Goal: Task Accomplishment & Management: Manage account settings

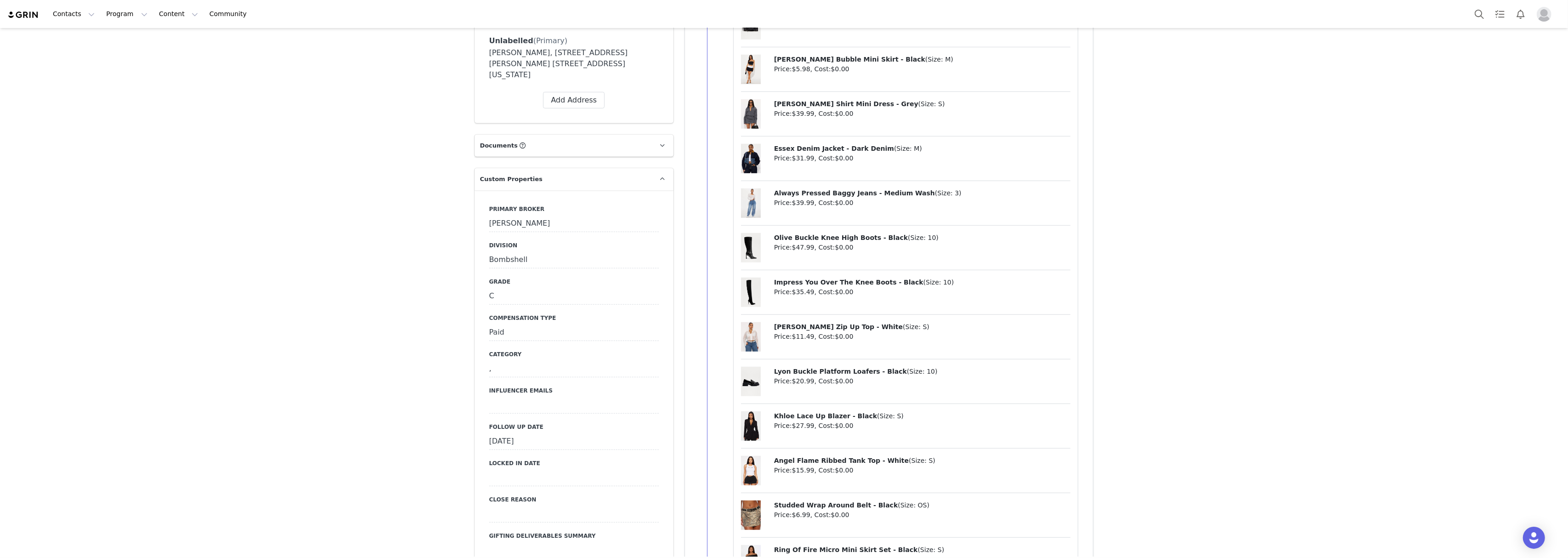
scroll to position [980, 0]
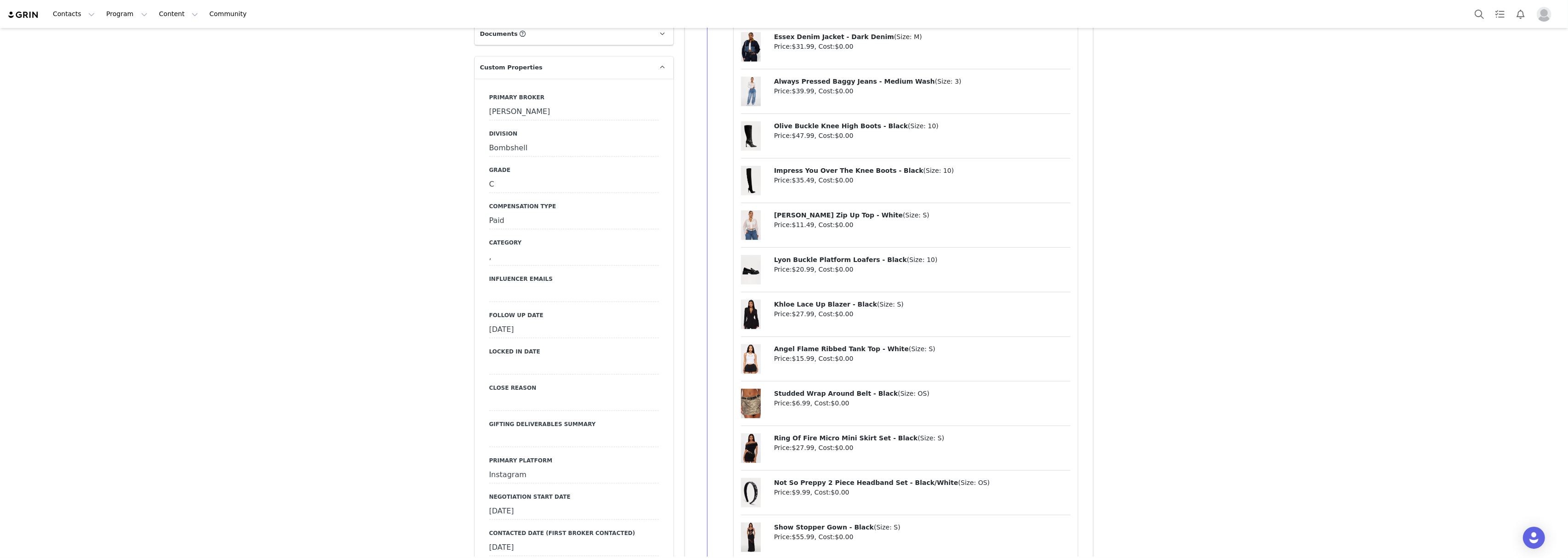
click at [538, 321] on div "September 24th, 2025" at bounding box center [574, 330] width 170 height 16
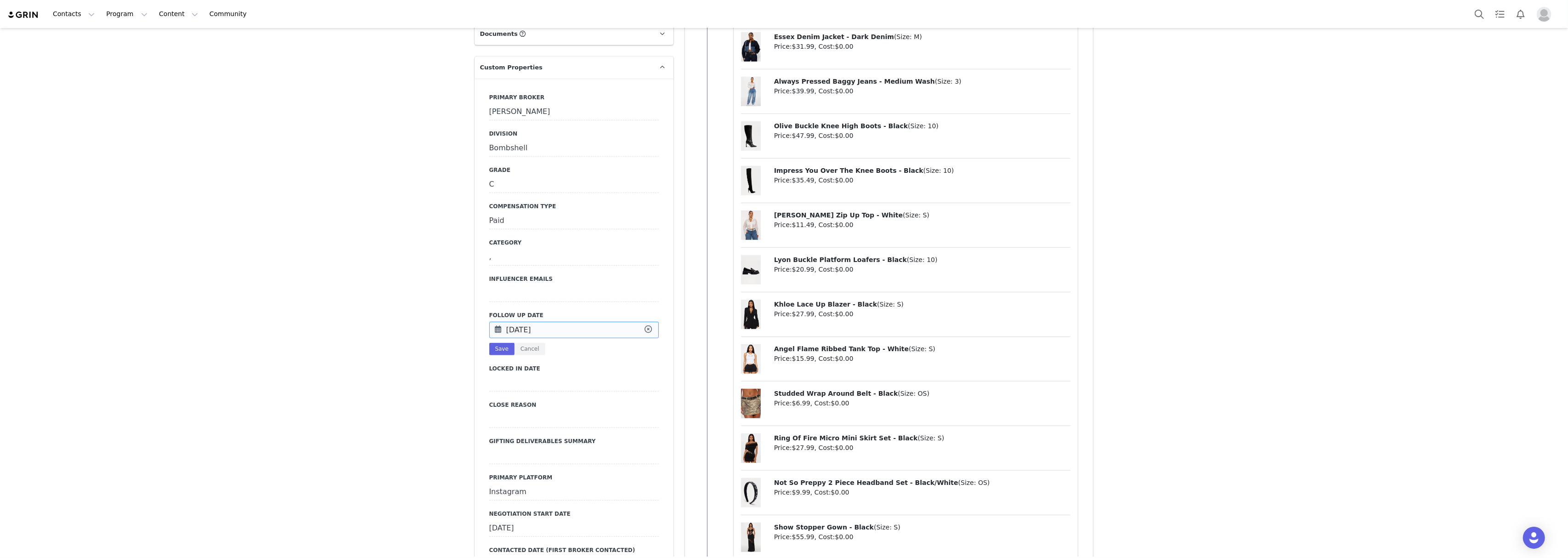
click at [538, 321] on input "Sep 24 2025" at bounding box center [574, 330] width 170 height 16
click at [541, 439] on span "30" at bounding box center [540, 440] width 11 height 11
type input "Sep 30 2025"
click at [498, 343] on button "Save" at bounding box center [502, 348] width 25 height 12
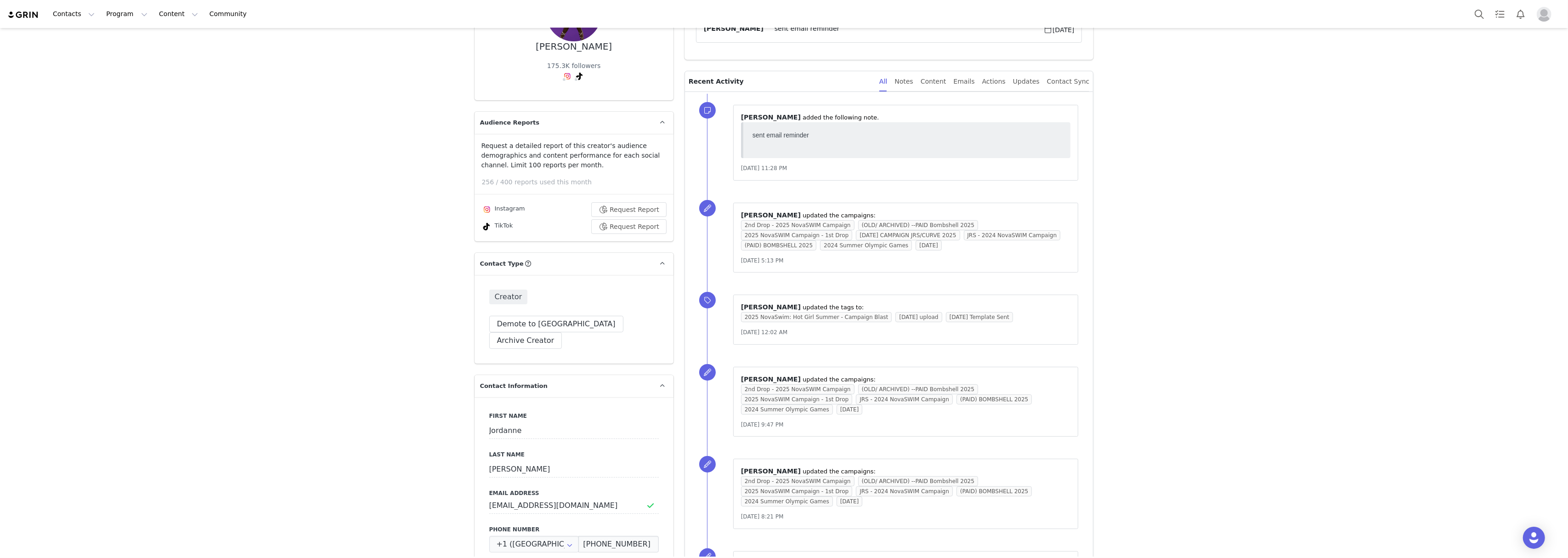
scroll to position [0, 0]
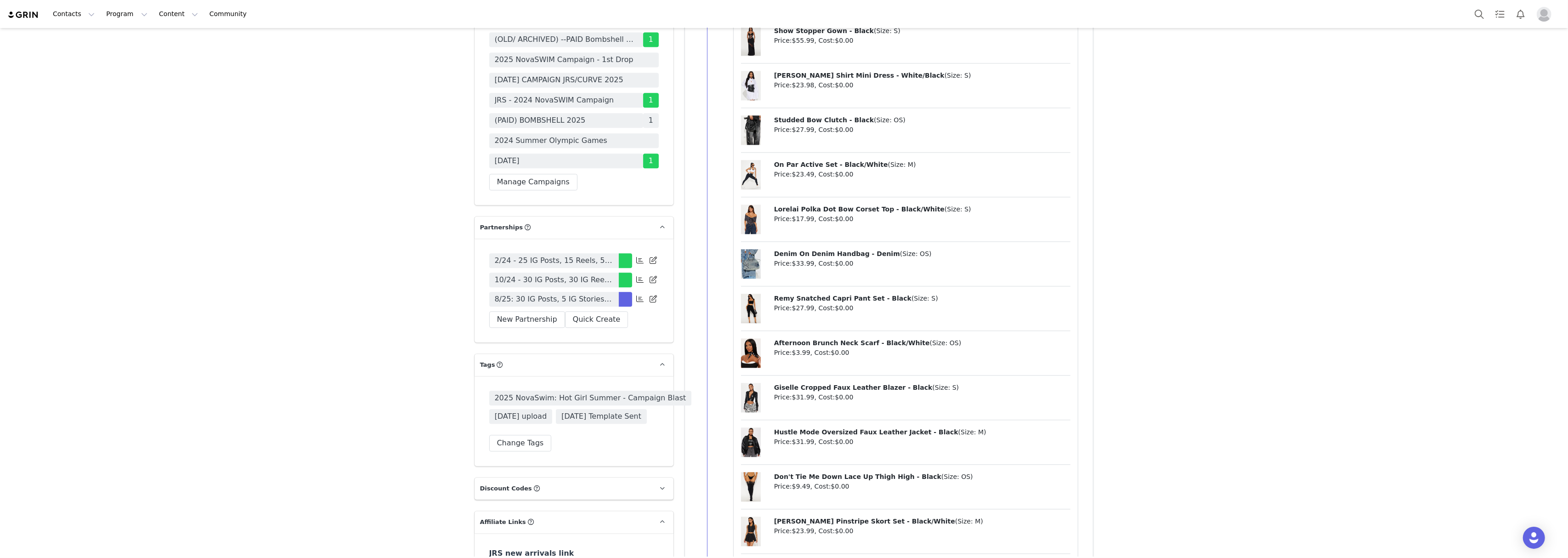
scroll to position [2878, 0]
click at [561, 114] on span "(PAID) BOMBSHELL 2025" at bounding box center [539, 120] width 91 height 11
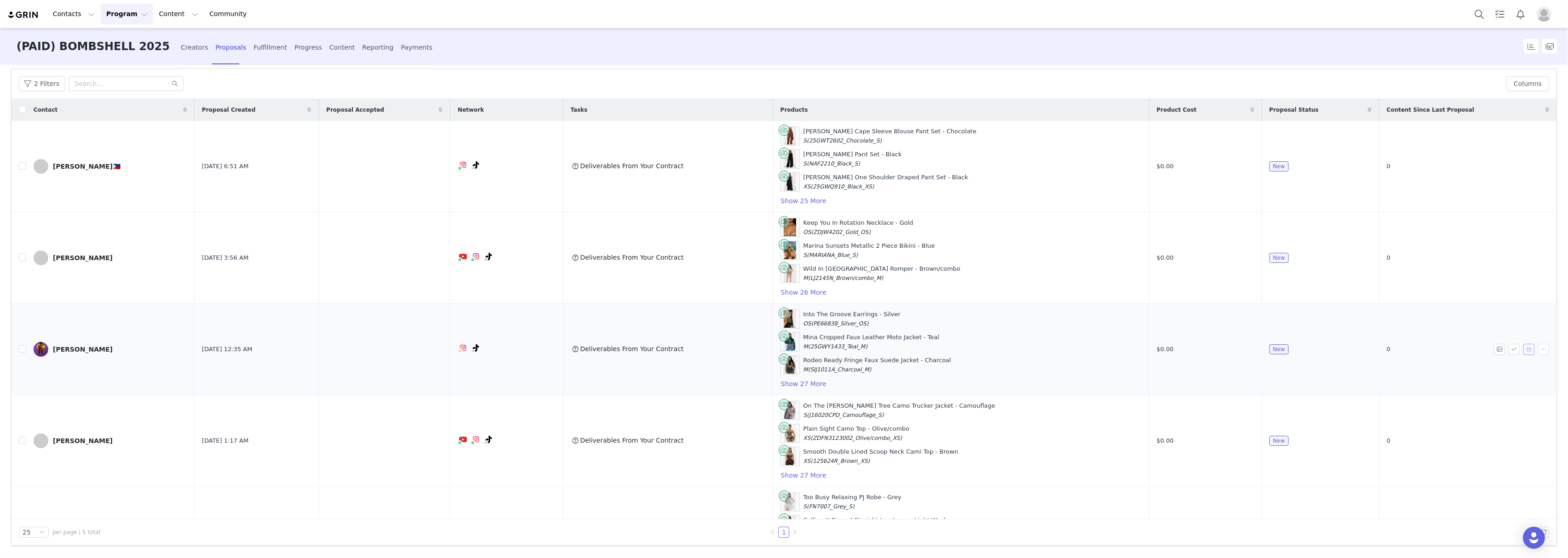
click at [1523, 353] on button "button" at bounding box center [1529, 349] width 11 height 11
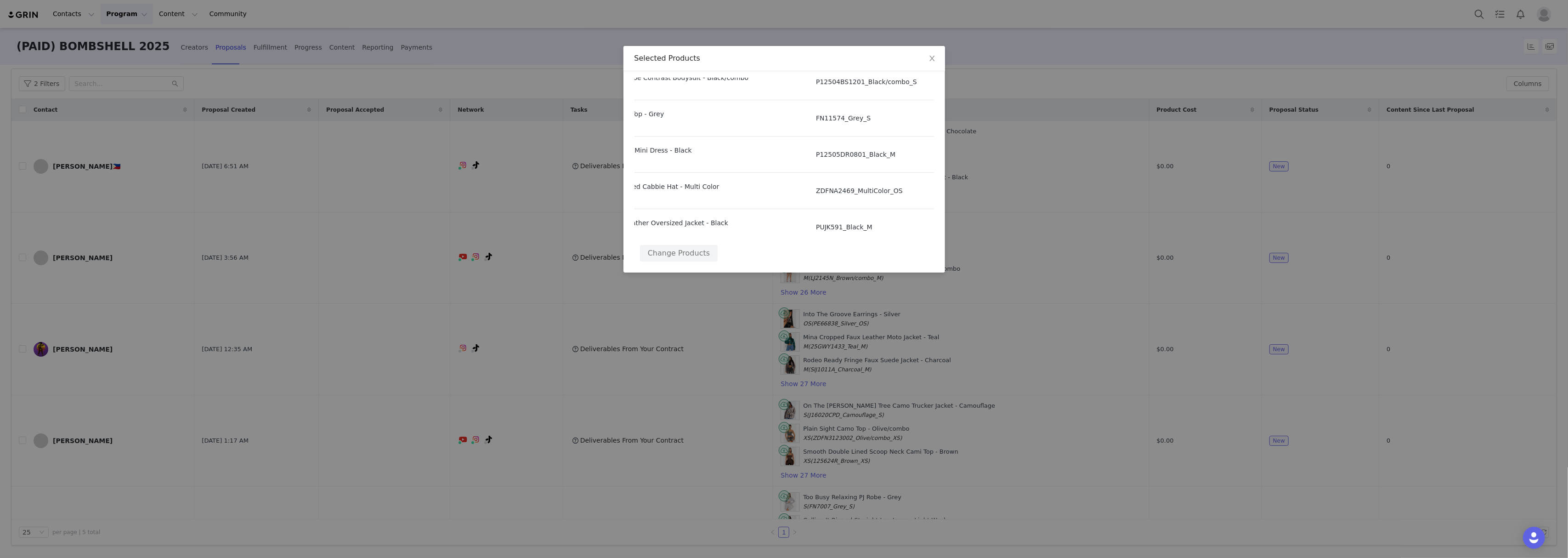
scroll to position [959, 105]
click at [989, 217] on div "Selected Products Product SKU Cost Price Into The Groove Earrings - Silver Size…" at bounding box center [784, 279] width 1568 height 558
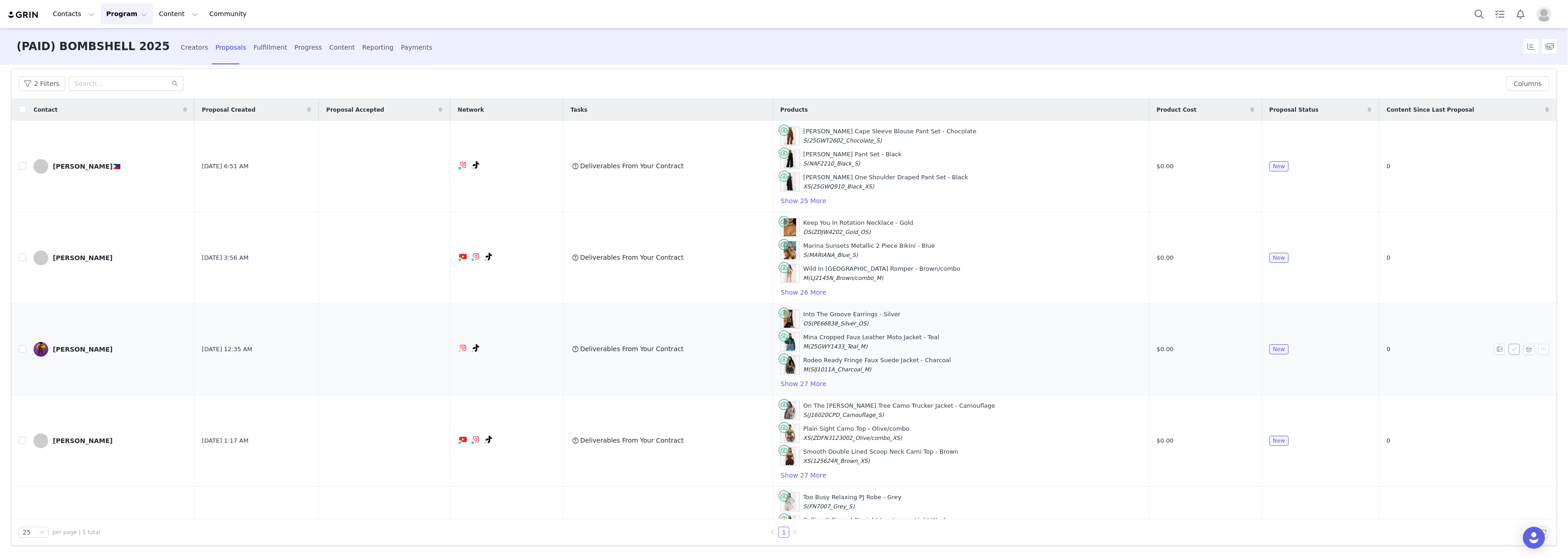
click at [1508, 347] on button "button" at bounding box center [1514, 349] width 11 height 11
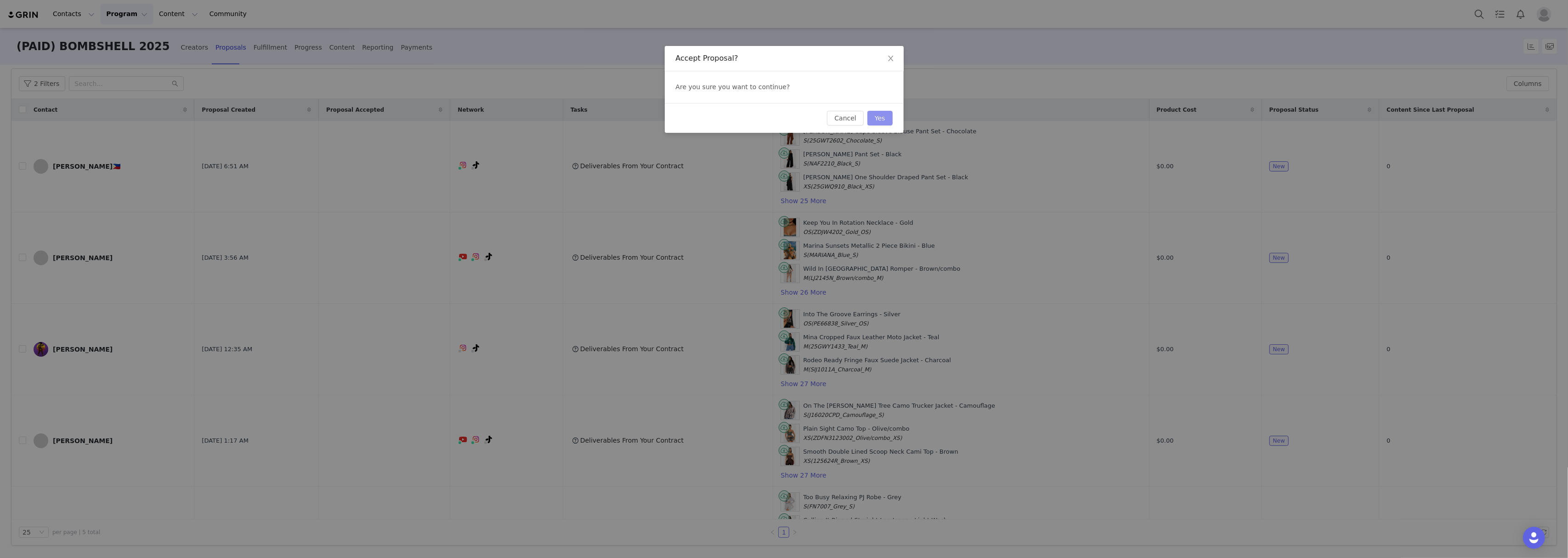
click at [879, 118] on button "Yes" at bounding box center [879, 118] width 25 height 15
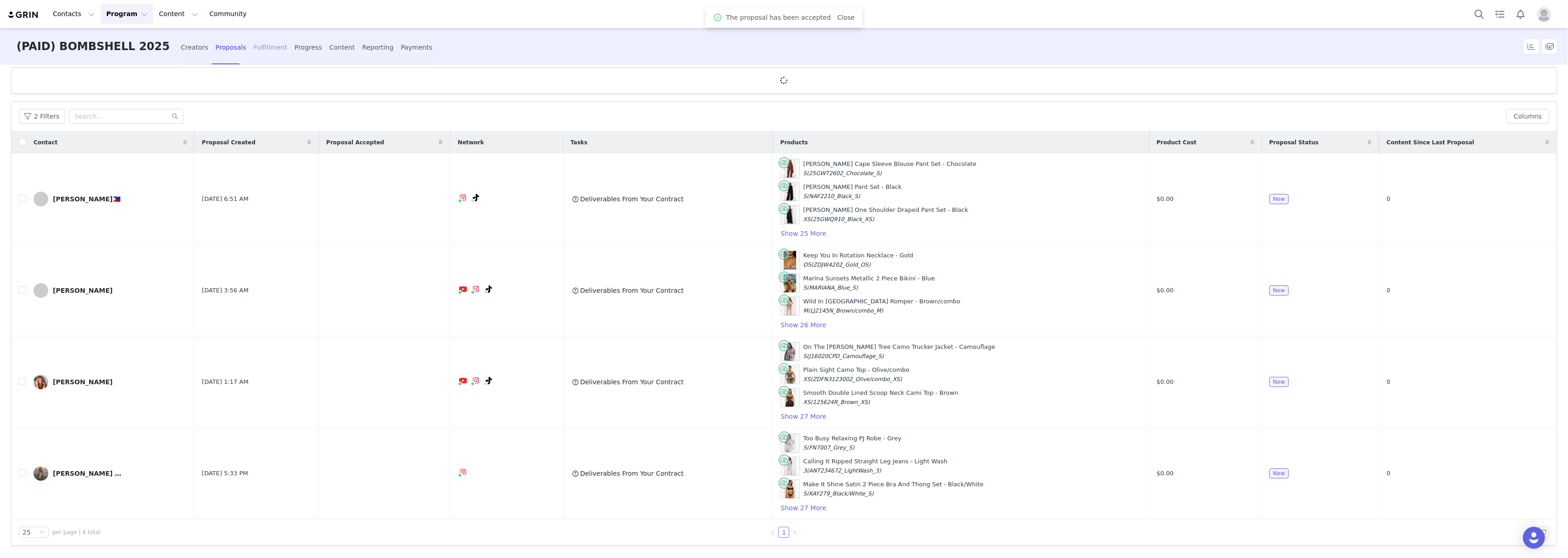
scroll to position [13, 0]
click at [254, 48] on div "Fulfillment" at bounding box center [270, 47] width 33 height 24
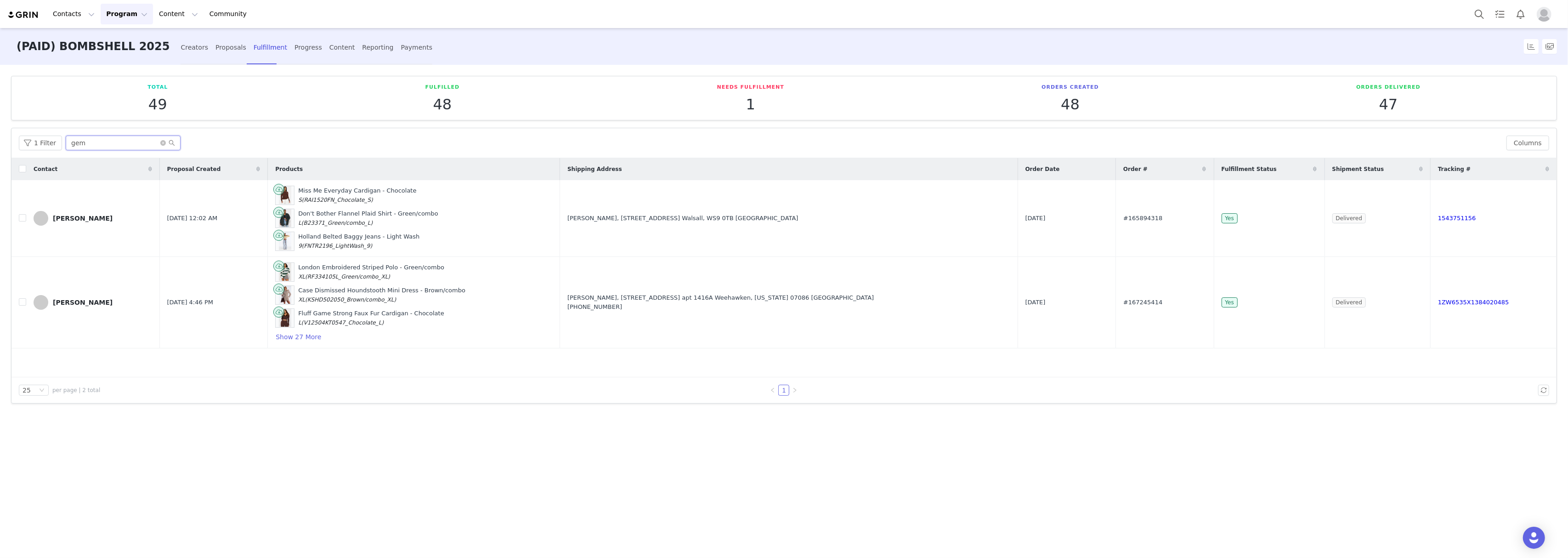
click at [104, 148] on input "gem" at bounding box center [123, 143] width 115 height 15
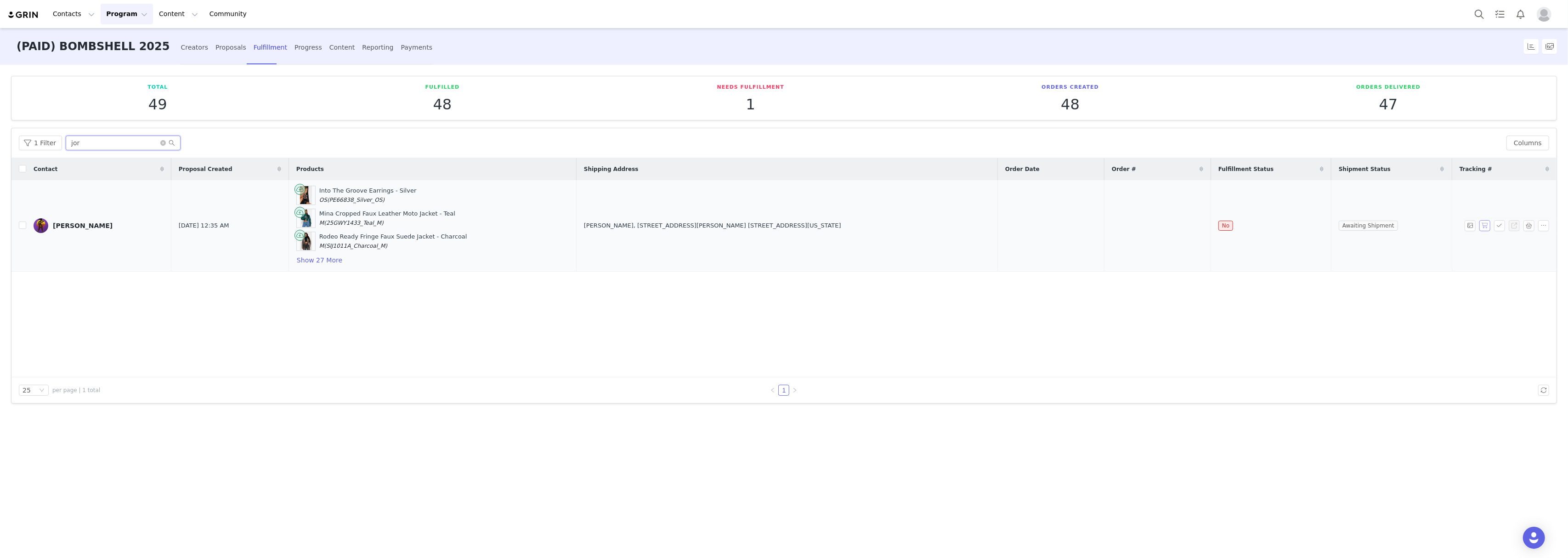
type input "jor"
click at [1482, 228] on button "button" at bounding box center [1485, 226] width 11 height 11
click at [1486, 228] on button "button" at bounding box center [1485, 226] width 11 height 11
click at [1115, 224] on span "#167556538" at bounding box center [1132, 225] width 39 height 9
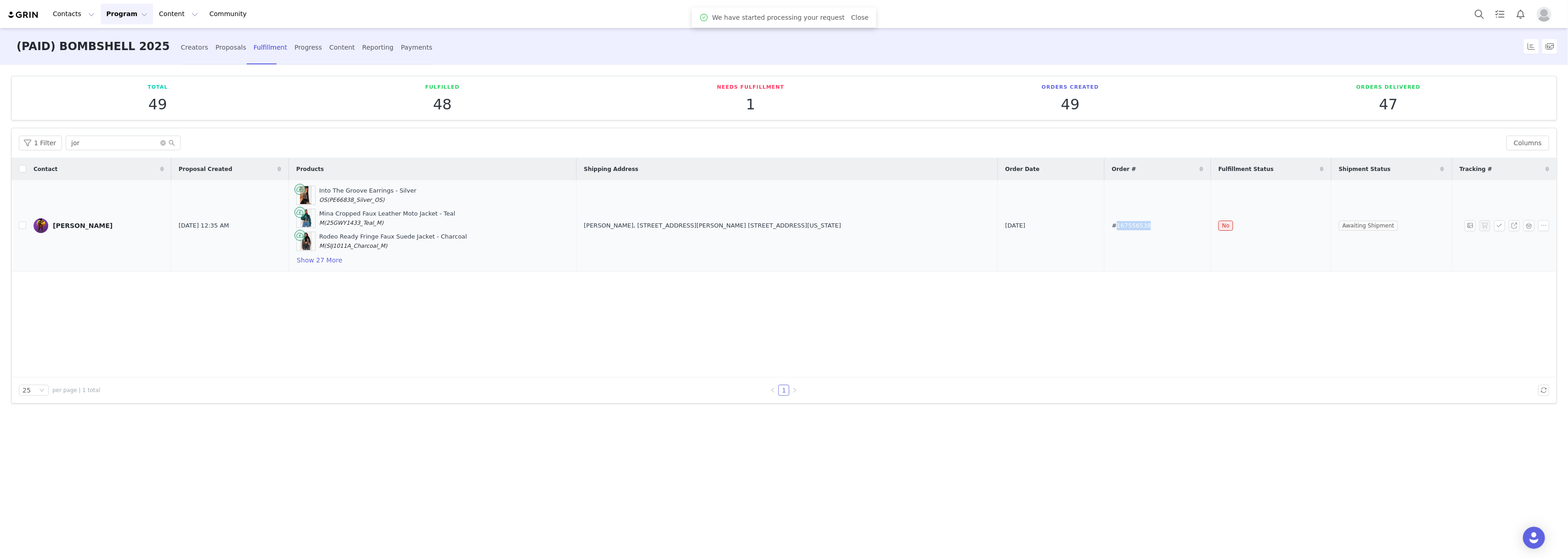
copy span "167556538"
click at [215, 42] on div "Proposals" at bounding box center [231, 47] width 31 height 24
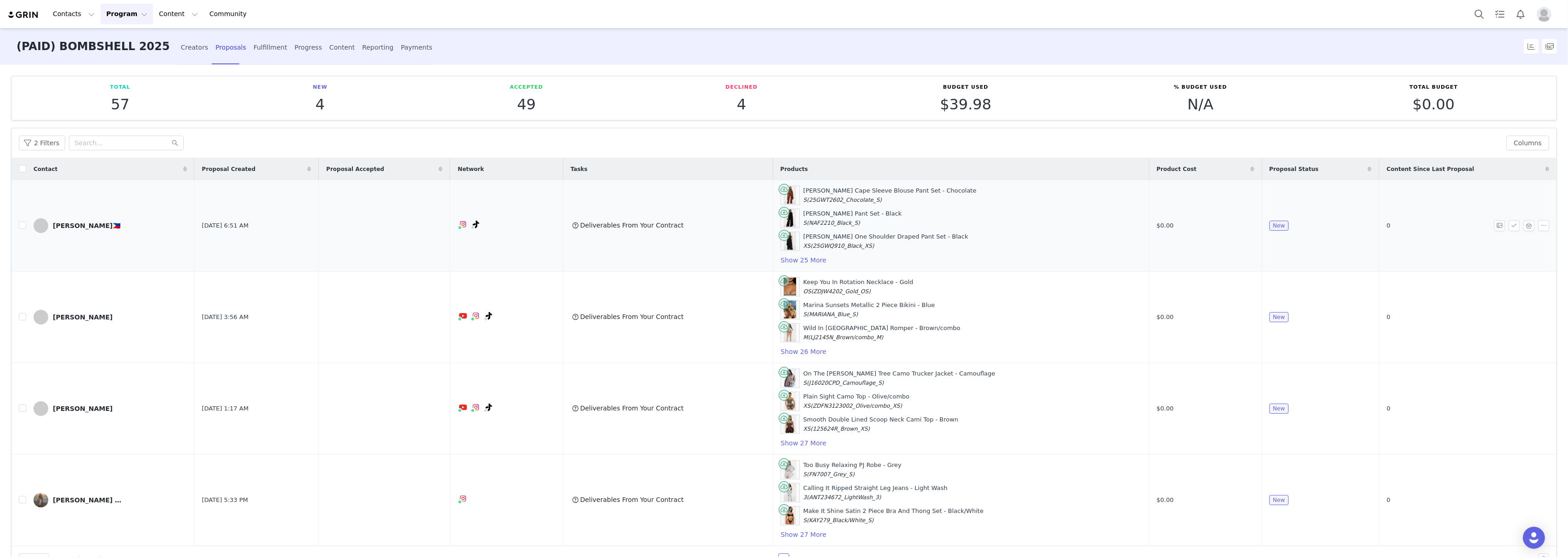
scroll to position [31, 0]
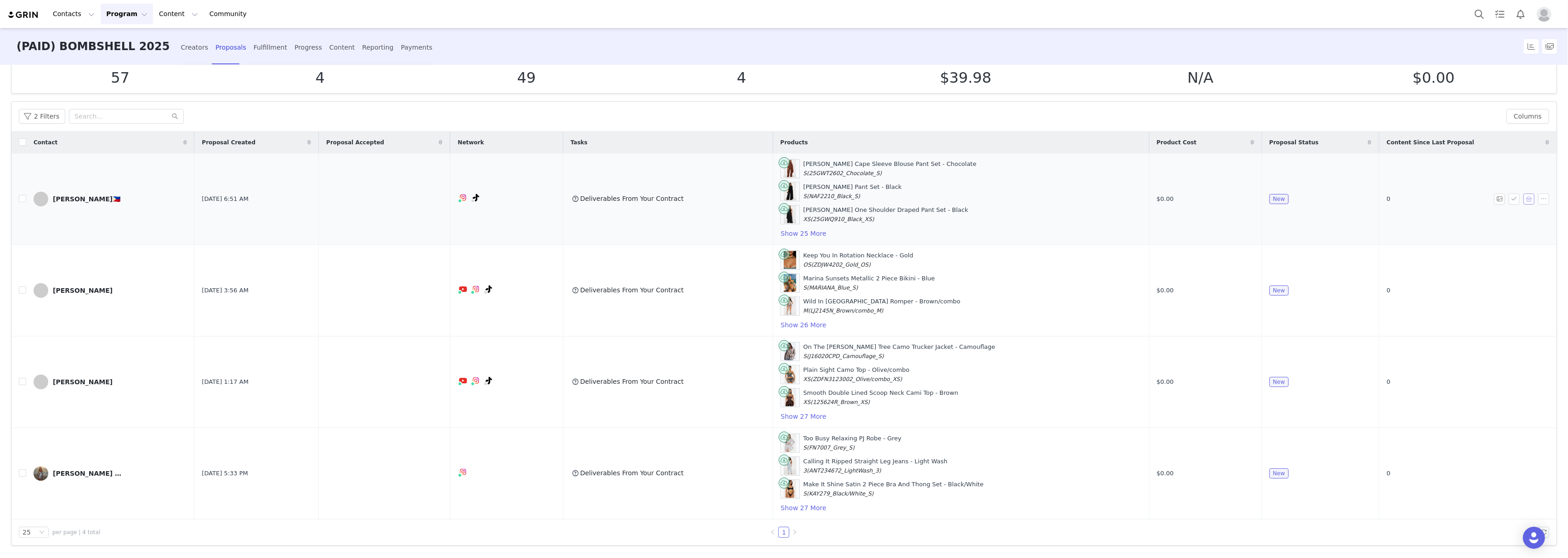
click at [1523, 194] on button "button" at bounding box center [1529, 199] width 11 height 11
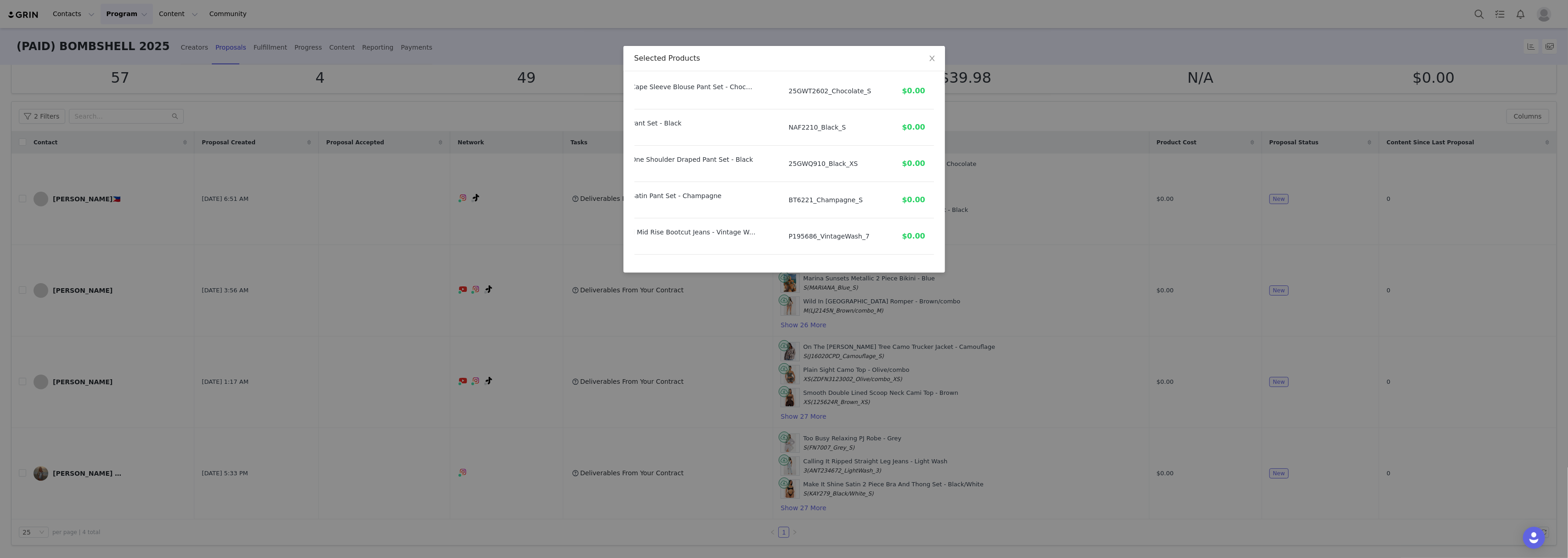
scroll to position [0, 87]
click at [1107, 215] on div "Selected Products Product SKU Cost Price Amaya Cape Sleeve Blouse Pant Set - Ch…" at bounding box center [784, 279] width 1568 height 558
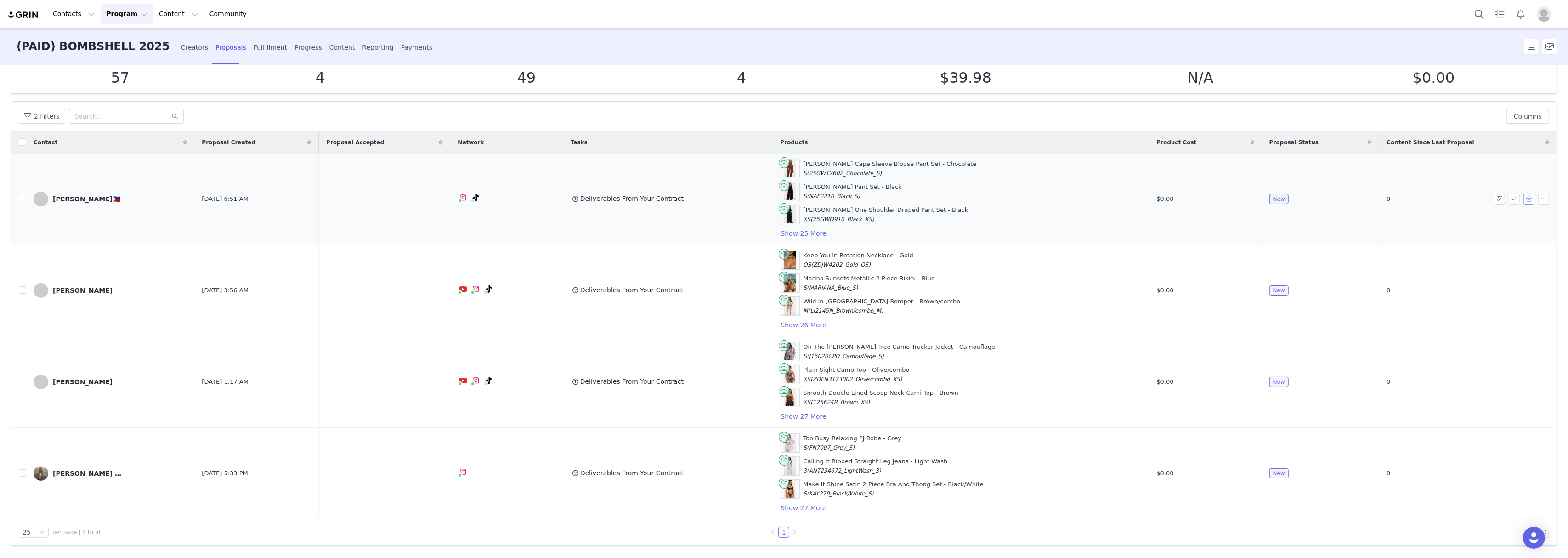
click at [1523, 197] on button "button" at bounding box center [1529, 199] width 11 height 11
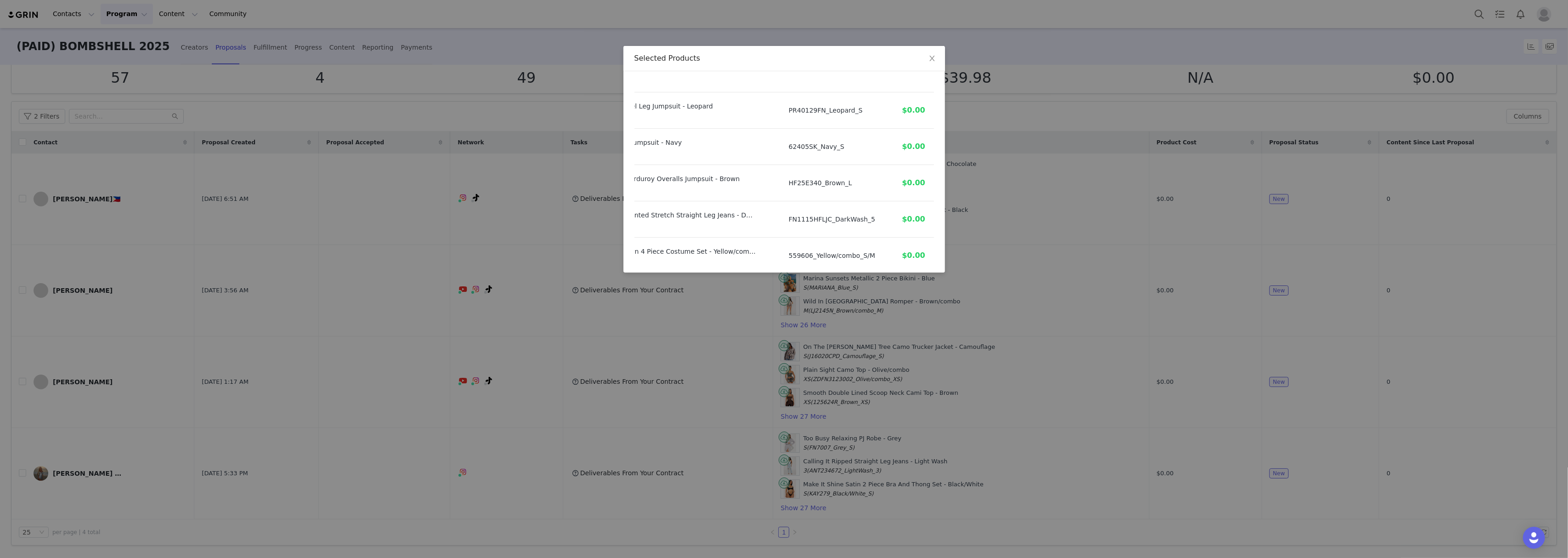
scroll to position [489, 87]
click at [1103, 185] on div "Selected Products Product SKU Cost Price Amaya Cape Sleeve Blouse Pant Set - Ch…" at bounding box center [784, 279] width 1568 height 558
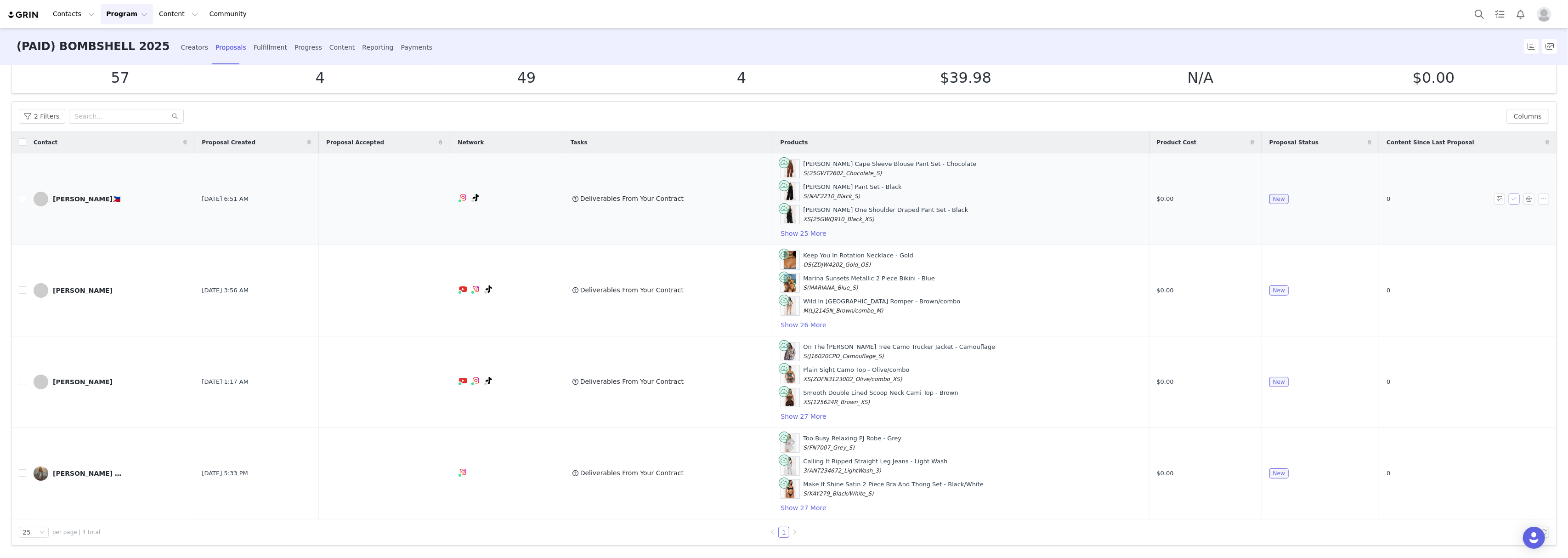
click at [1508, 196] on button "button" at bounding box center [1514, 199] width 11 height 11
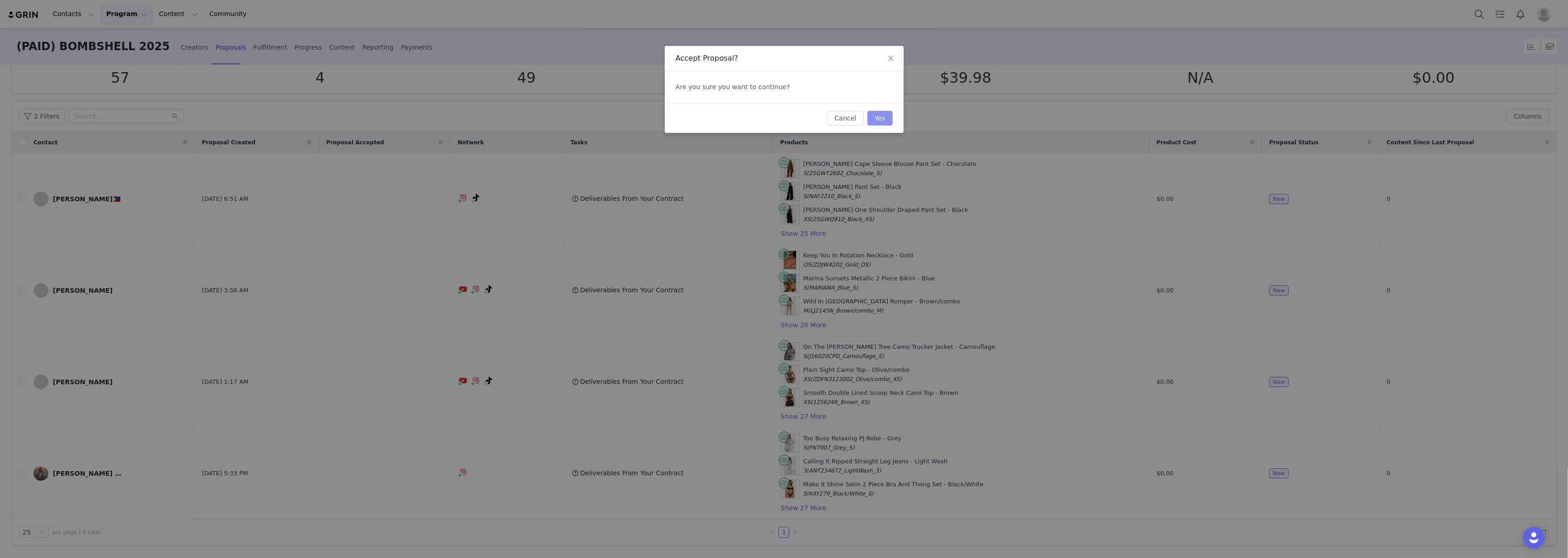
click at [877, 118] on button "Yes" at bounding box center [879, 118] width 25 height 15
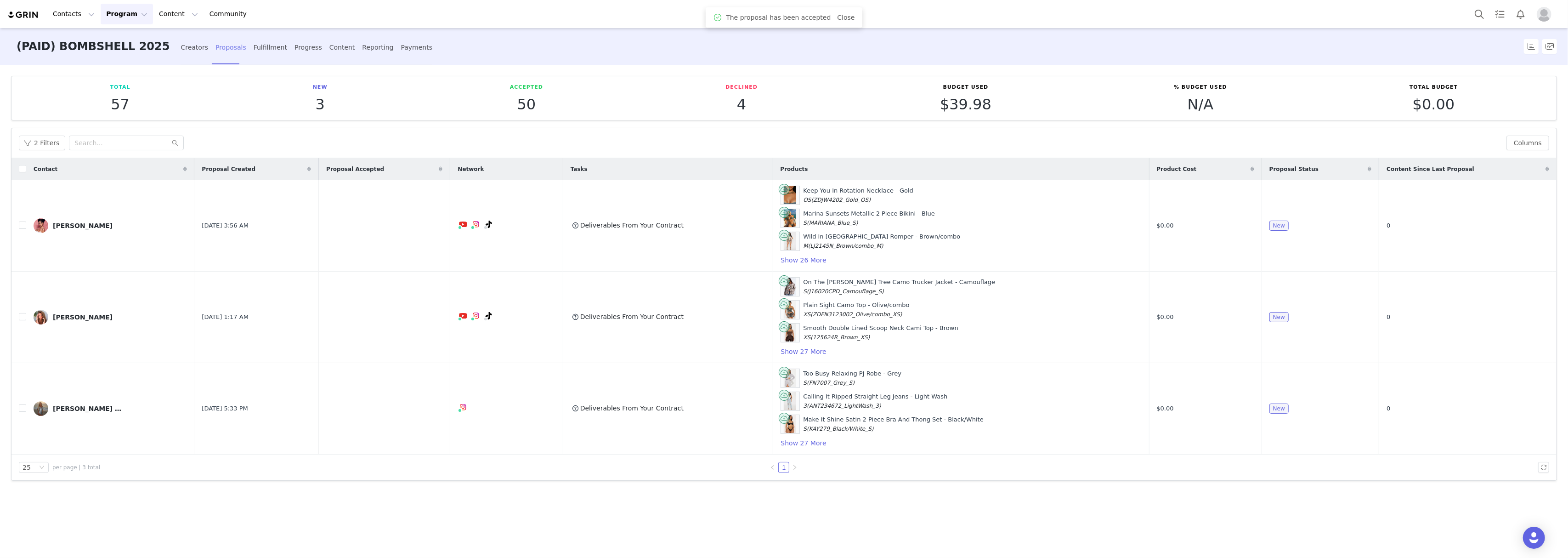
scroll to position [0, 0]
click at [254, 48] on div "Fulfillment" at bounding box center [270, 47] width 33 height 24
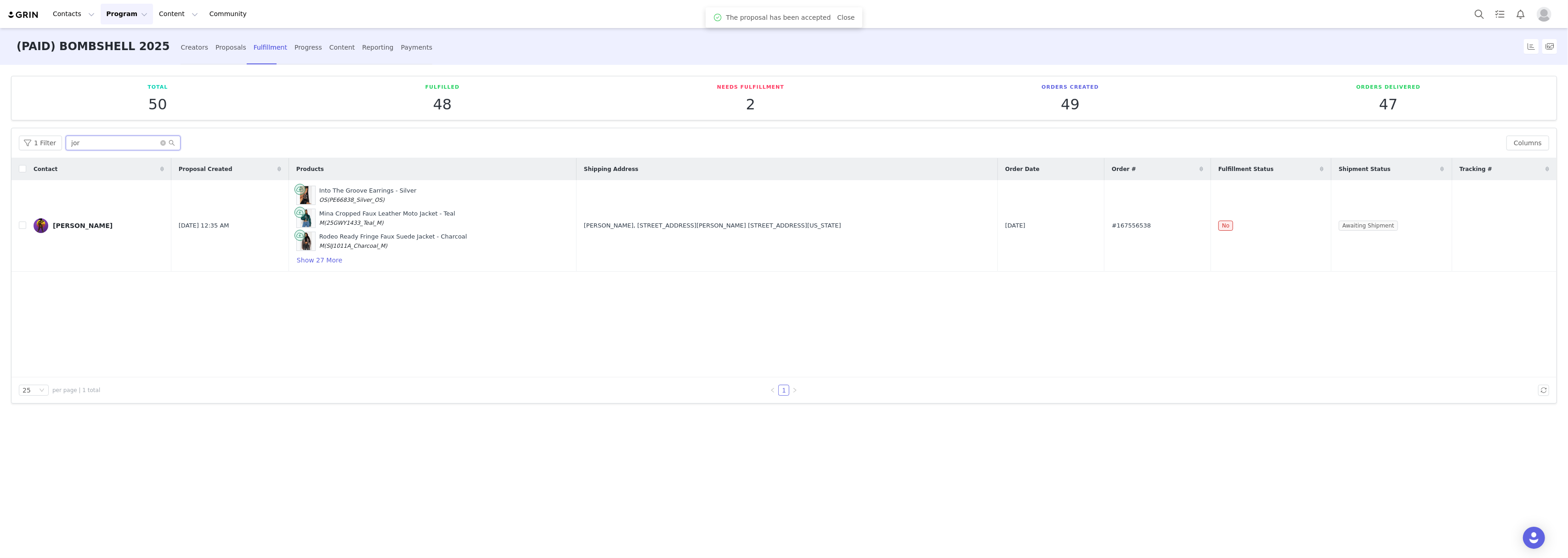
click at [91, 143] on input "jor" at bounding box center [123, 143] width 115 height 15
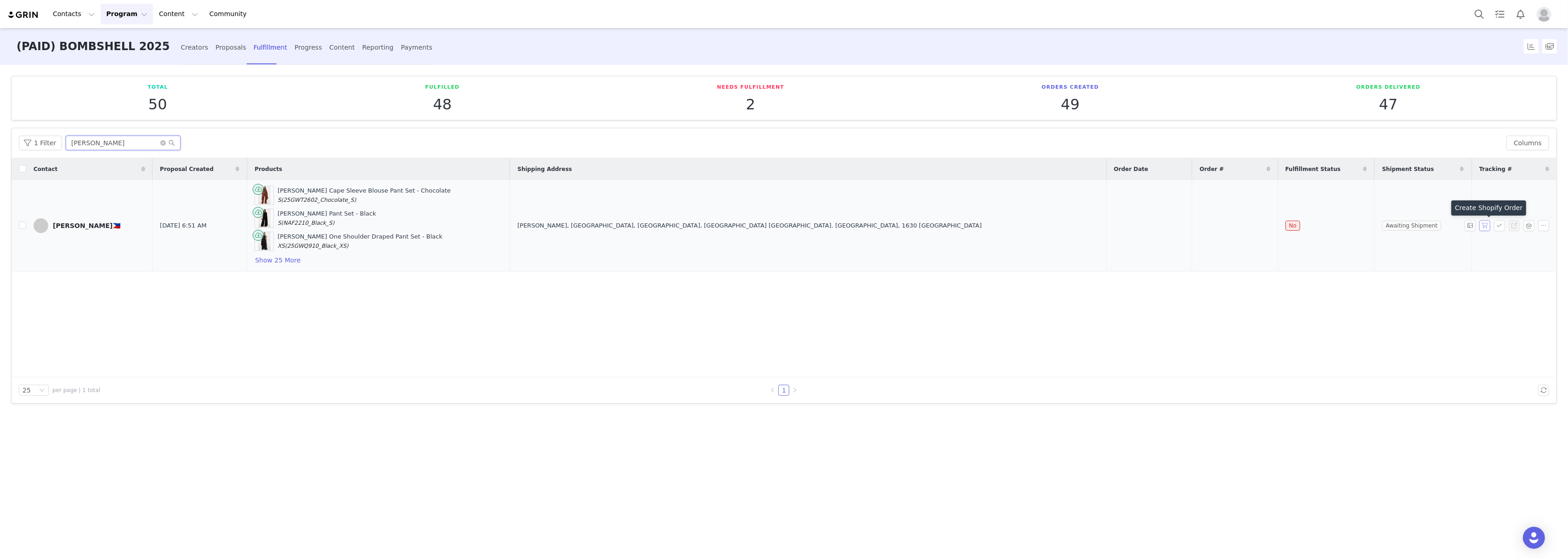
type input "chris"
click at [1484, 224] on button "button" at bounding box center [1485, 226] width 11 height 11
click at [1199, 224] on span "#167556822" at bounding box center [1219, 225] width 39 height 9
copy span "167556822"
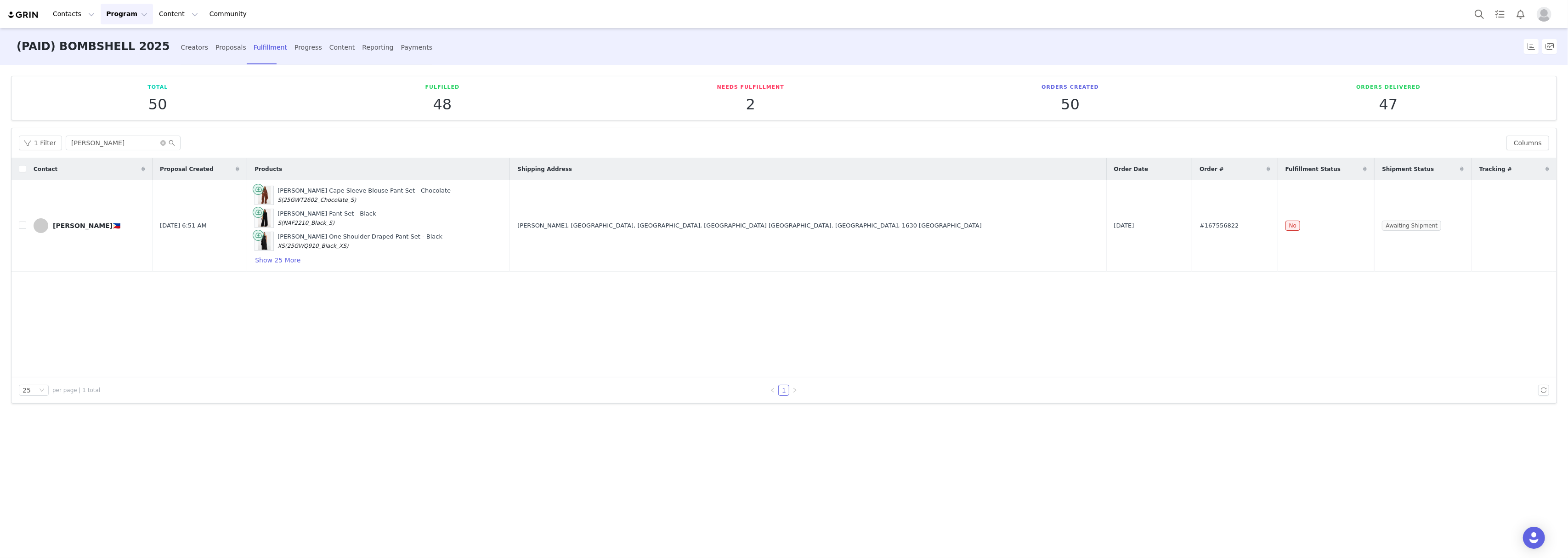
drag, startPoint x: 193, startPoint y: 55, endPoint x: 192, endPoint y: 73, distance: 18.0
click at [215, 55] on div "Proposals" at bounding box center [231, 47] width 31 height 24
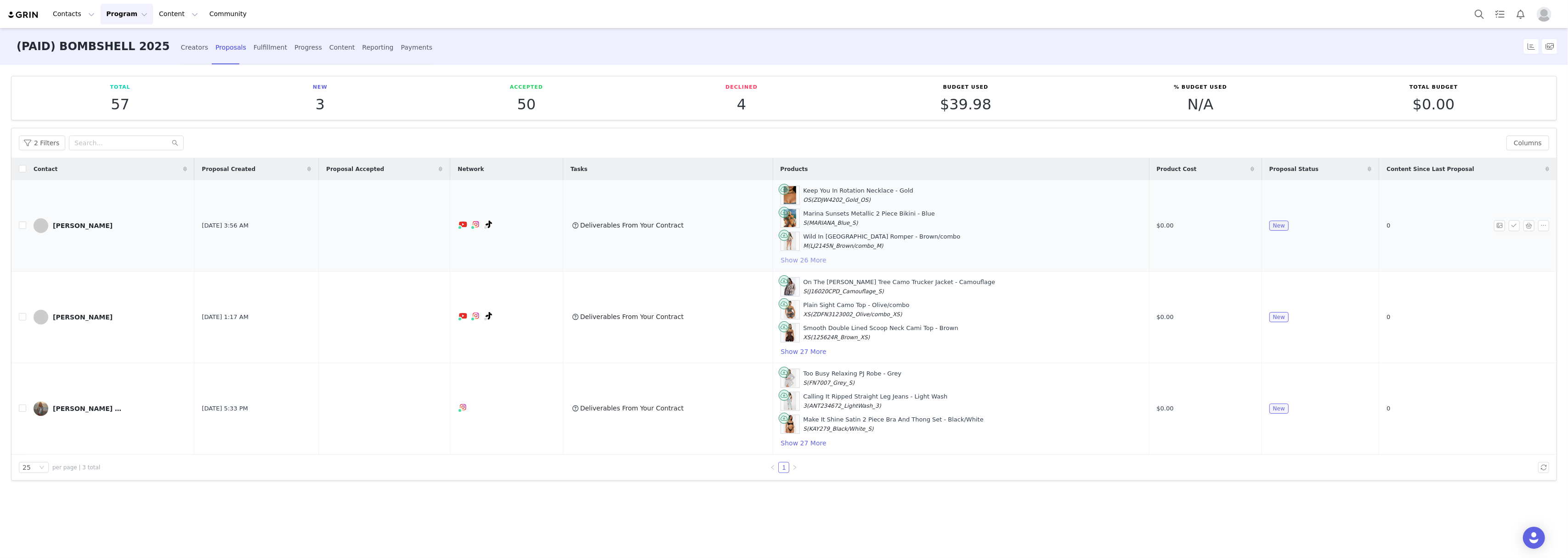
click at [820, 264] on button "Show 26 More" at bounding box center [804, 260] width 47 height 11
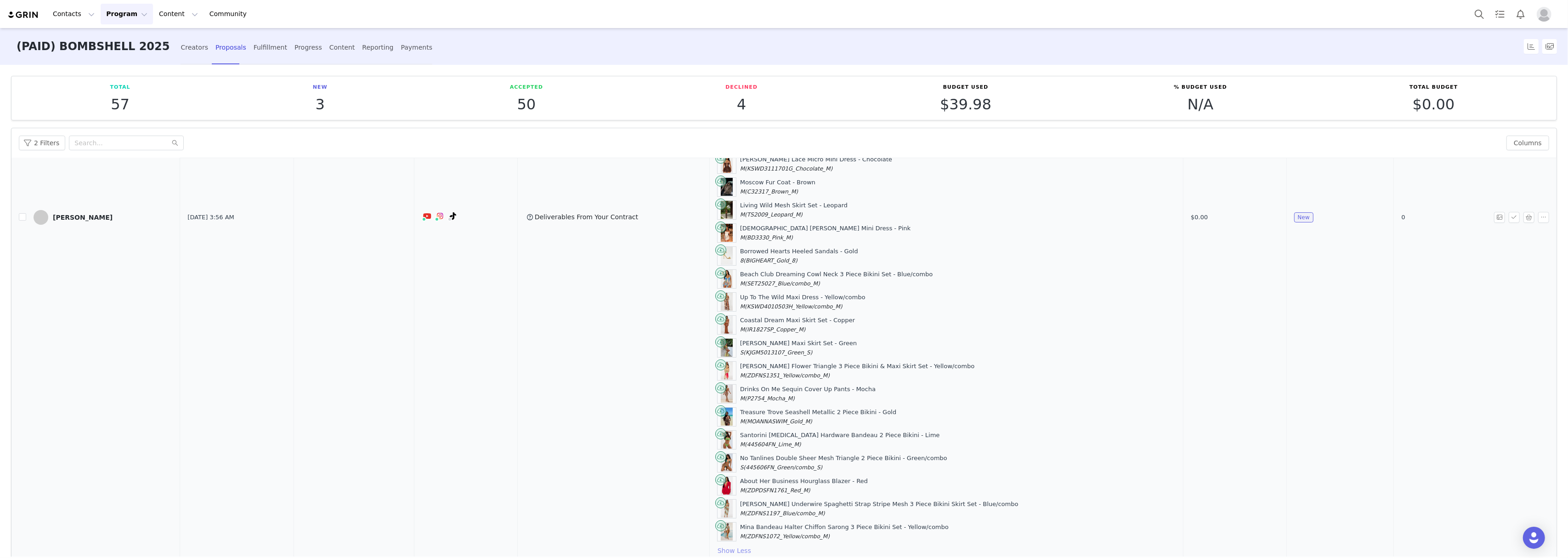
scroll to position [306, 0]
click at [1538, 221] on button "button" at bounding box center [1544, 219] width 11 height 11
click at [1495, 250] on div "Decline" at bounding box center [1507, 254] width 41 height 10
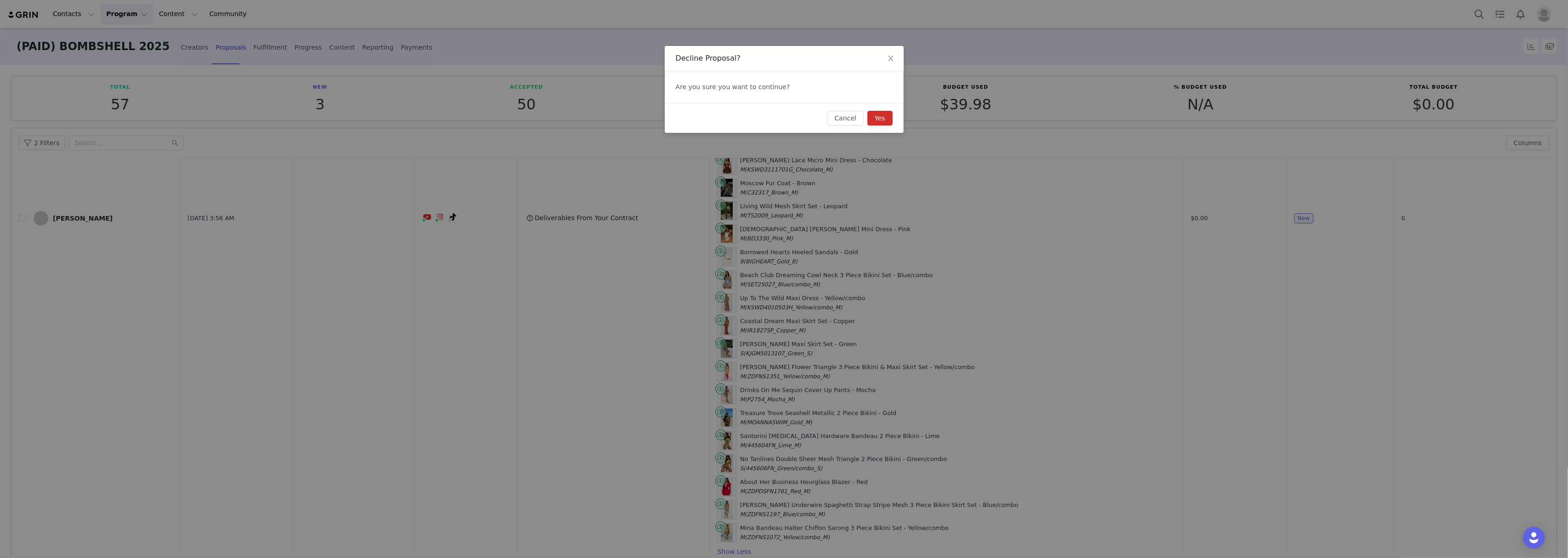
drag, startPoint x: 887, startPoint y: 120, endPoint x: 879, endPoint y: 136, distance: 17.9
click at [887, 119] on button "Yes" at bounding box center [879, 118] width 25 height 15
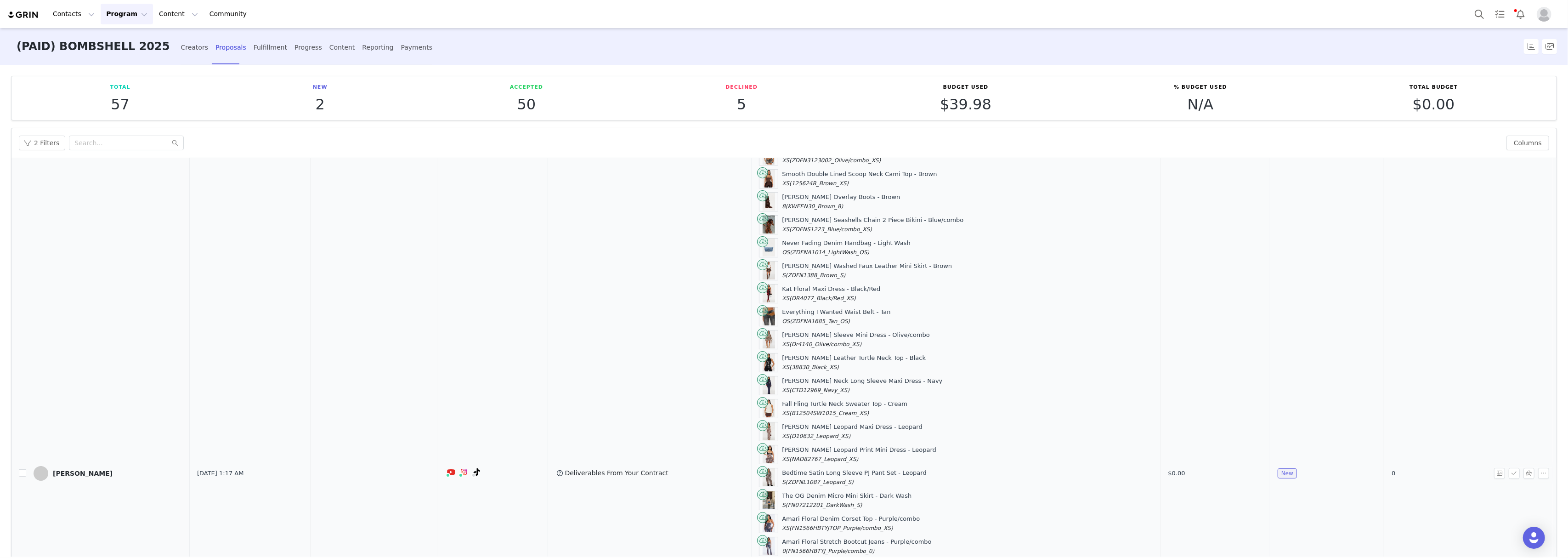
scroll to position [184, 0]
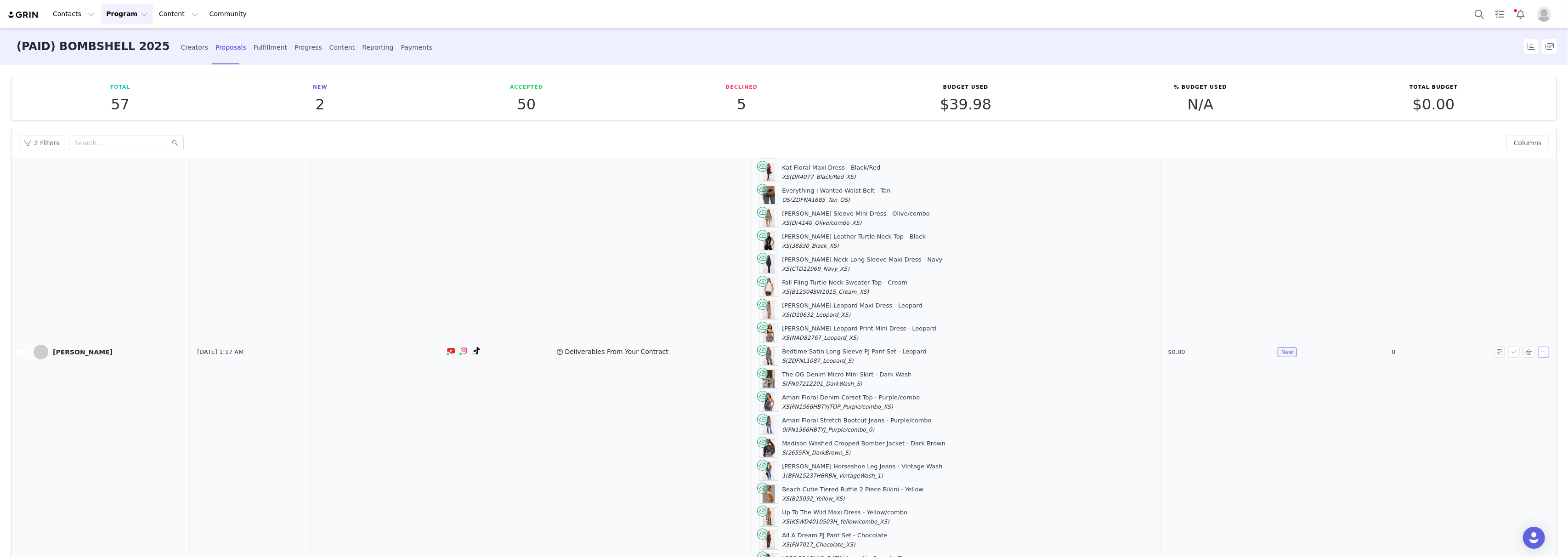
click at [1538, 355] on button "button" at bounding box center [1544, 352] width 11 height 11
click at [1498, 385] on span "Decline" at bounding box center [1509, 388] width 24 height 10
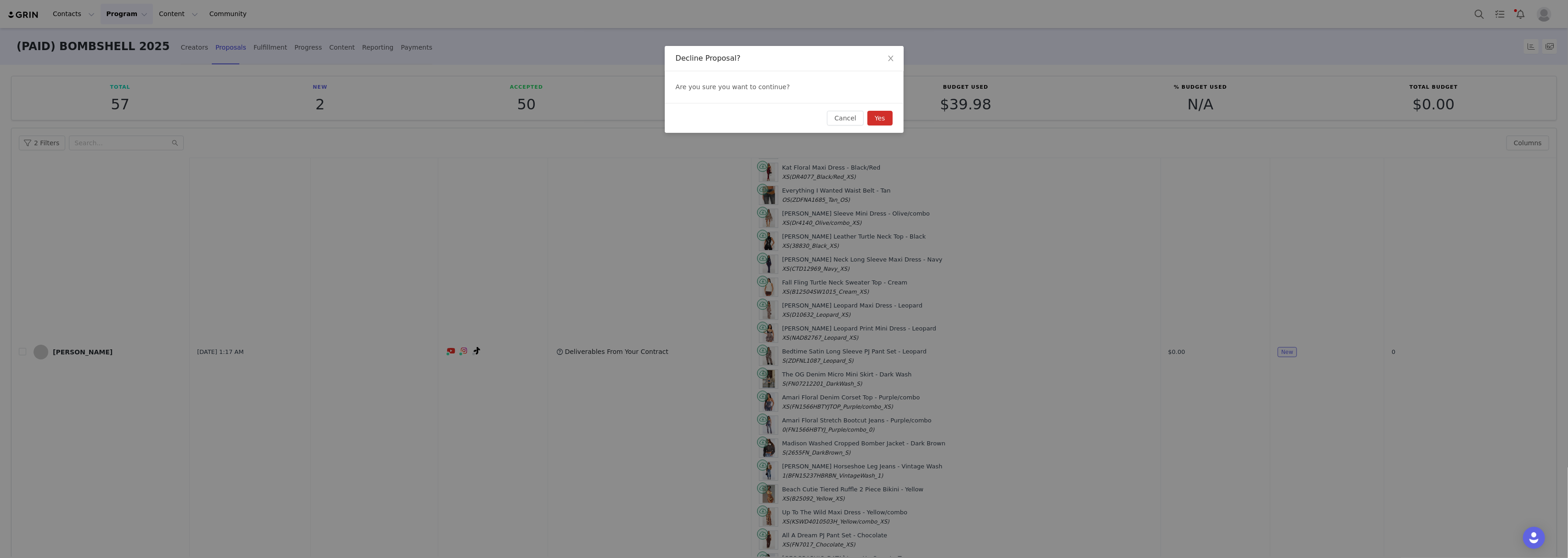
click at [879, 111] on button "Yes" at bounding box center [879, 118] width 25 height 15
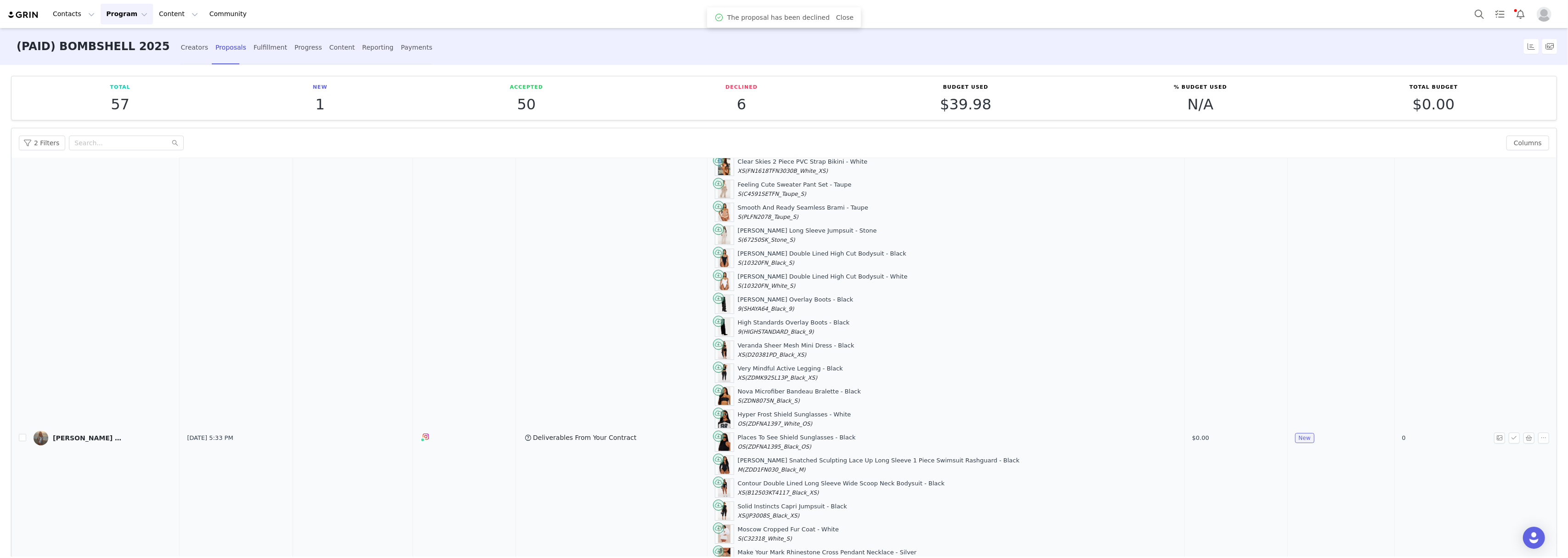
scroll to position [122, 0]
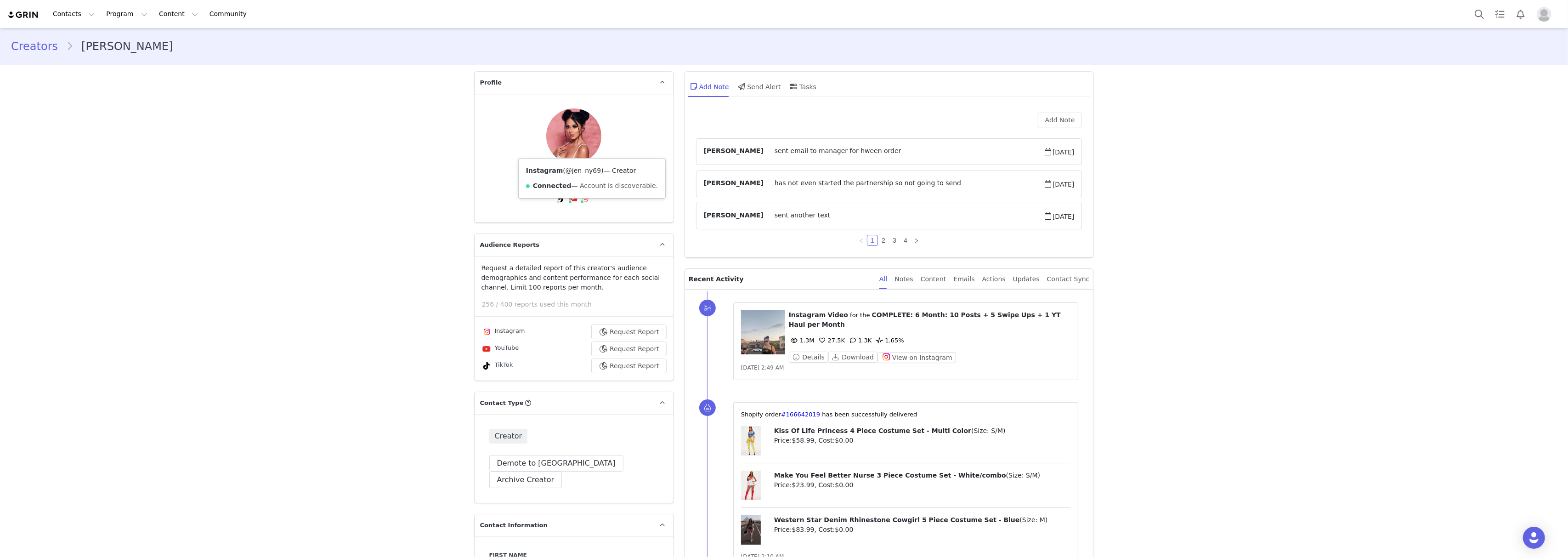
click at [587, 174] on link "@jen_ny69" at bounding box center [582, 170] width 35 height 7
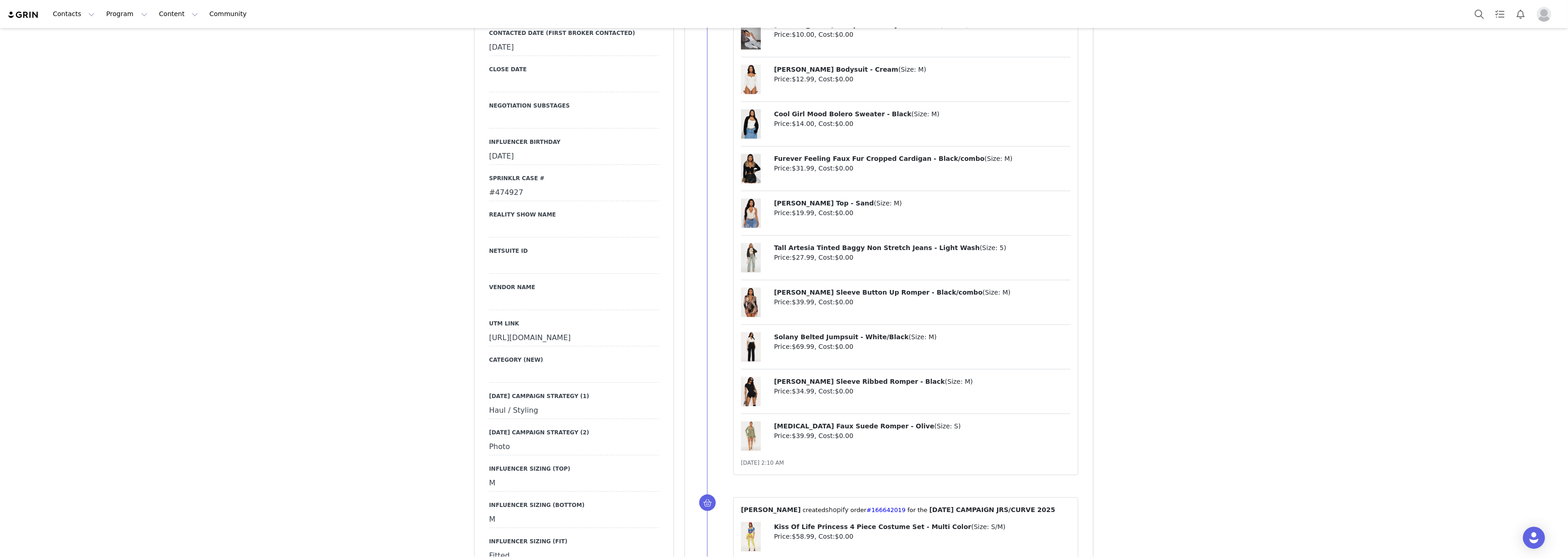
scroll to position [1470, 0]
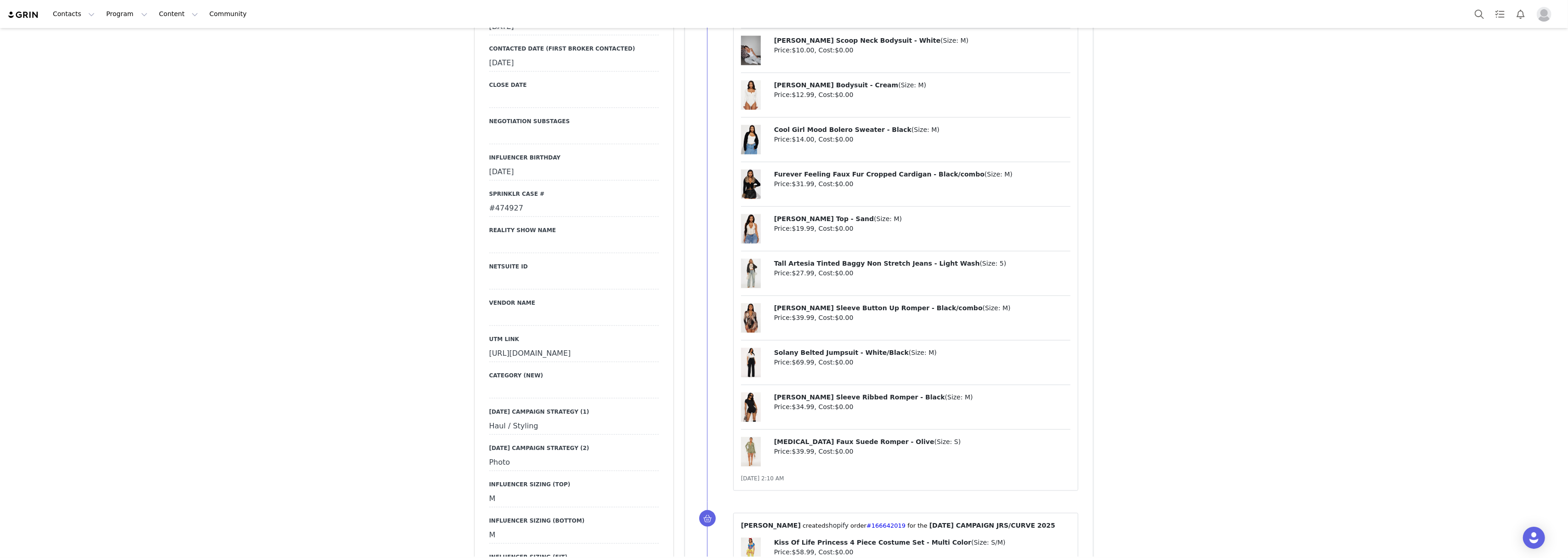
click at [503, 200] on div "#474927" at bounding box center [574, 208] width 170 height 16
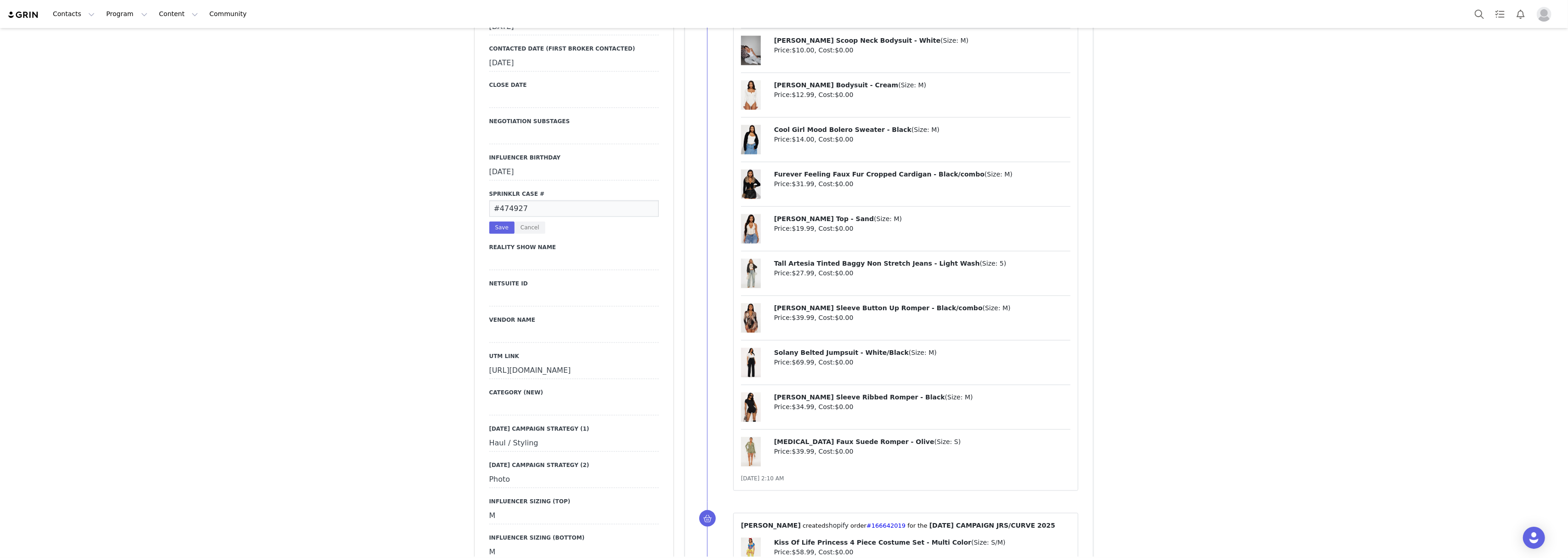
click at [503, 200] on input "#474927" at bounding box center [574, 208] width 170 height 16
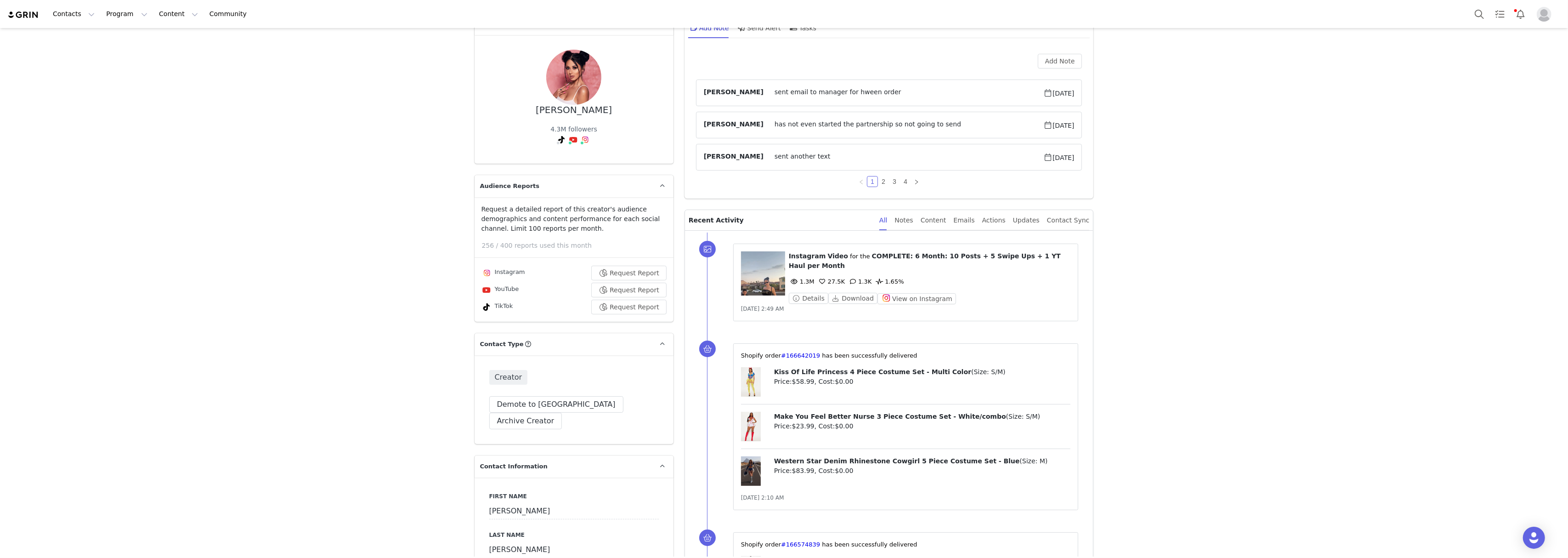
scroll to position [0, 0]
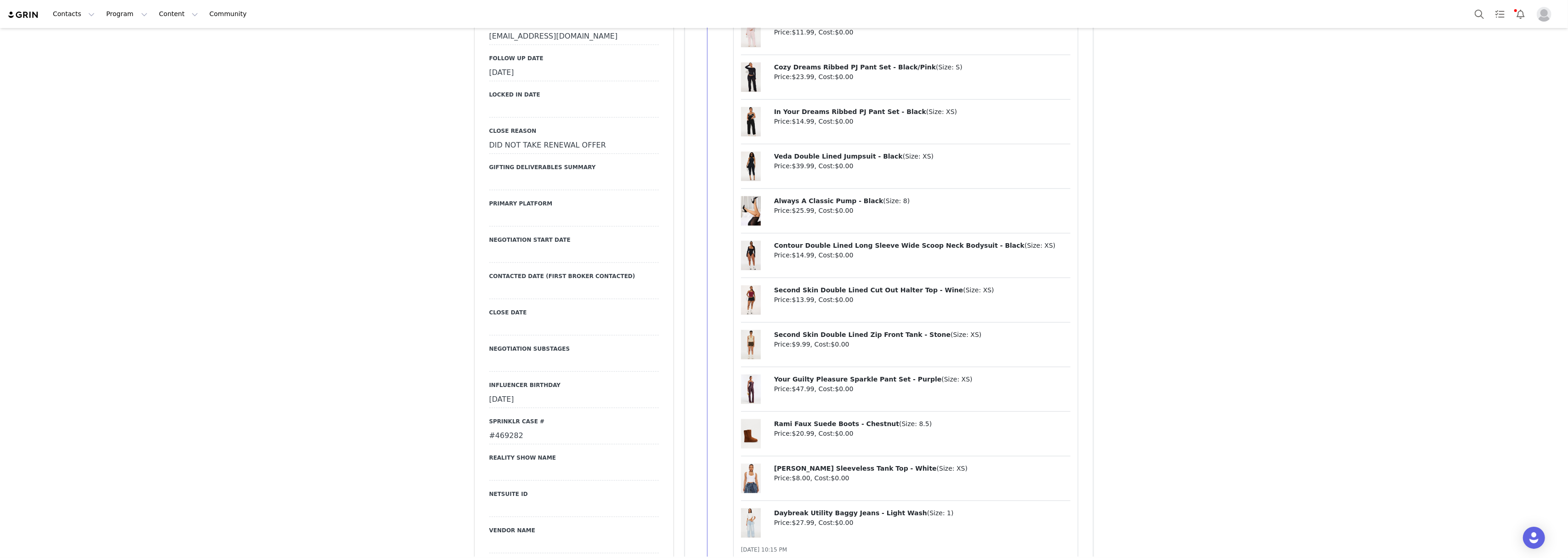
scroll to position [1531, 0]
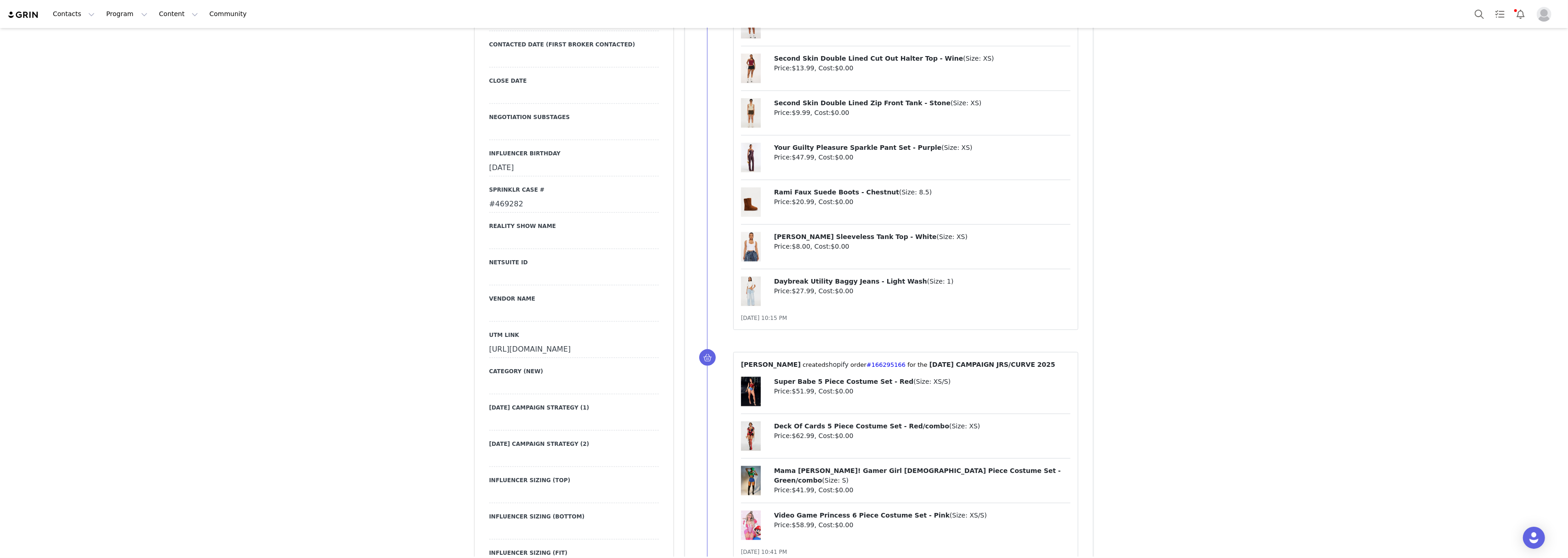
click at [508, 196] on div "#469282" at bounding box center [574, 204] width 170 height 16
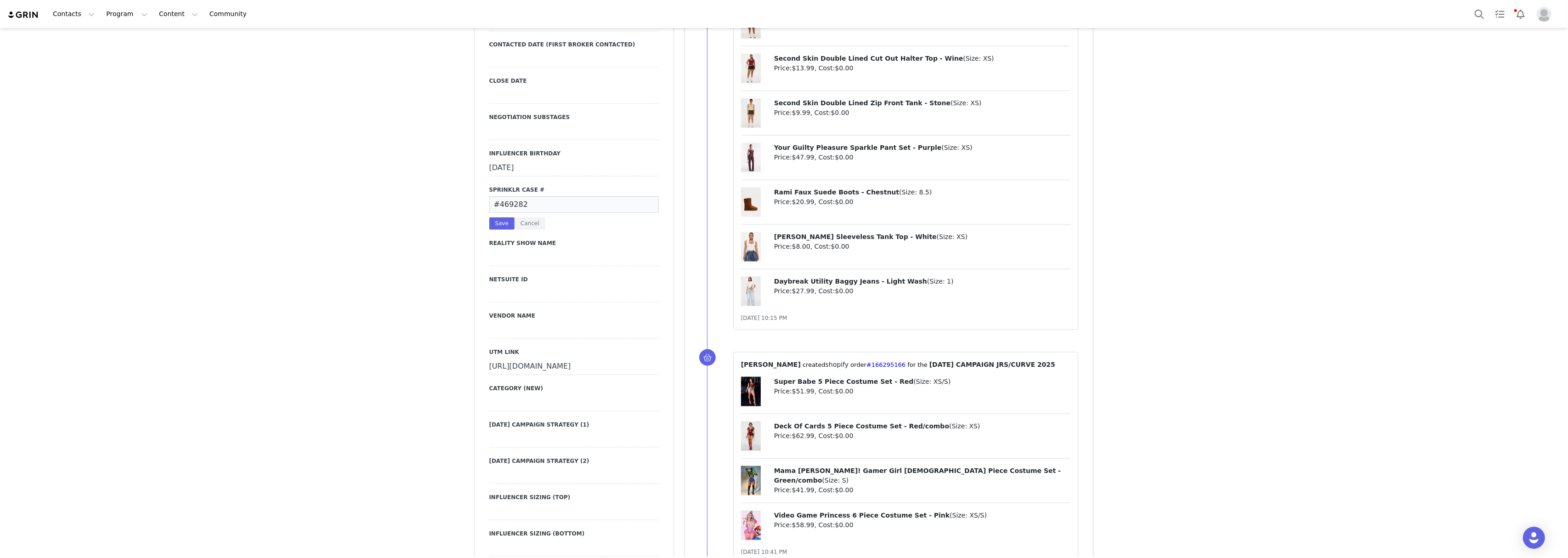
drag, startPoint x: 513, startPoint y: 128, endPoint x: 359, endPoint y: 232, distance: 185.8
click at [359, 232] on div "Creators Brit [PERSON_NAME] Profile [PERSON_NAME] 2.8M followers Audience Repor…" at bounding box center [784, 556] width 1568 height 4118
click at [509, 196] on input "#469282" at bounding box center [574, 204] width 170 height 16
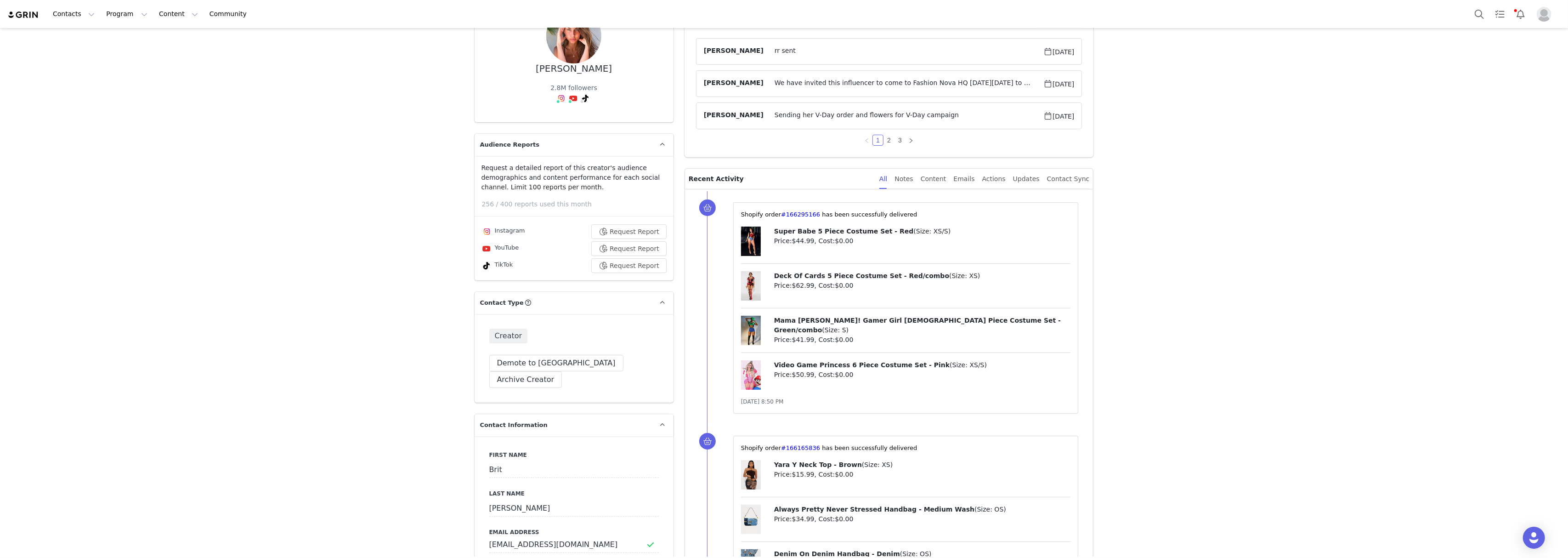
scroll to position [0, 0]
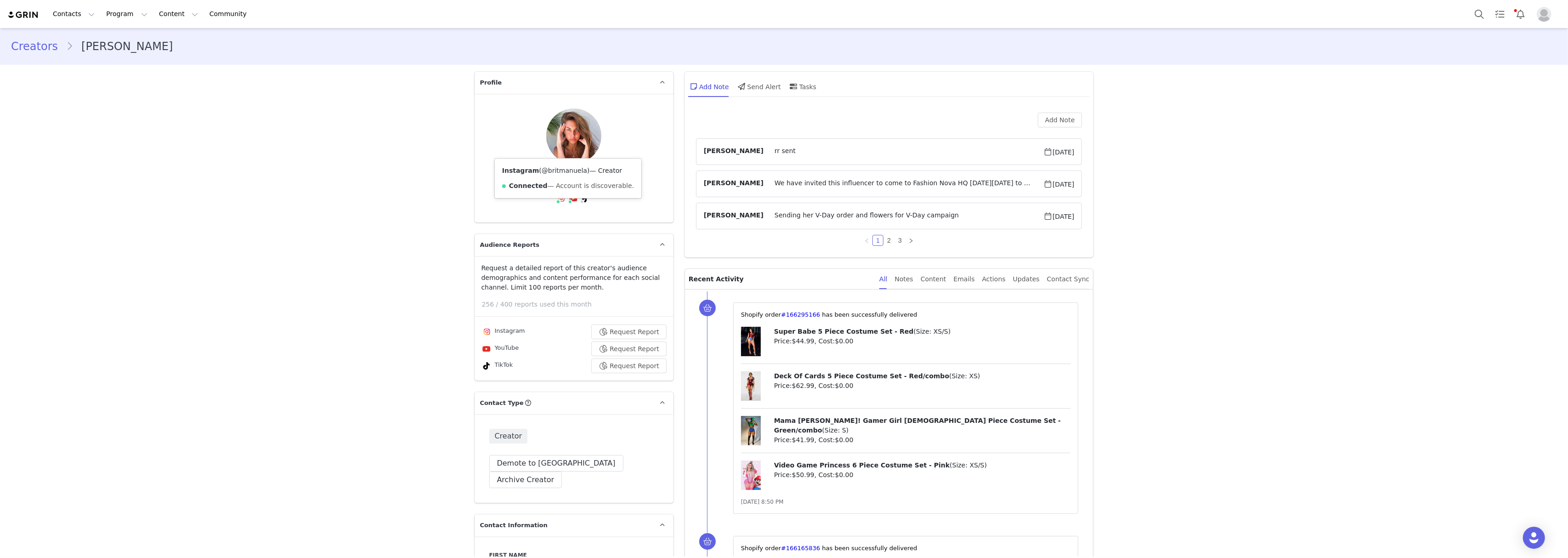
click at [548, 170] on link "@britmanuela" at bounding box center [565, 170] width 46 height 7
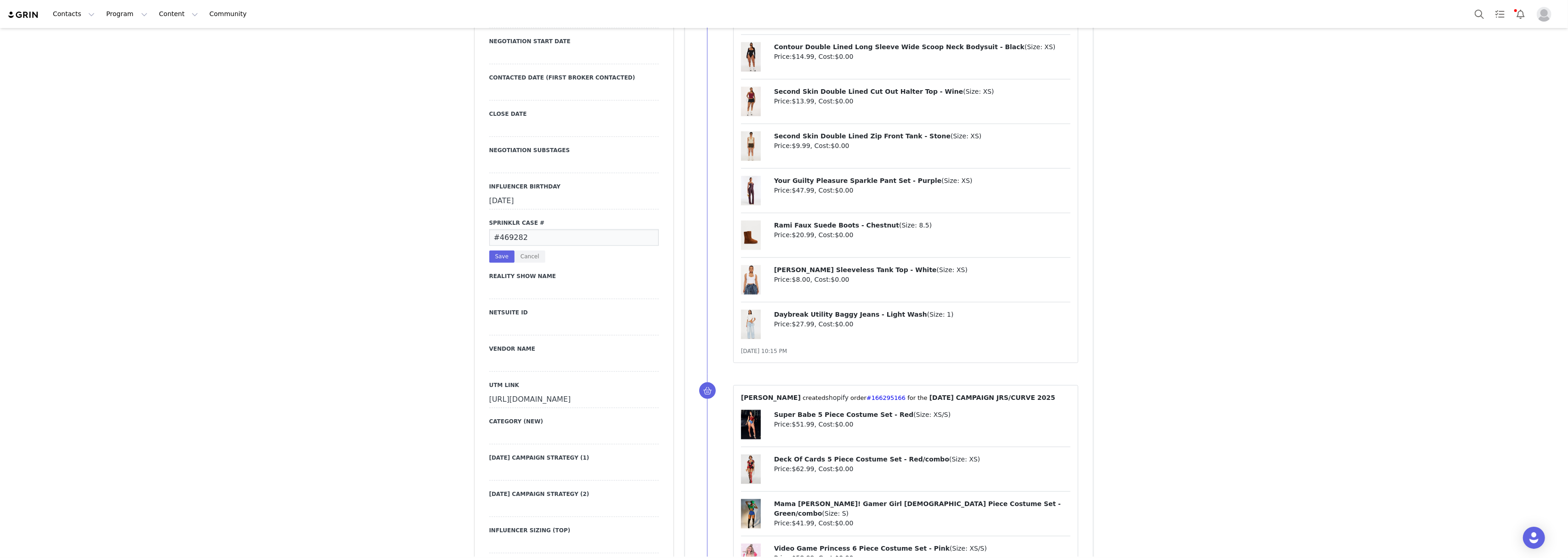
scroll to position [1531, 0]
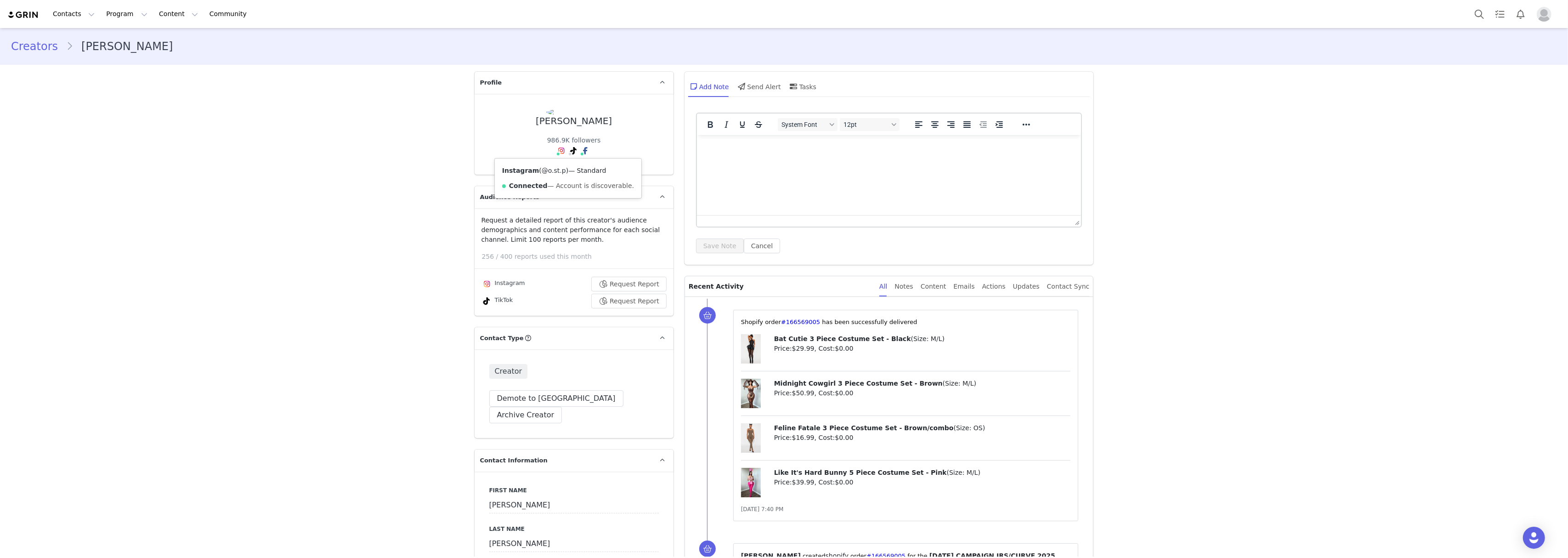
click at [549, 170] on link "@o.st.p" at bounding box center [554, 170] width 24 height 7
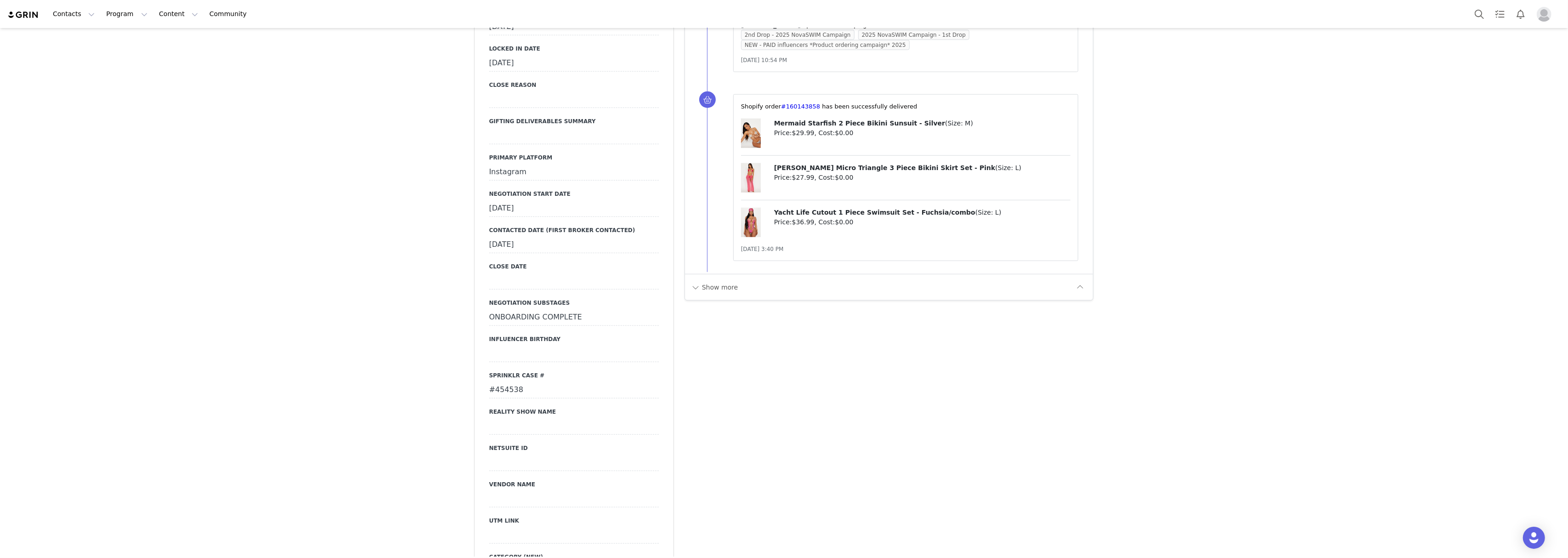
scroll to position [1102, 0]
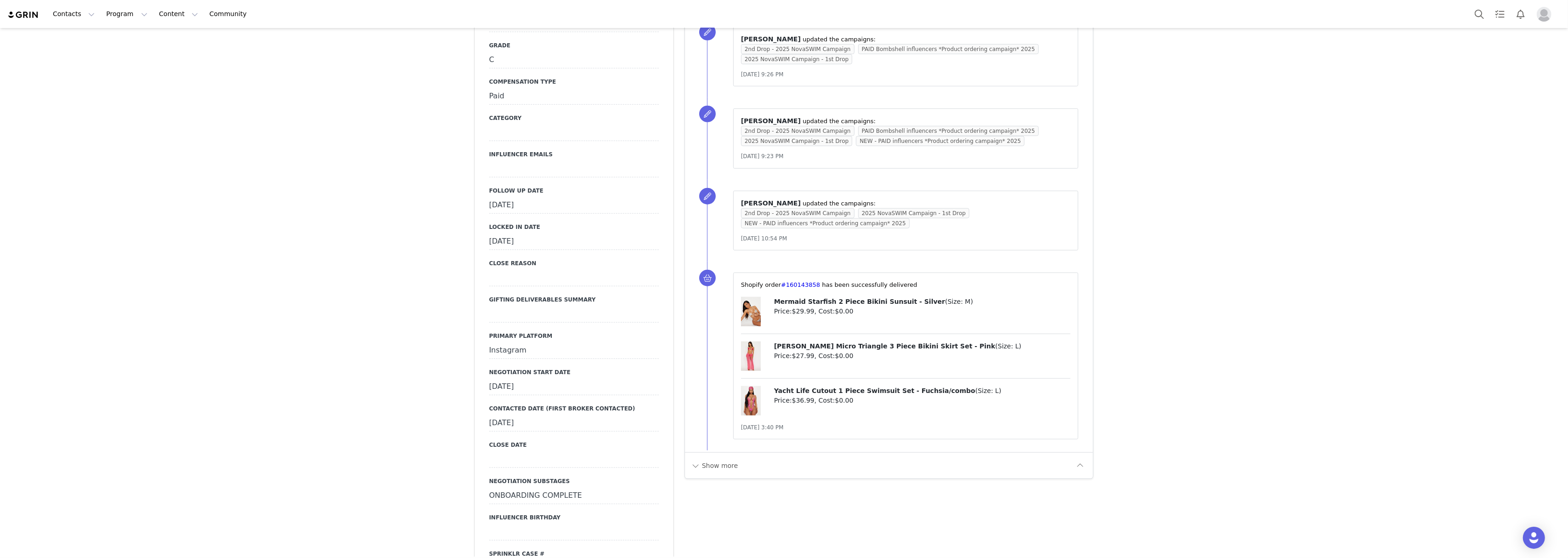
click at [526, 197] on div "September 23rd, 2025" at bounding box center [574, 206] width 170 height 16
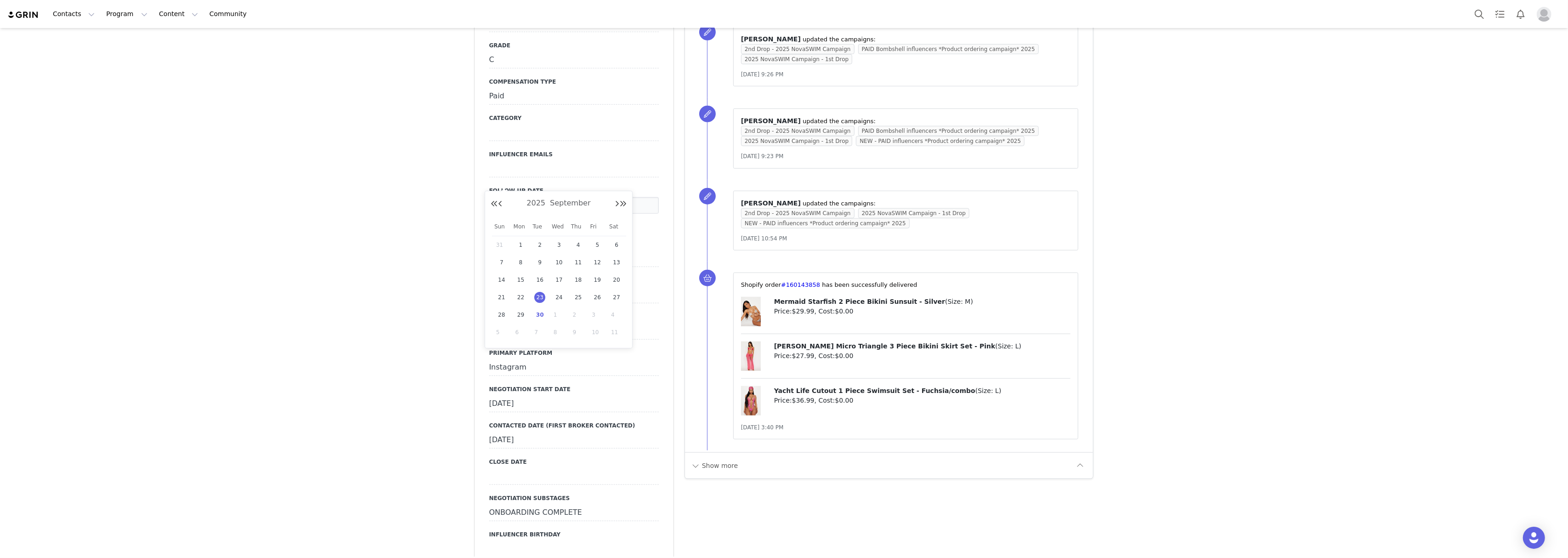
click at [538, 317] on span "30" at bounding box center [540, 315] width 11 height 11
type input "[DATE]"
click at [496, 218] on button "Save" at bounding box center [502, 224] width 25 height 12
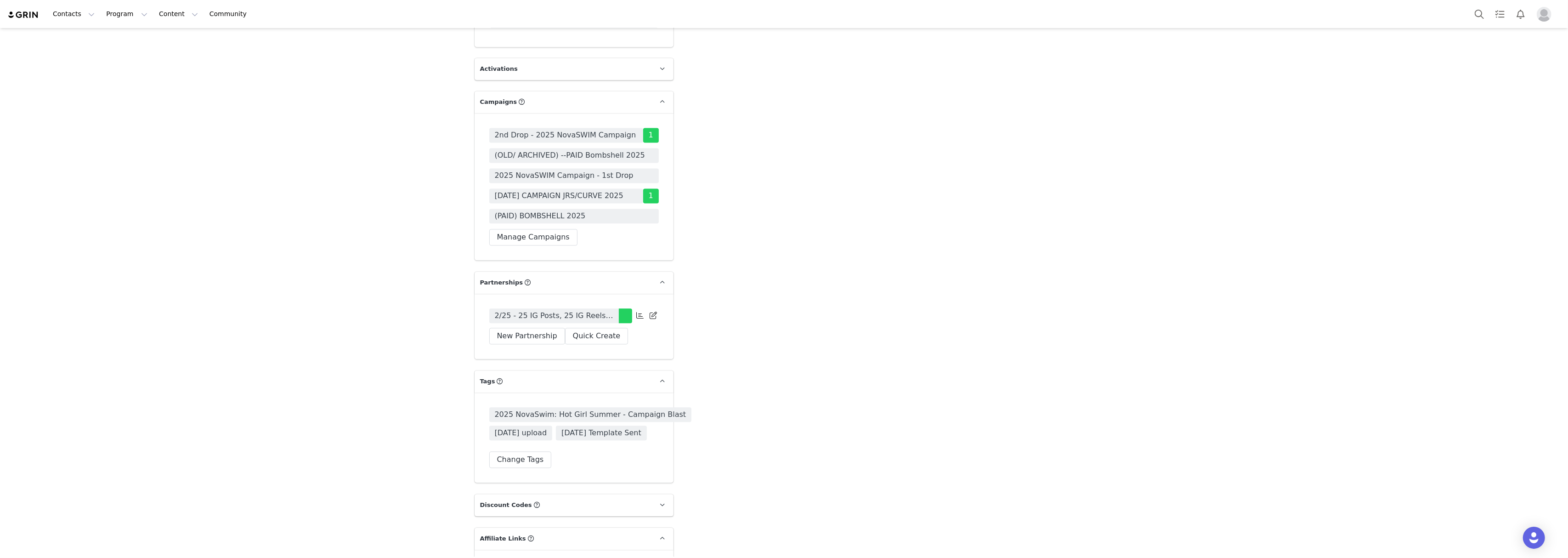
scroll to position [2756, 0]
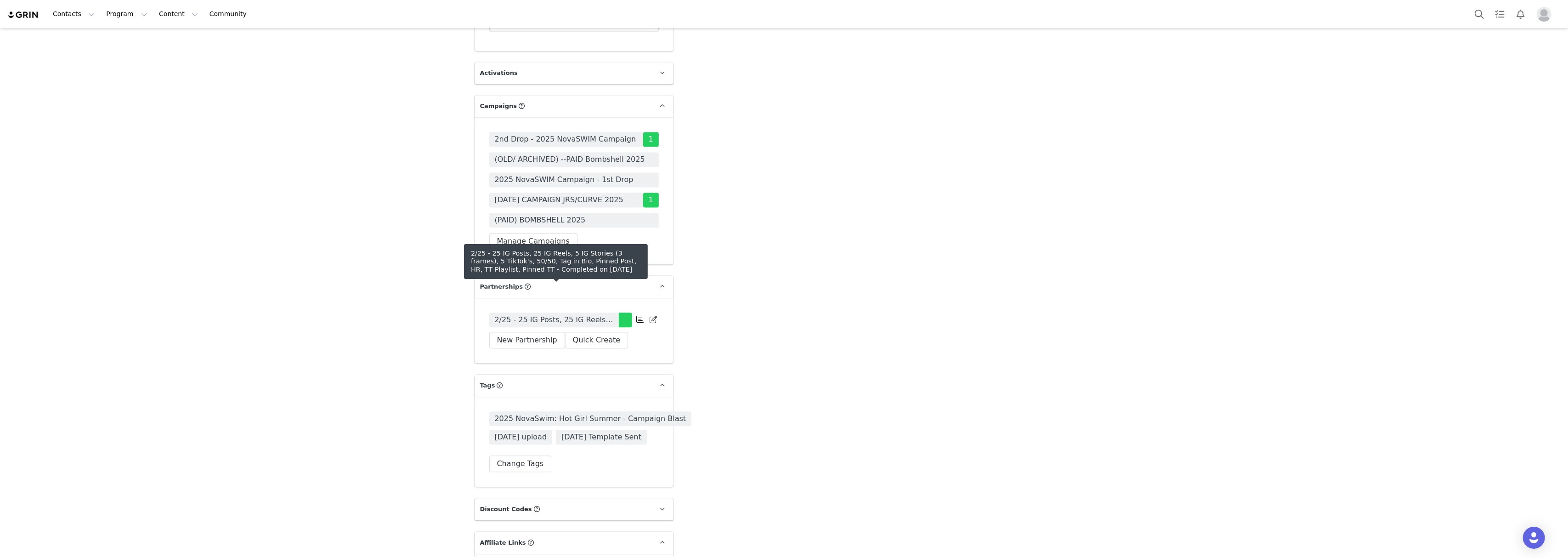
drag, startPoint x: 504, startPoint y: 291, endPoint x: 515, endPoint y: 298, distance: 13.0
click at [515, 312] on link "2/25 - 25 IG Posts, 25 IG Reels, 5 IG Stories (3 frames), 5 TikTok's, 50/50, Ta…" at bounding box center [554, 320] width 130 height 15
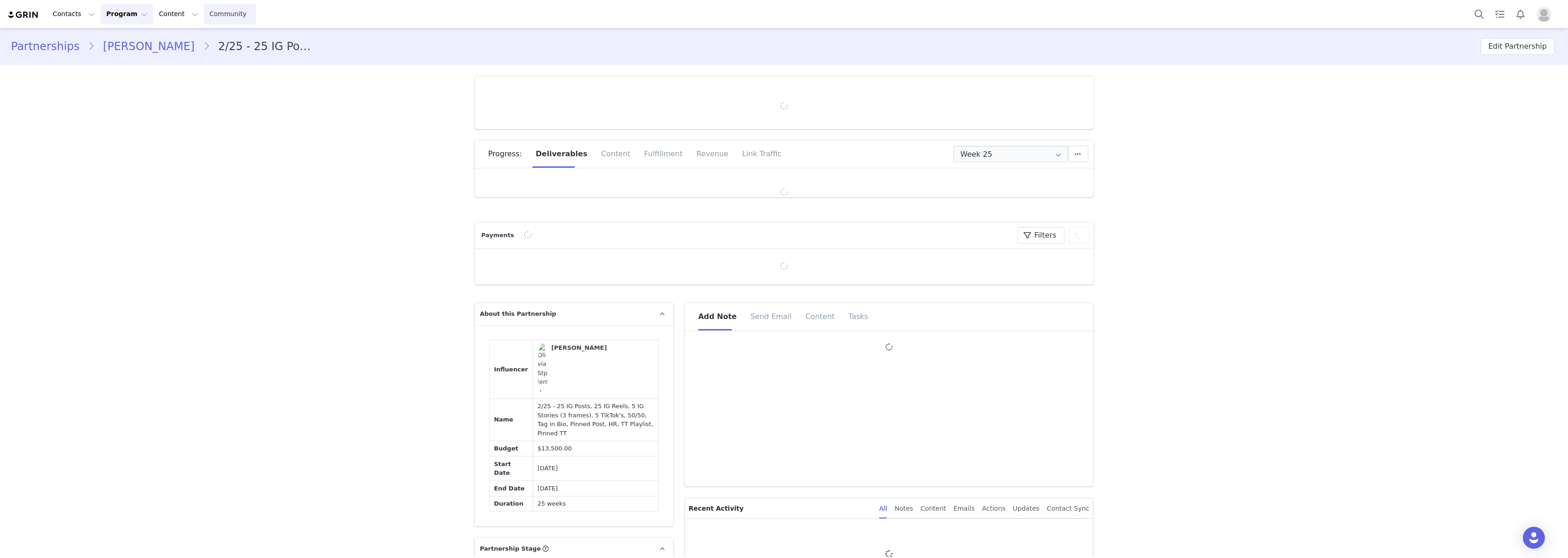
type input "+1 ([GEOGRAPHIC_DATA])"
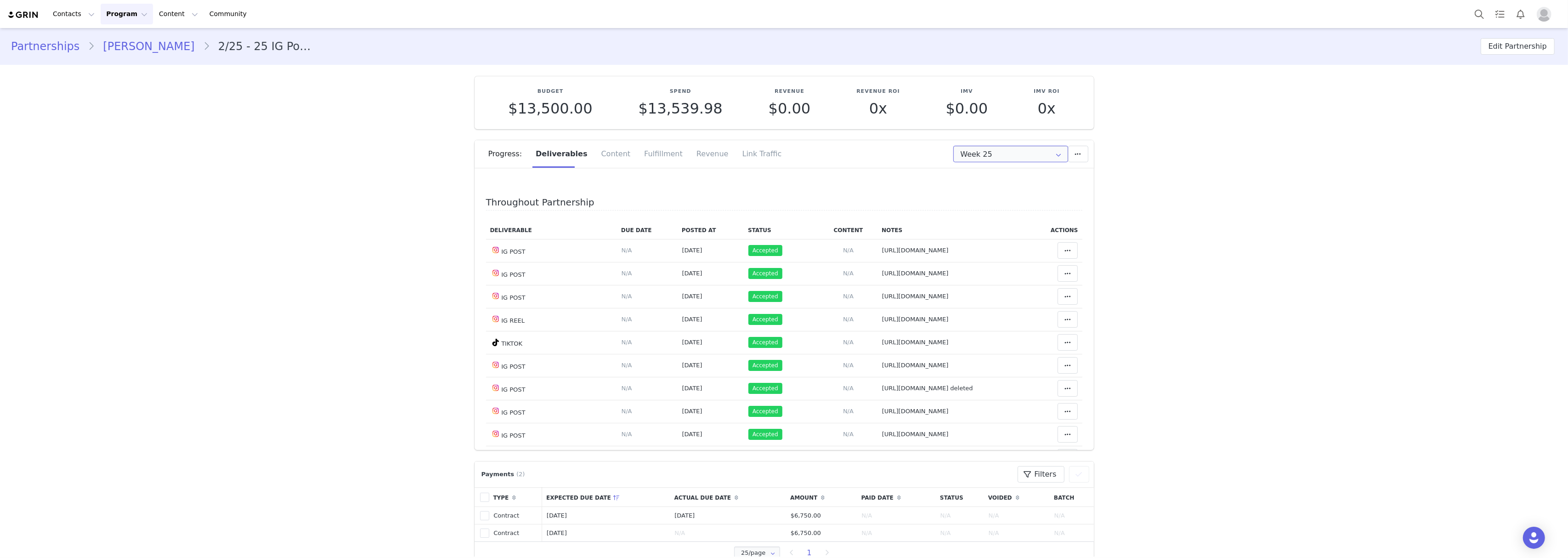
click at [978, 155] on input "Week 25" at bounding box center [1010, 153] width 115 height 16
click at [977, 276] on li "All Weeks" at bounding box center [1010, 283] width 123 height 16
type input "All"
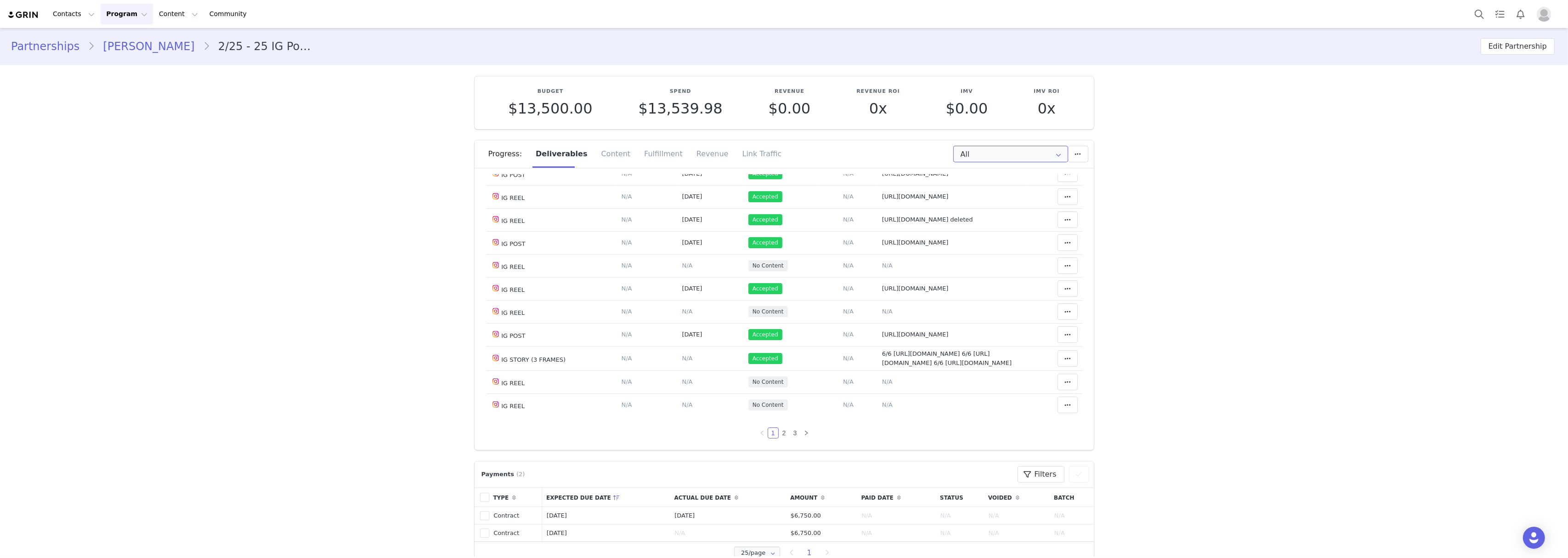
scroll to position [592, 0]
click at [790, 432] on link "3" at bounding box center [795, 432] width 10 height 10
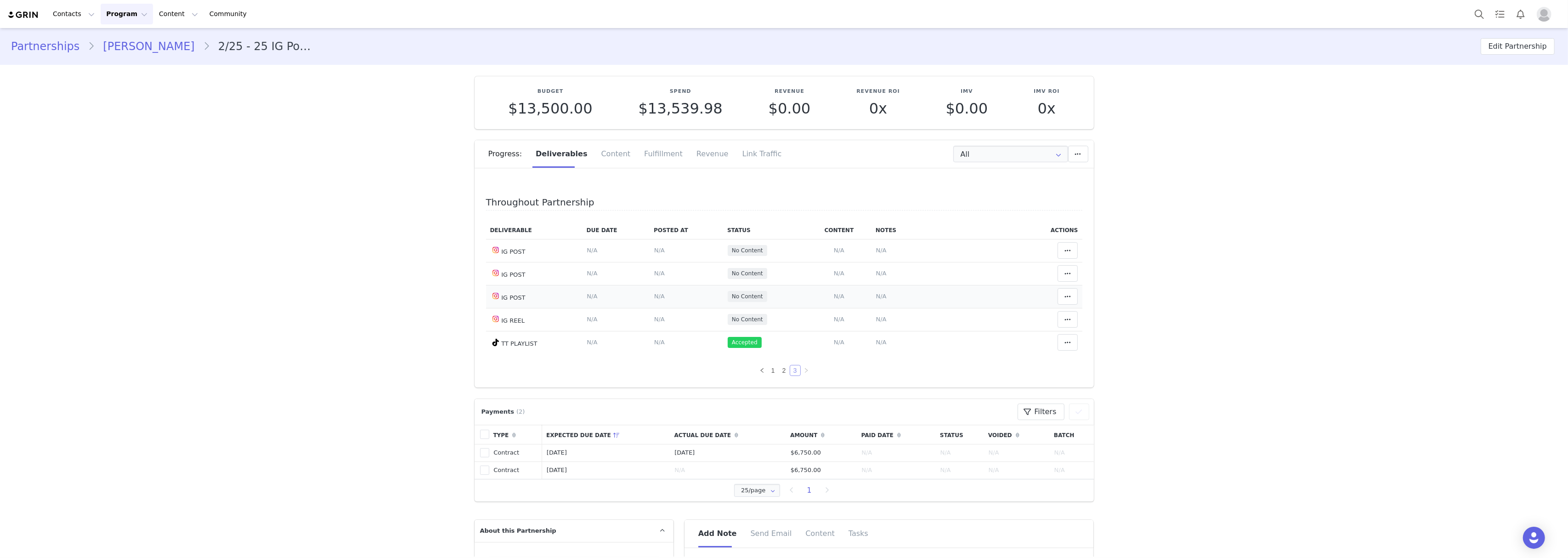
scroll to position [0, 0]
click at [779, 374] on link "2" at bounding box center [784, 370] width 10 height 10
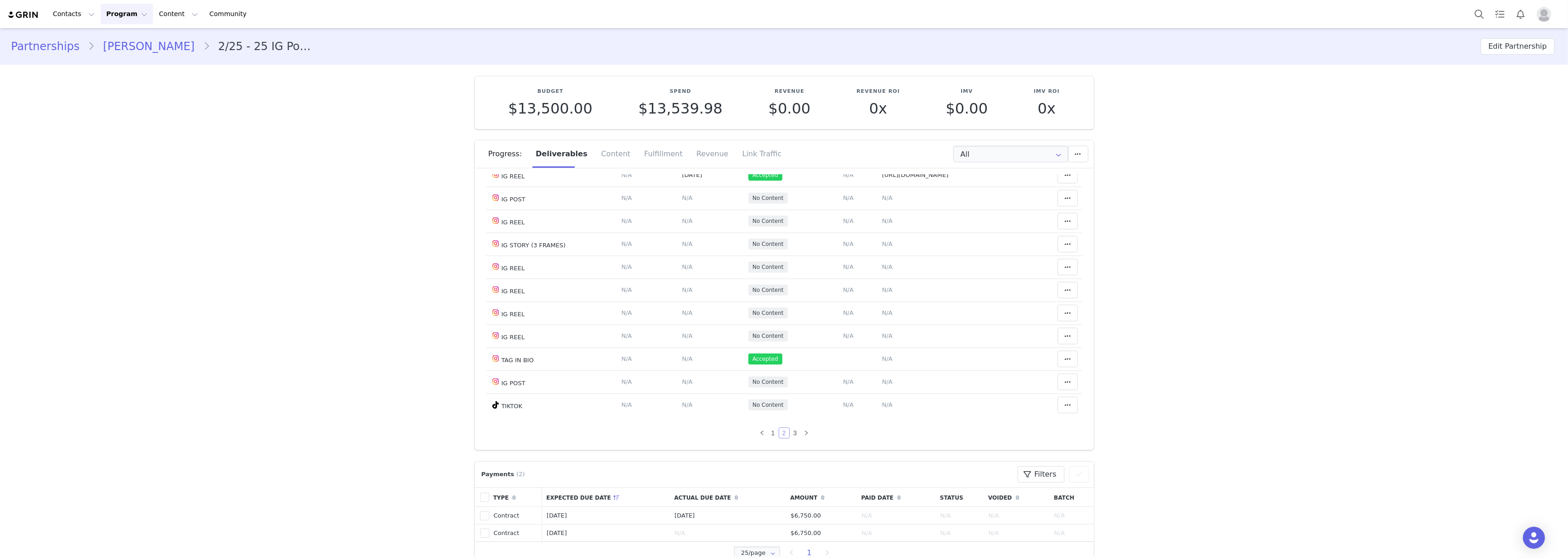
scroll to position [553, 0]
click at [768, 434] on link "1" at bounding box center [773, 432] width 10 height 10
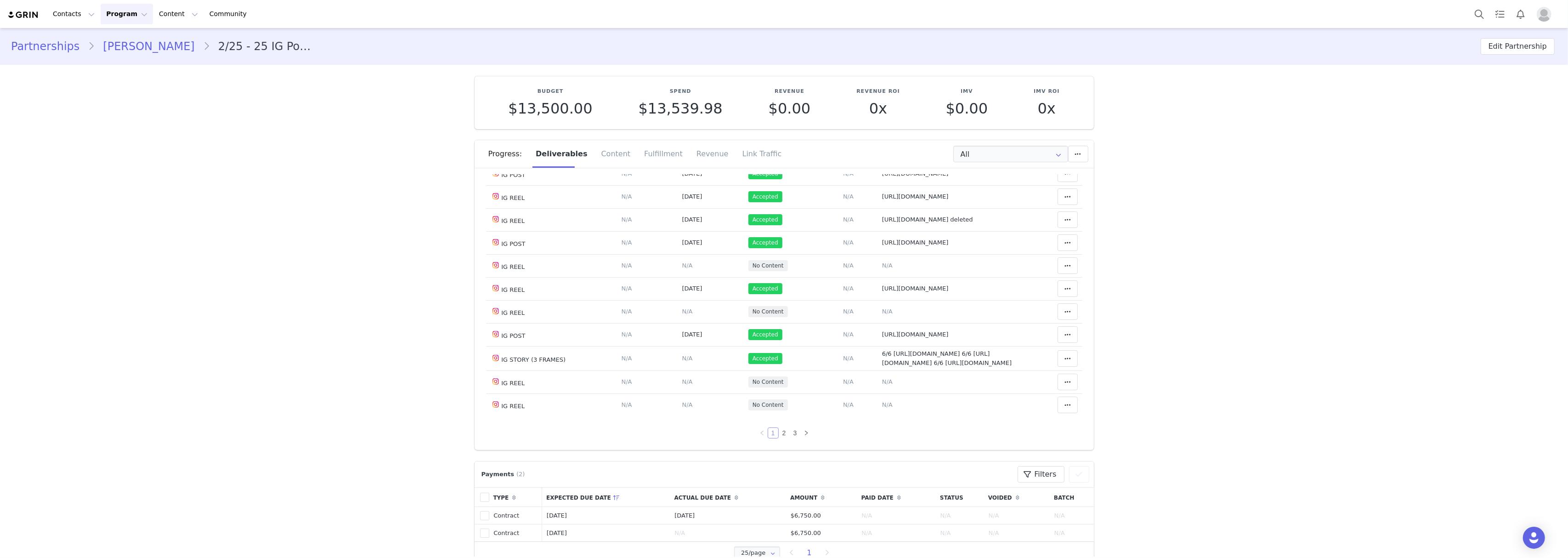
scroll to position [592, 0]
click at [779, 432] on link "2" at bounding box center [784, 432] width 10 height 10
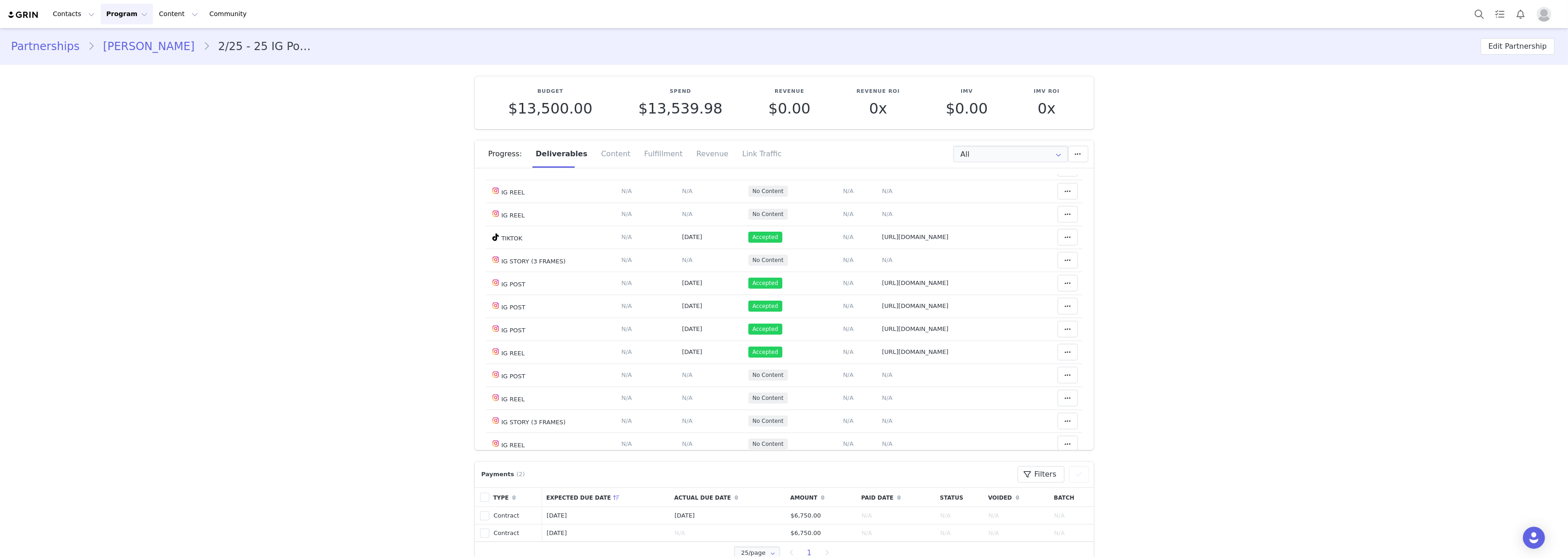
scroll to position [308, 0]
click at [888, 314] on span "https://www.instagram.com/p/DOtl4mIjne1/?img_index=1" at bounding box center [915, 310] width 67 height 7
type textarea "https://www.instagram.com/p/DOtl4mIjne1/?img_index=1"
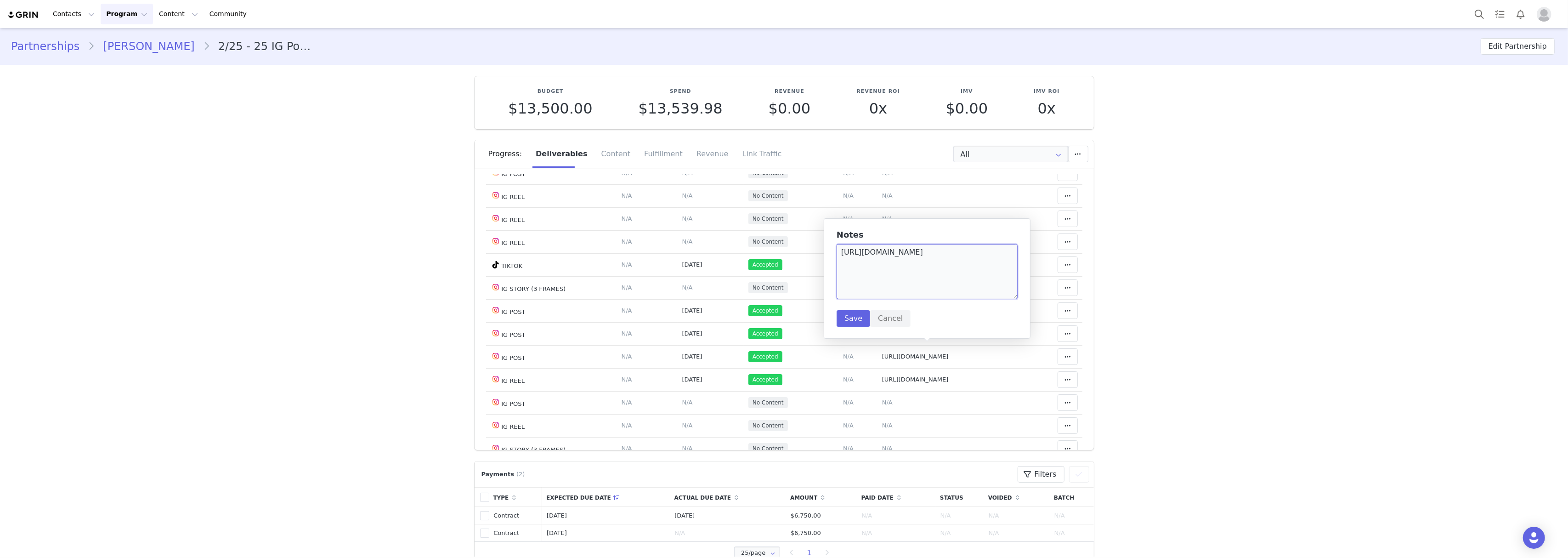
click at [857, 258] on textarea "https://www.instagram.com/p/DOtl4mIjne1/?img_index=1" at bounding box center [927, 272] width 181 height 55
drag, startPoint x: 857, startPoint y: 258, endPoint x: 850, endPoint y: 264, distance: 9.2
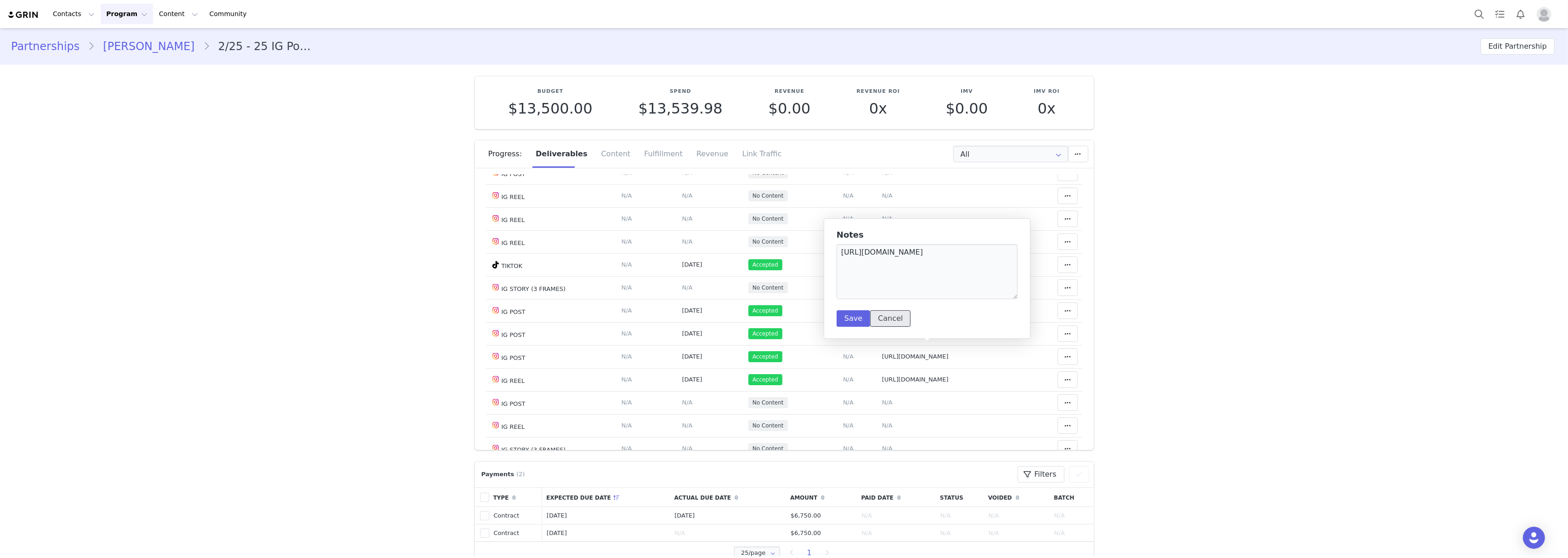
click at [895, 315] on button "Cancel" at bounding box center [890, 318] width 41 height 16
click at [882, 222] on span "N/A" at bounding box center [887, 219] width 11 height 7
click at [817, 177] on textarea at bounding box center [856, 179] width 181 height 55
paste textarea "https://www.instagram.com/p/DO_iR2iDlsA/"
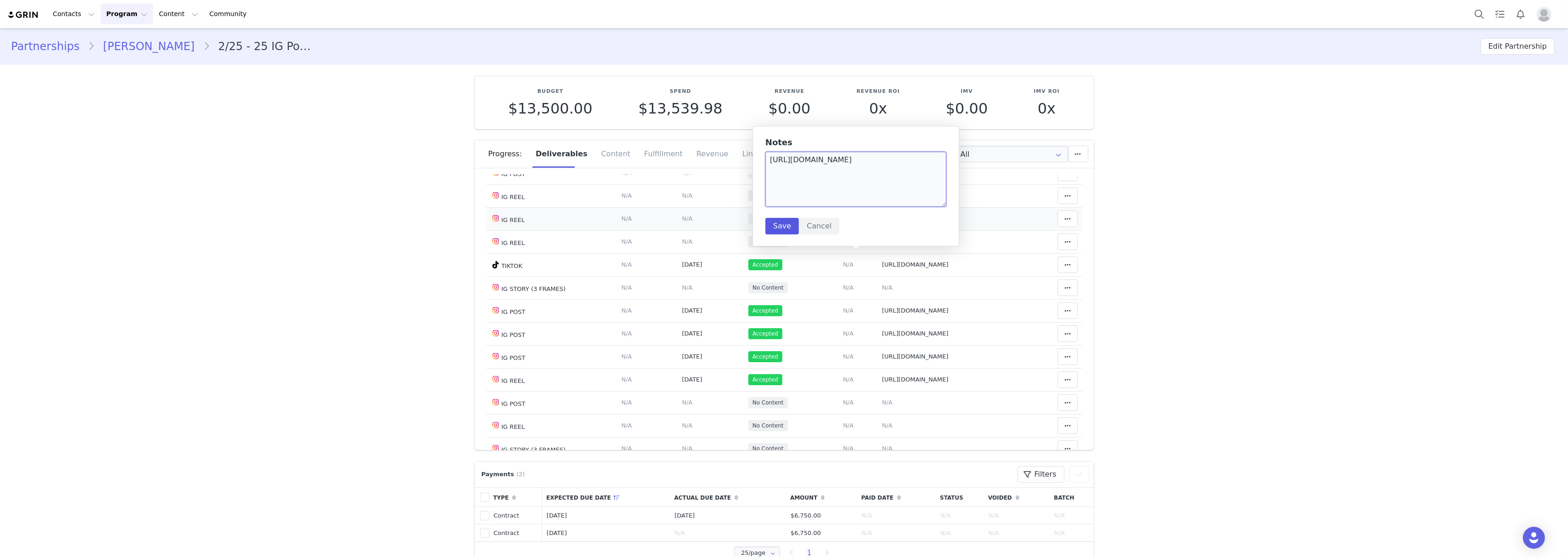
type textarea "https://www.instagram.com/p/DO_iR2iDlsA/"
click at [779, 230] on button "Save" at bounding box center [782, 226] width 33 height 16
click at [682, 222] on span "N/A" at bounding box center [687, 219] width 11 height 7
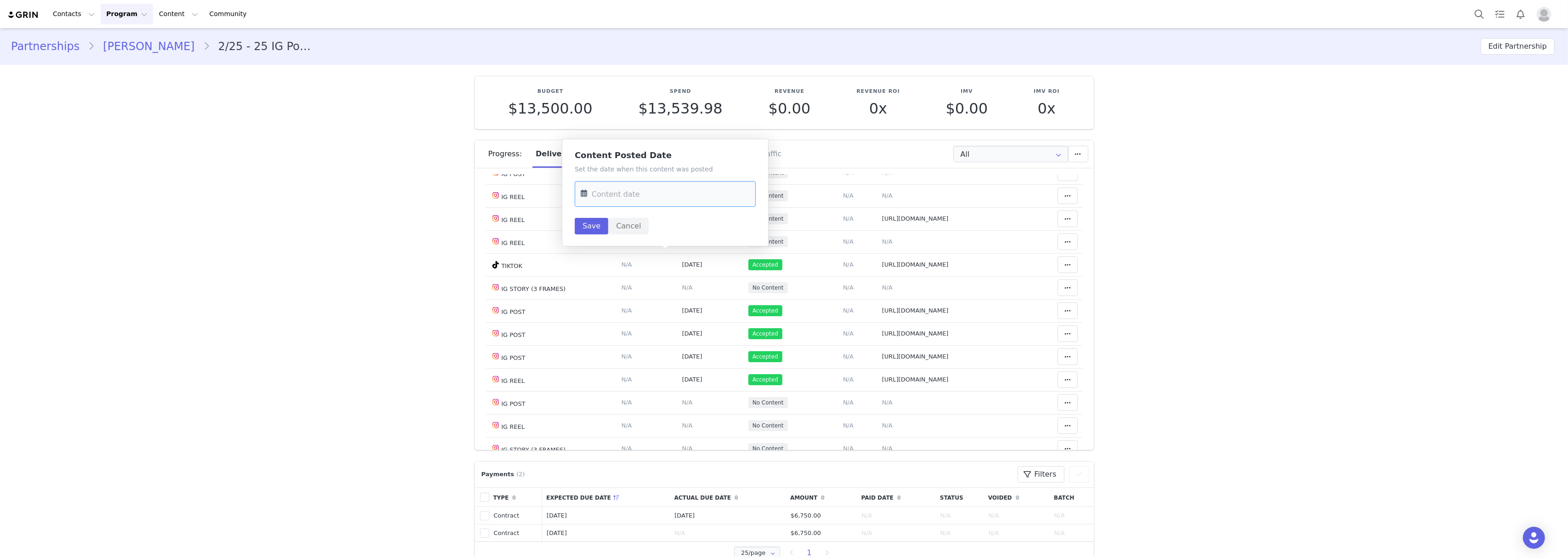
click at [651, 197] on input "text" at bounding box center [665, 194] width 181 height 26
click at [664, 317] on span "25" at bounding box center [669, 319] width 11 height 11
type input "Sep 25 2025"
click at [583, 224] on button "Save" at bounding box center [591, 226] width 33 height 16
click at [1062, 224] on span at bounding box center [1068, 219] width 11 height 11
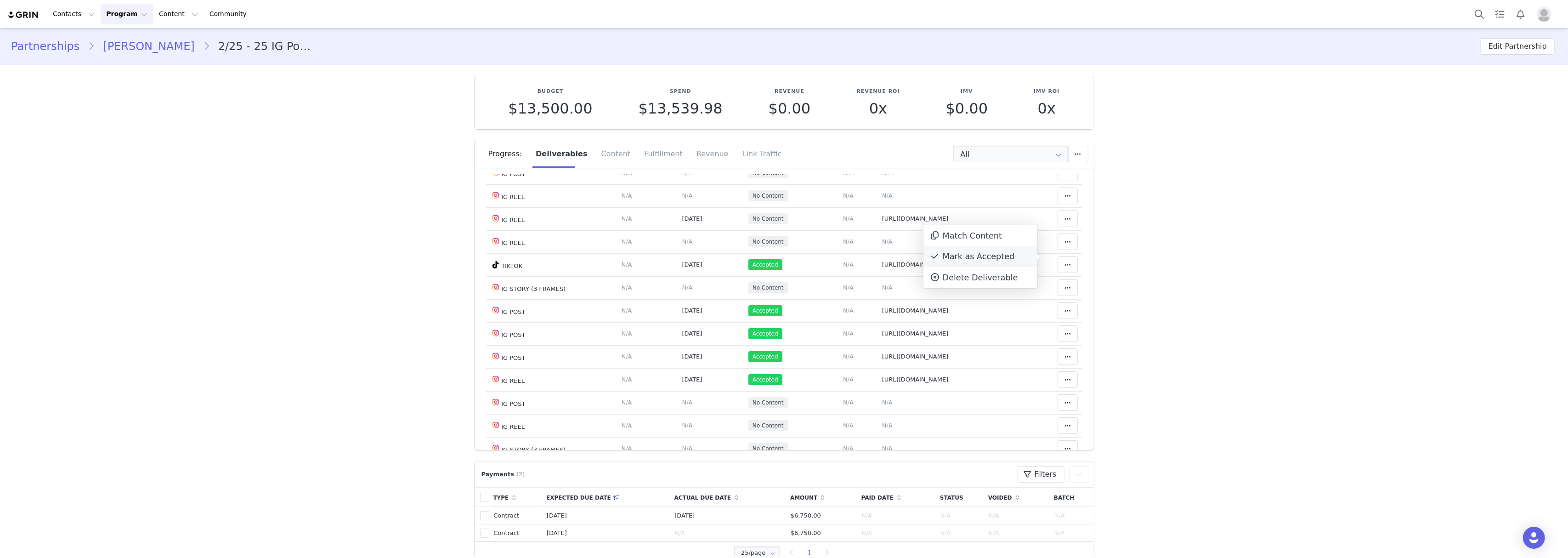
click at [986, 256] on div "Mark as Accepted" at bounding box center [981, 257] width 114 height 21
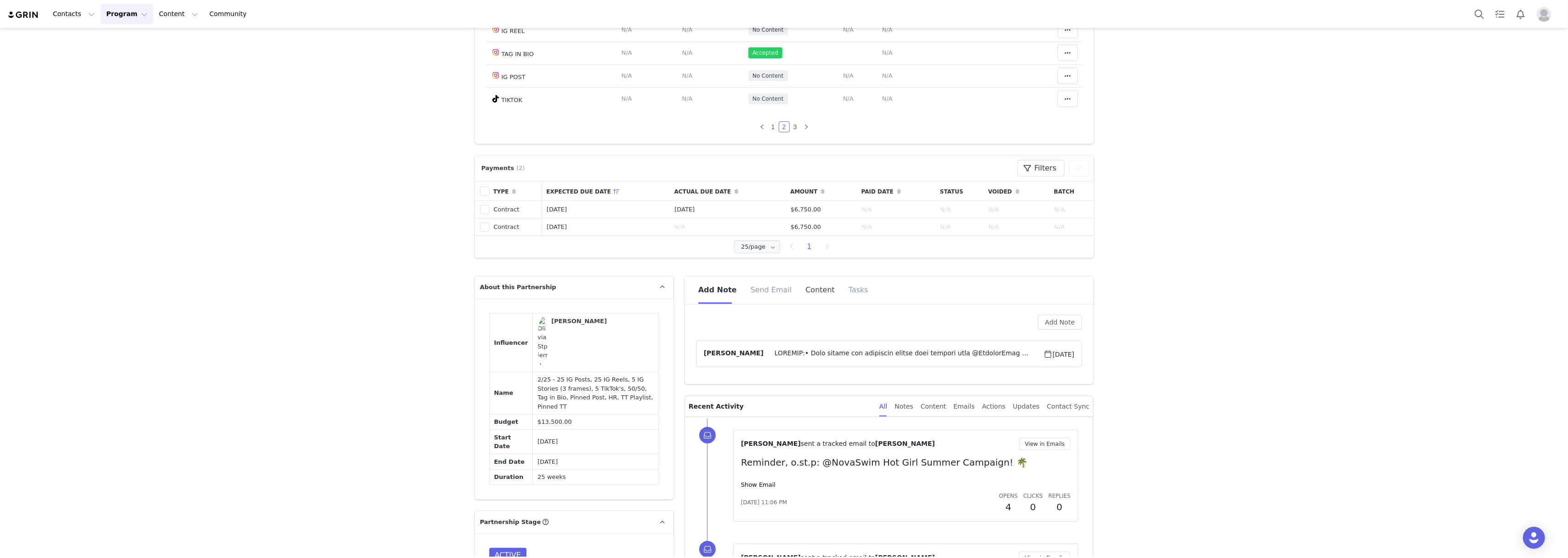
scroll to position [0, 0]
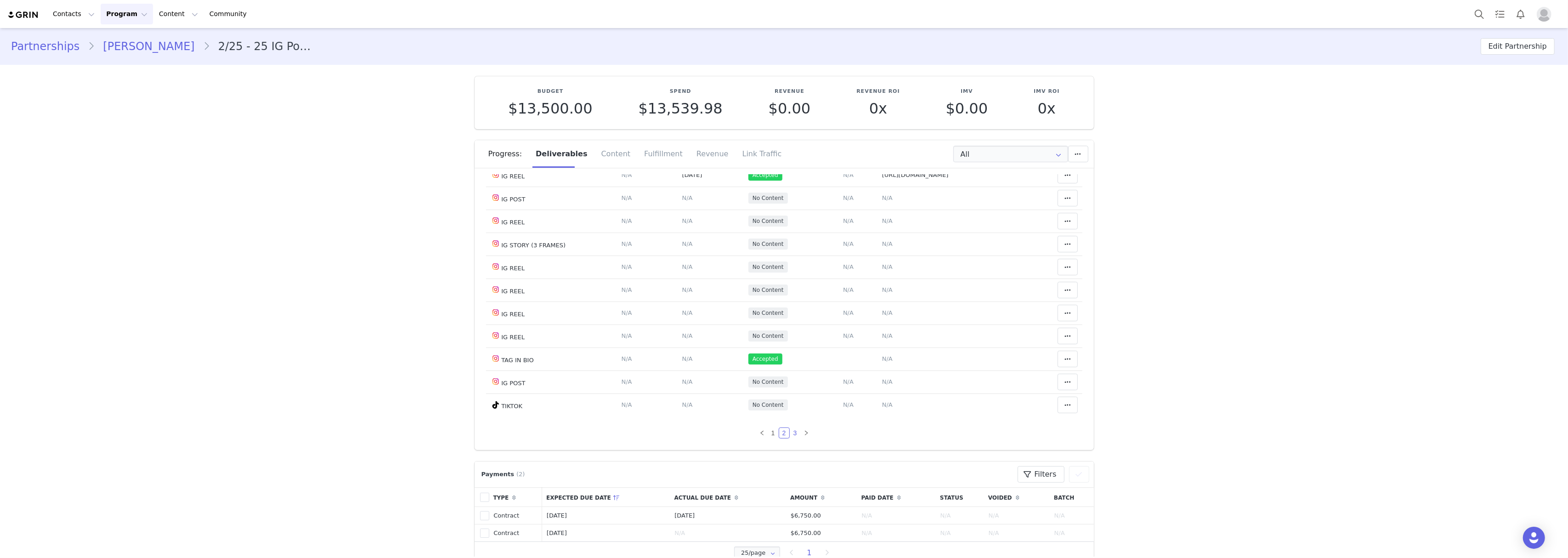
click at [790, 431] on link "3" at bounding box center [795, 432] width 10 height 10
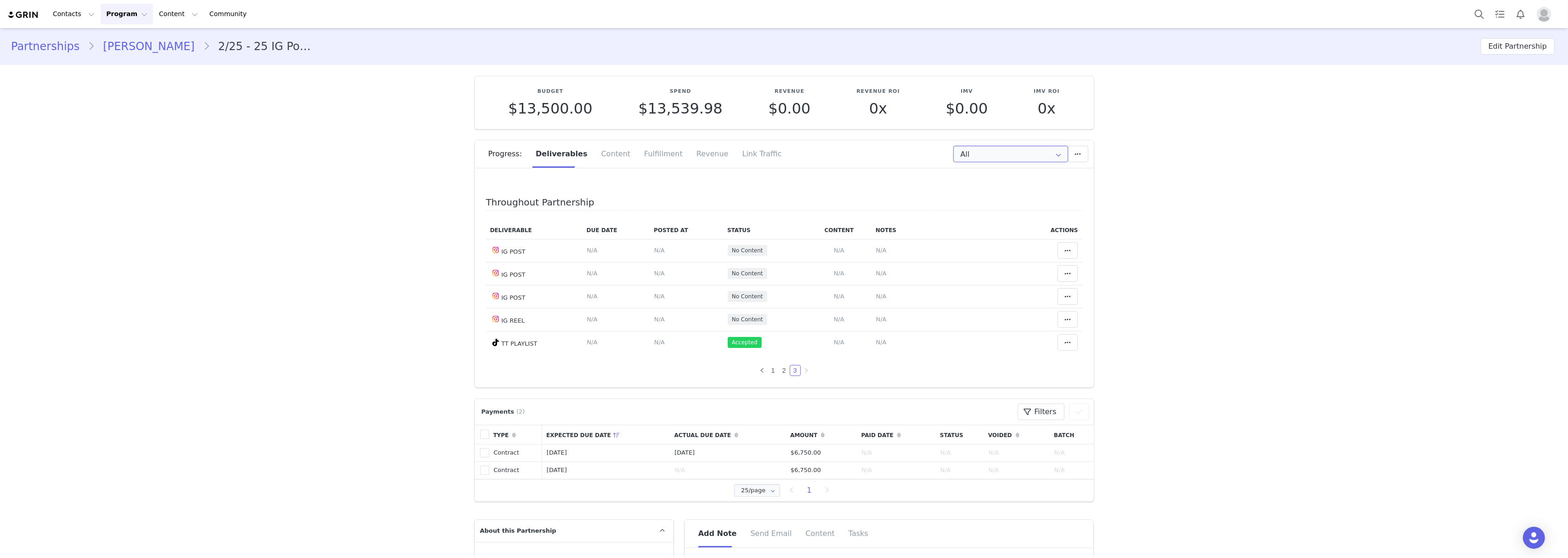
click at [986, 150] on input "All" at bounding box center [1010, 153] width 115 height 16
click at [779, 370] on link "2" at bounding box center [784, 370] width 10 height 10
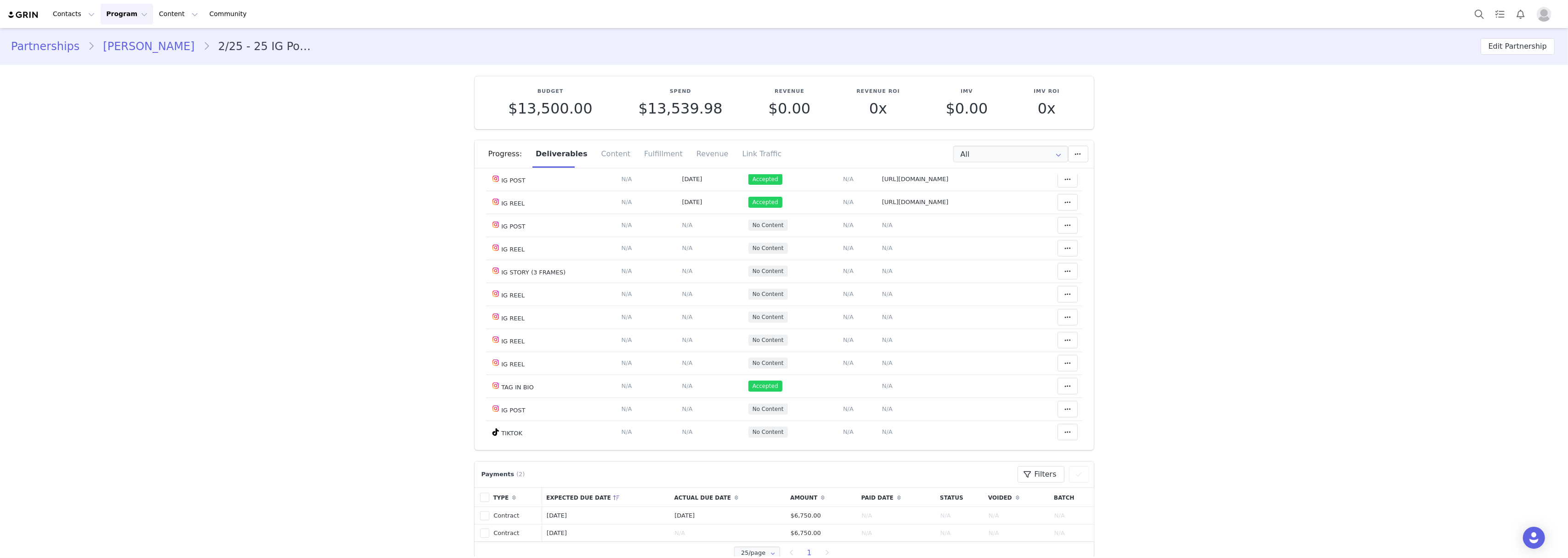
scroll to position [553, 0]
click at [790, 436] on link "3" at bounding box center [795, 432] width 10 height 10
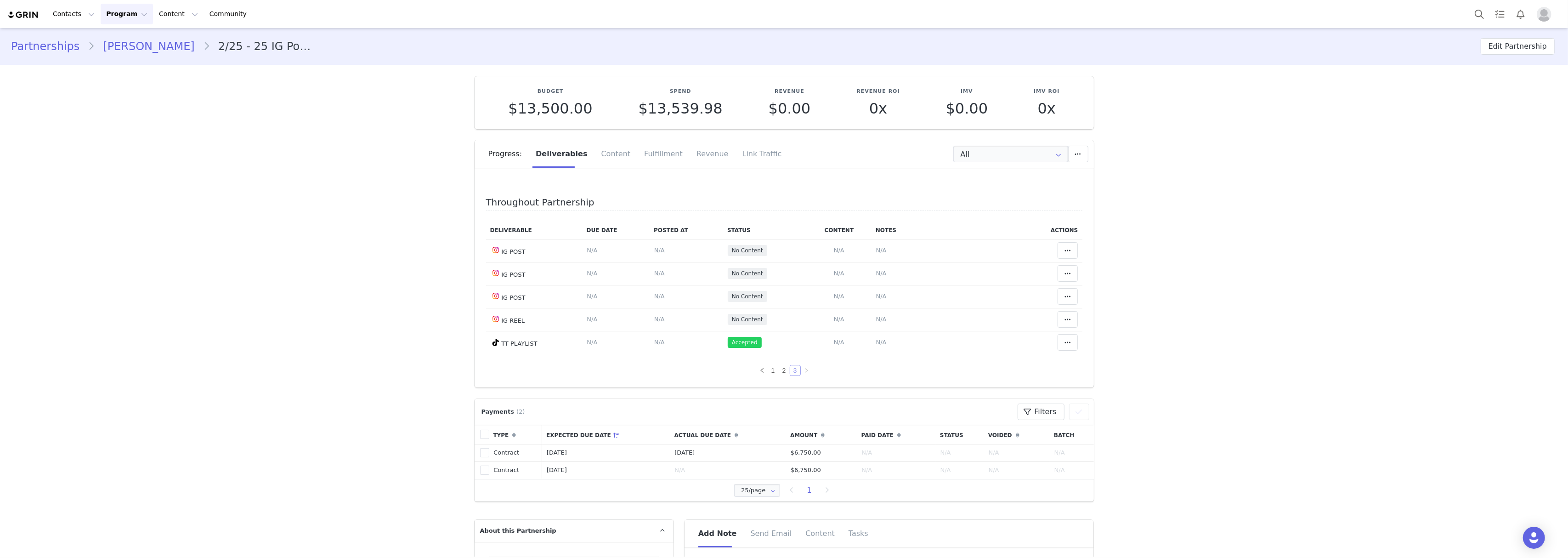
scroll to position [0, 0]
click at [779, 373] on link "2" at bounding box center [784, 370] width 10 height 10
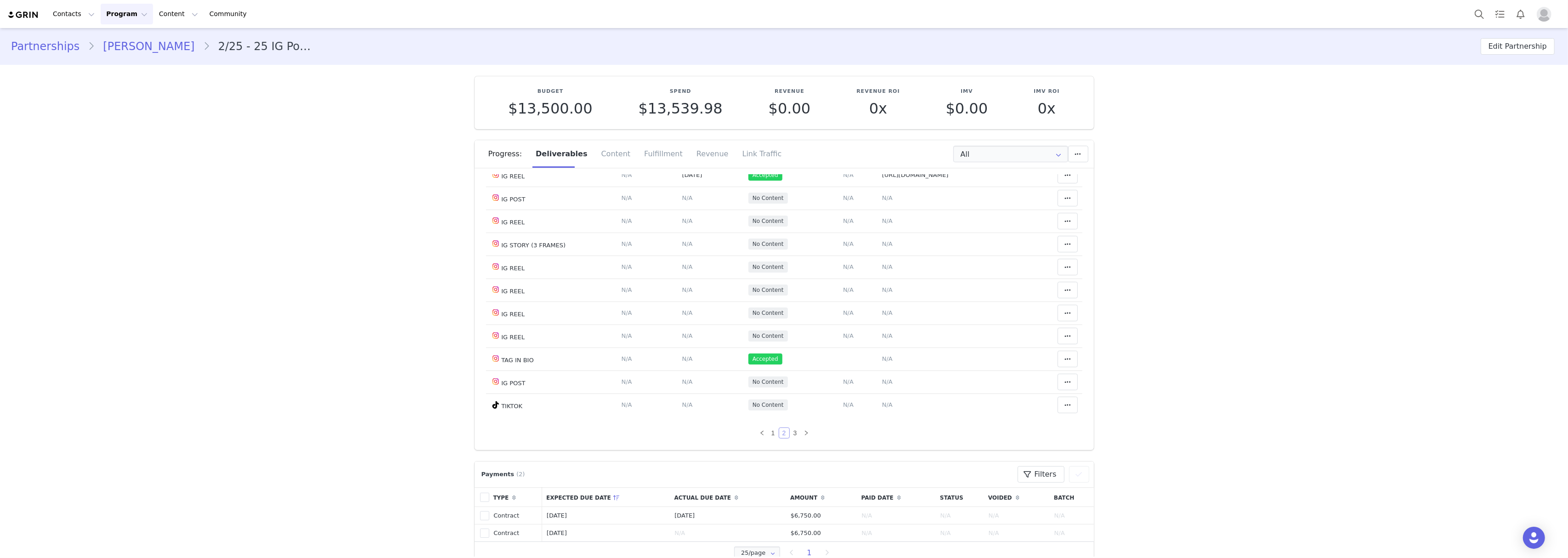
scroll to position [553, 0]
click at [787, 438] on div "Throughout Partnership Deliverable Due Date Posted At Status Content Notes Acti…" at bounding box center [784, 312] width 619 height 276
click at [790, 432] on link "3" at bounding box center [795, 432] width 10 height 10
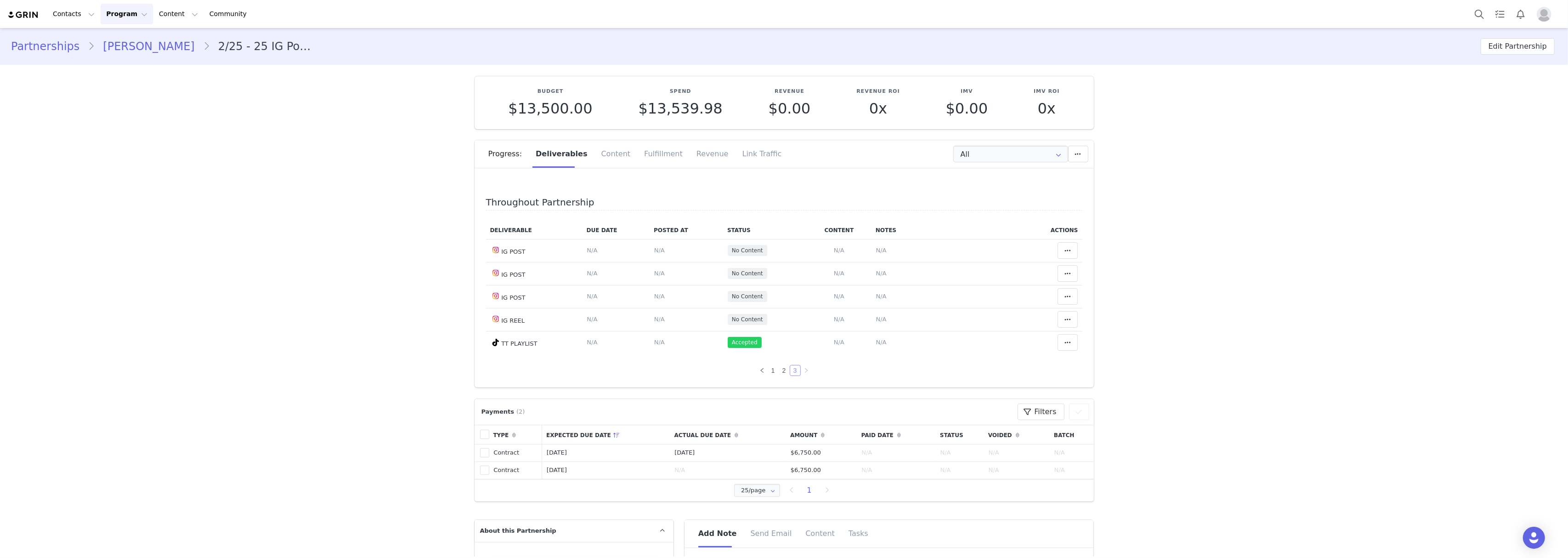
scroll to position [0, 0]
click at [779, 370] on link "2" at bounding box center [784, 370] width 10 height 10
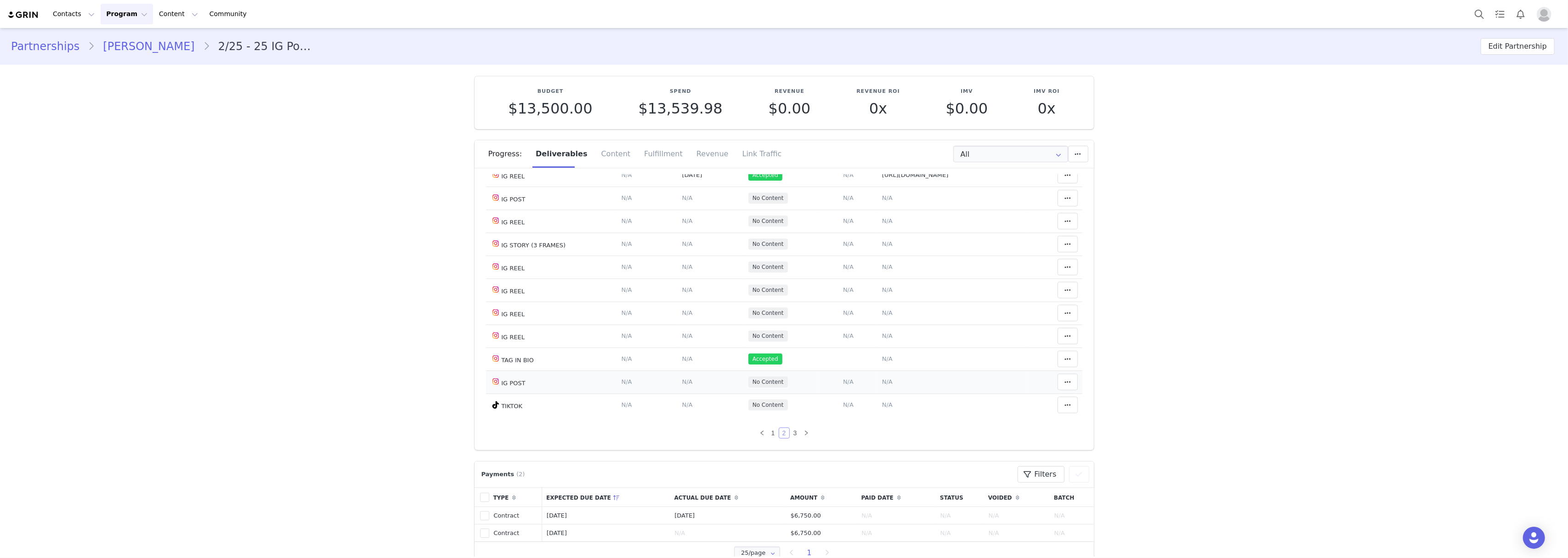
scroll to position [553, 0]
click at [768, 432] on link "1" at bounding box center [773, 432] width 10 height 10
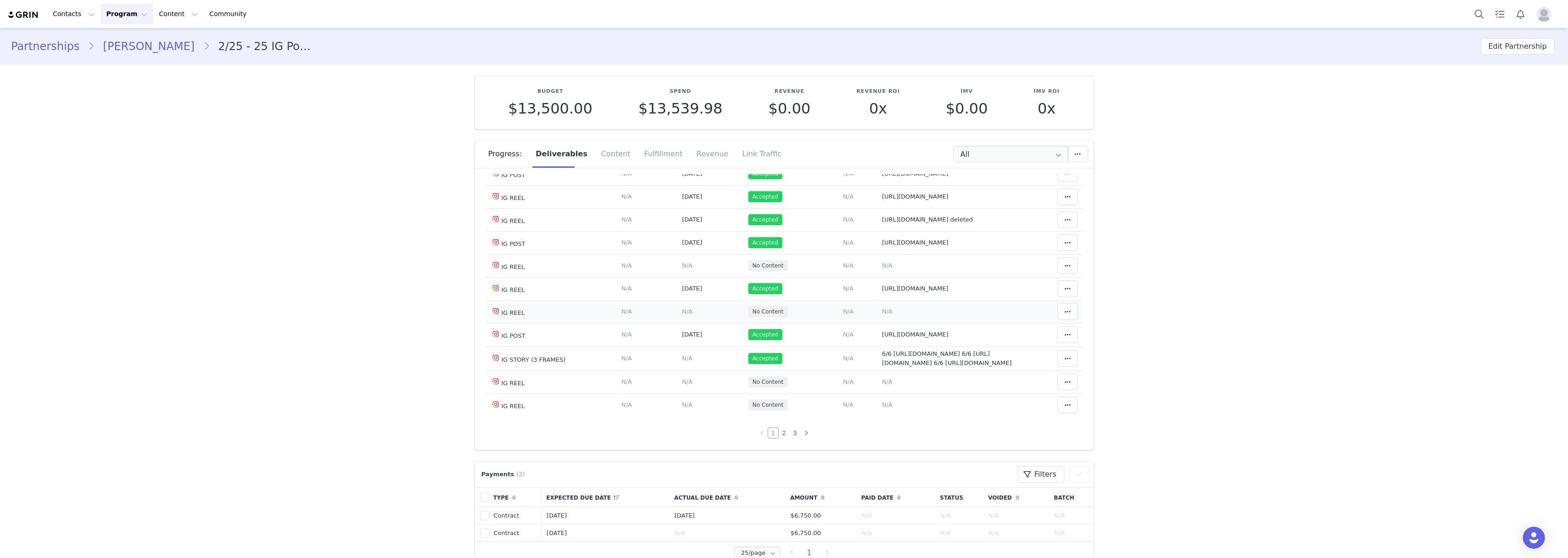
scroll to position [592, 0]
click at [779, 435] on link "2" at bounding box center [784, 432] width 10 height 10
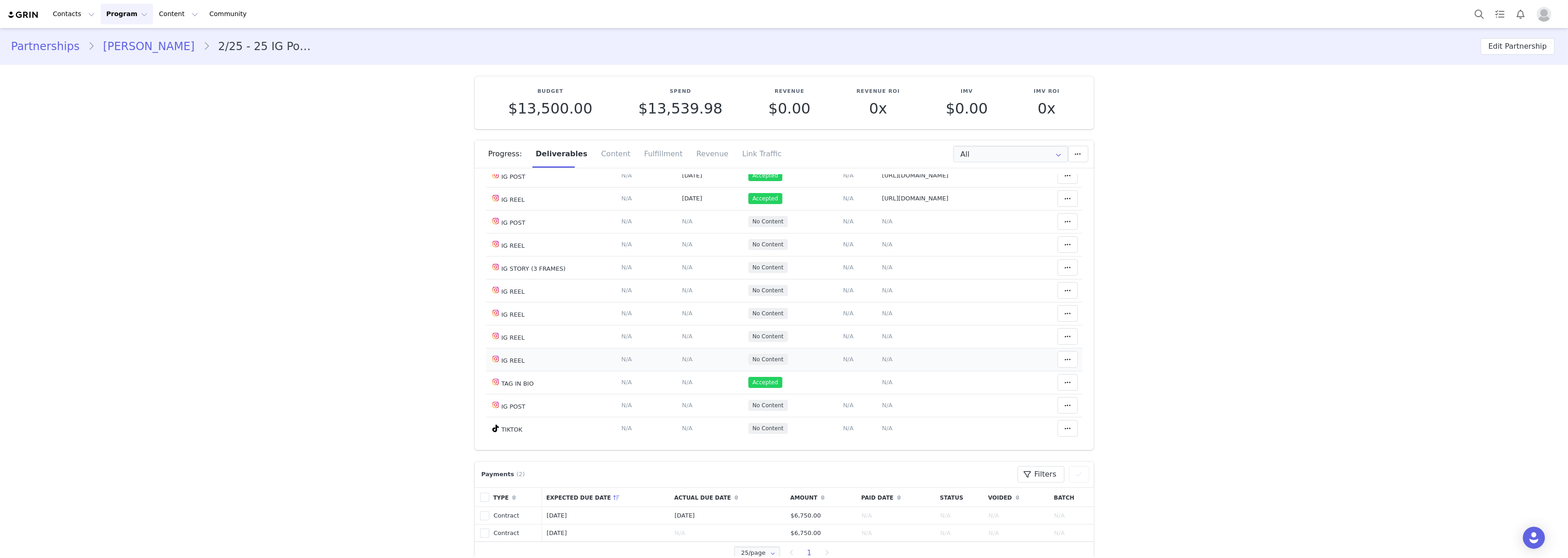
scroll to position [553, 0]
click at [790, 432] on link "3" at bounding box center [795, 432] width 10 height 10
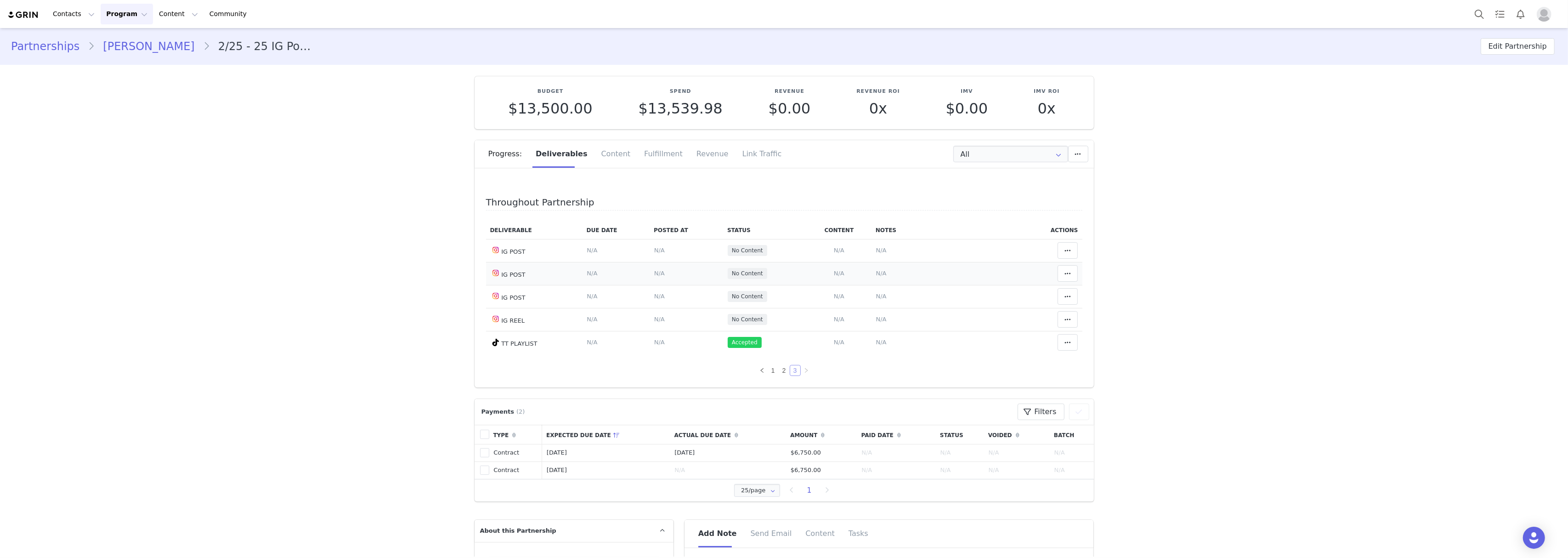
scroll to position [0, 0]
click at [779, 368] on link "2" at bounding box center [784, 370] width 10 height 10
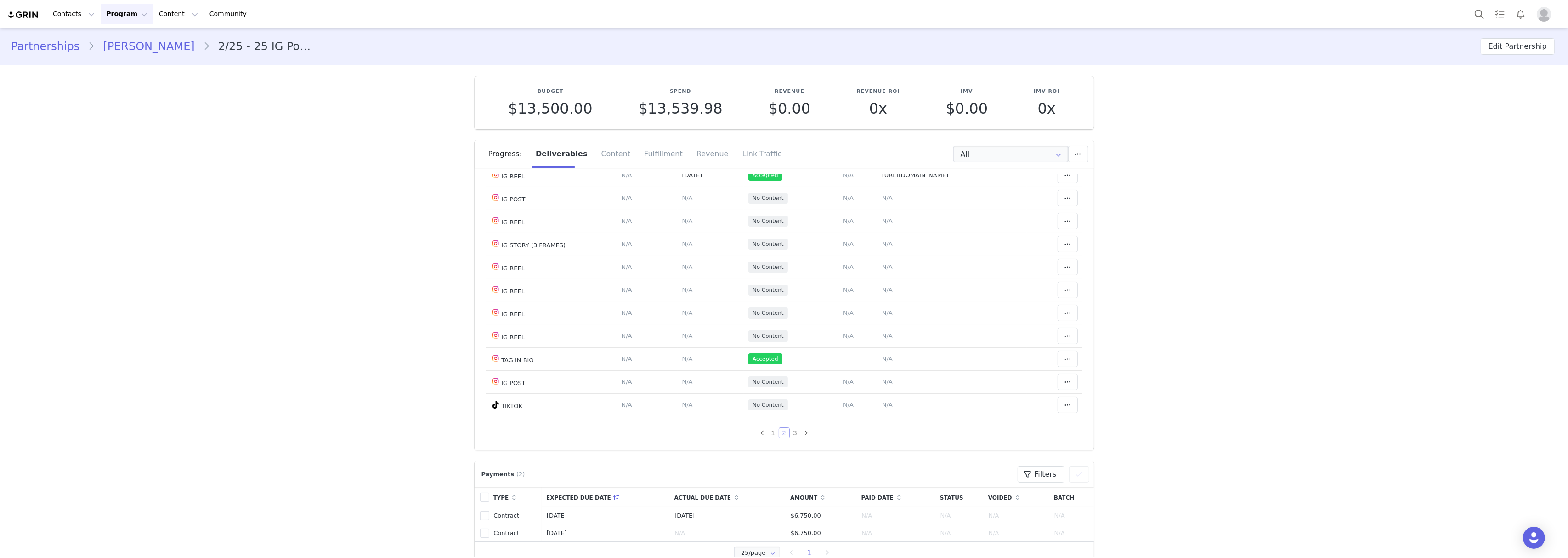
scroll to position [553, 0]
click at [768, 428] on link "1" at bounding box center [773, 432] width 10 height 10
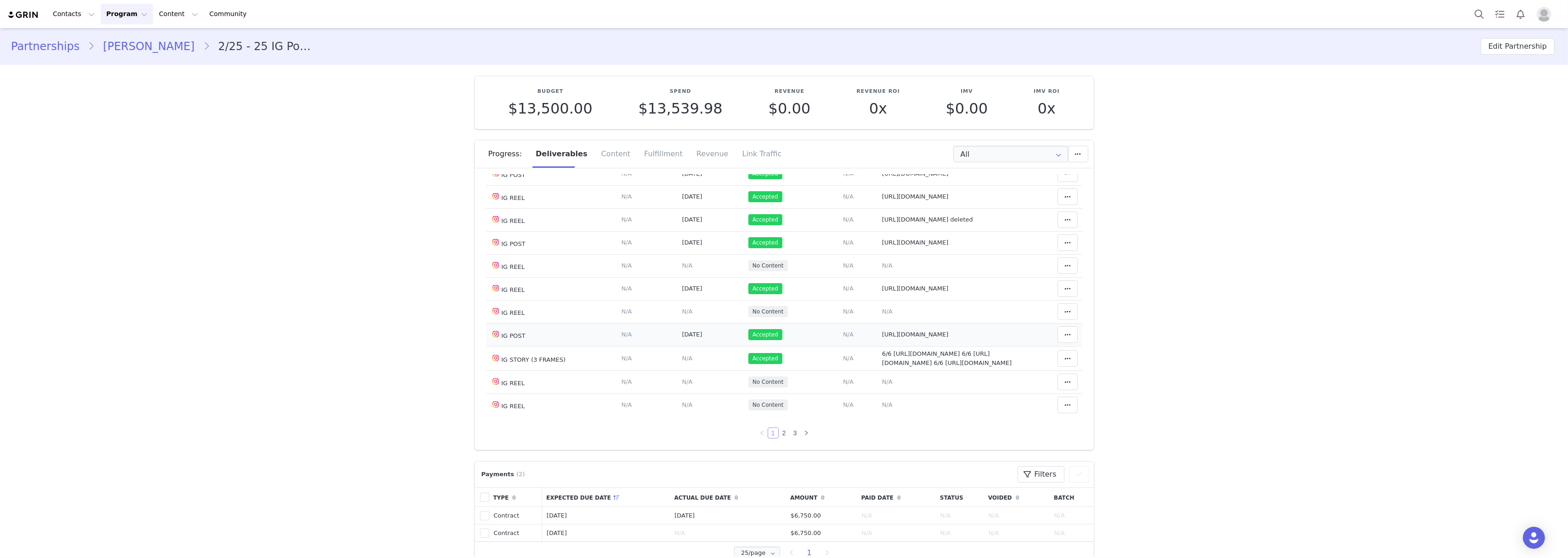
scroll to position [592, 0]
click at [779, 434] on link "2" at bounding box center [784, 432] width 10 height 10
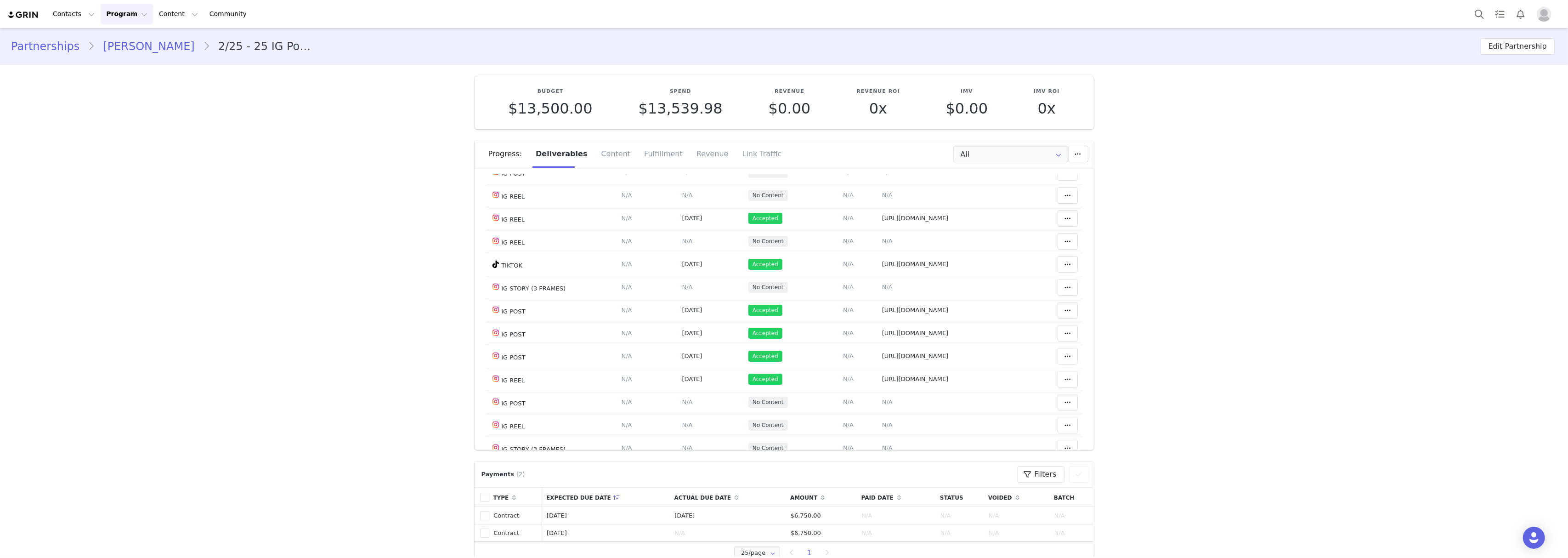
scroll to position [308, 0]
click at [882, 290] on span "N/A" at bounding box center [887, 287] width 11 height 7
click at [818, 297] on button "Cancel" at bounding box center [819, 295] width 41 height 16
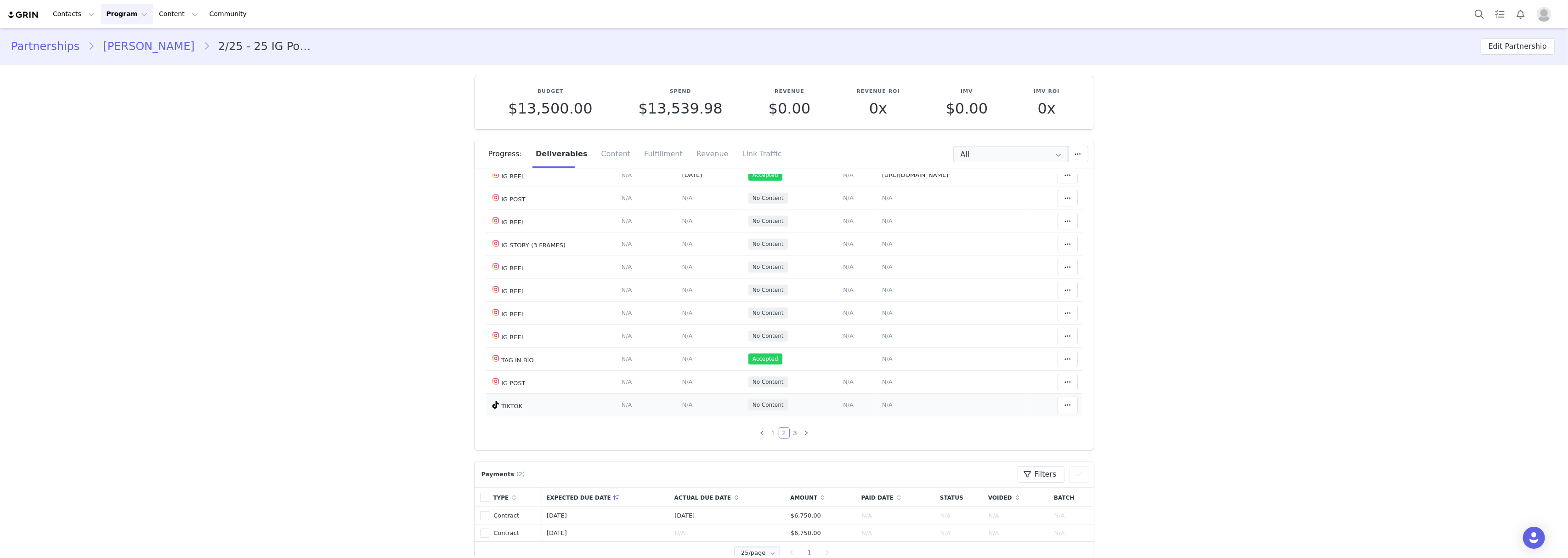
scroll to position [553, 0]
click at [790, 430] on link "3" at bounding box center [795, 432] width 10 height 10
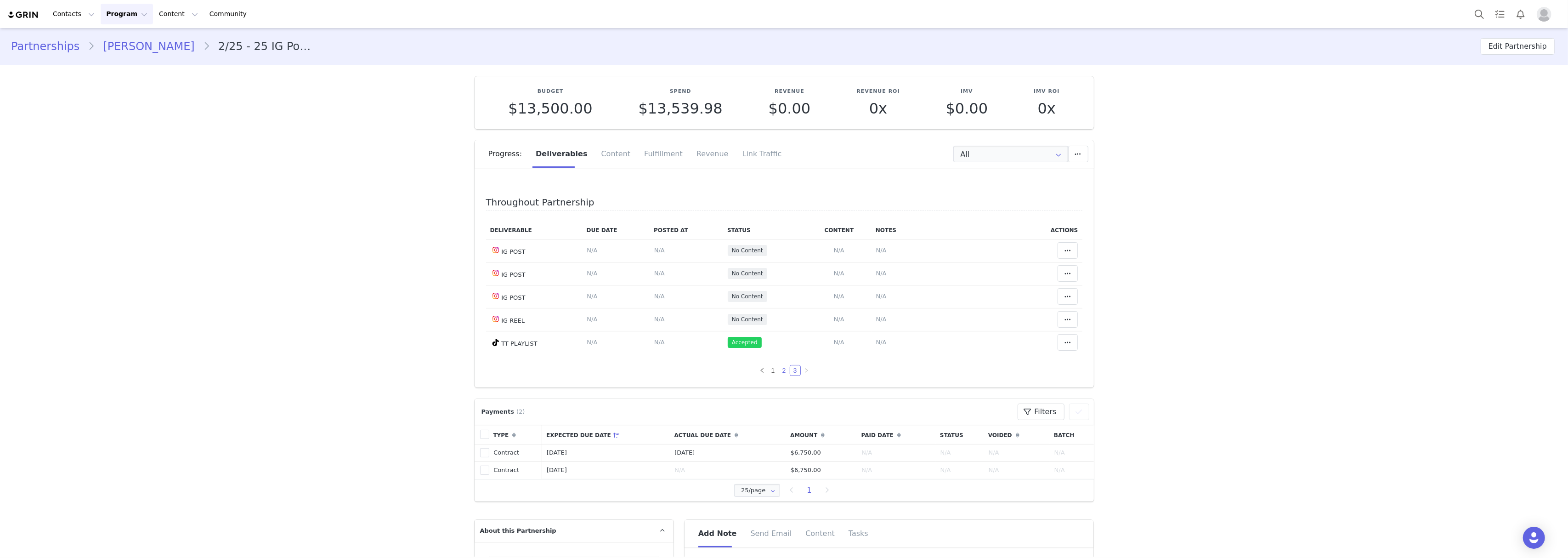
click at [779, 370] on link "2" at bounding box center [784, 370] width 10 height 10
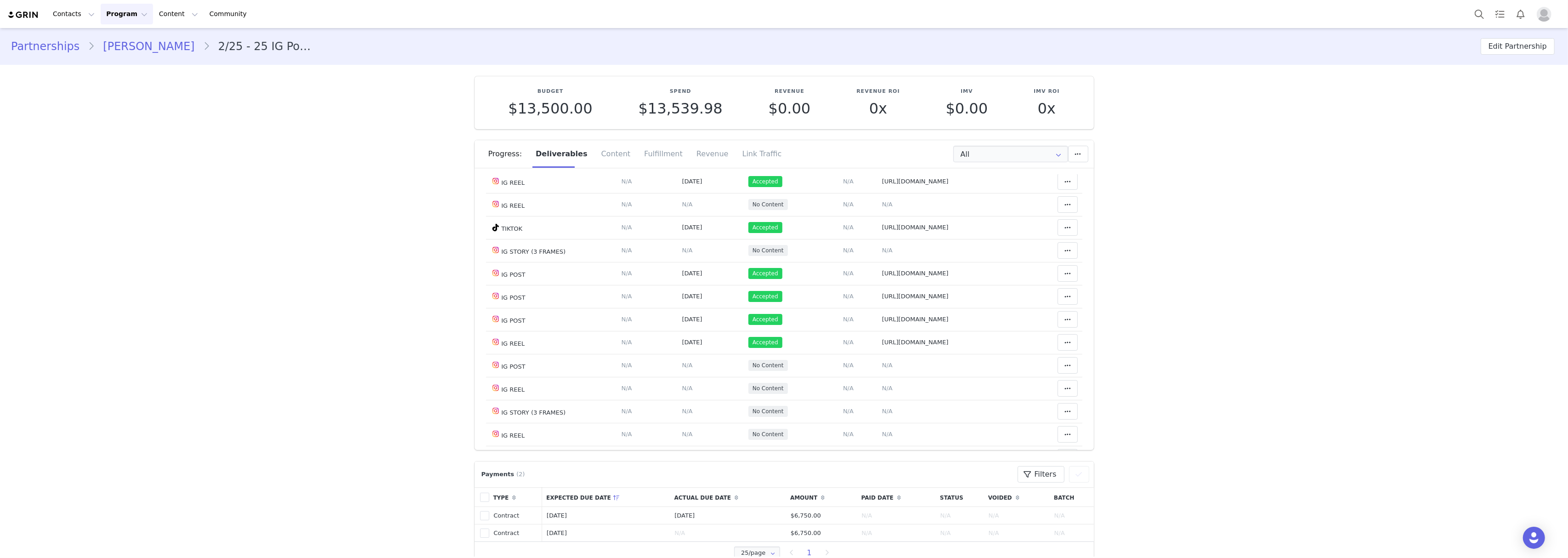
scroll to position [367, 0]
click at [882, 232] on span "N/A" at bounding box center [887, 228] width 11 height 7
click at [805, 180] on textarea at bounding box center [856, 190] width 181 height 55
drag, startPoint x: 800, startPoint y: 186, endPoint x: 789, endPoint y: 169, distance: 20.2
click at [789, 169] on textarea at bounding box center [856, 190] width 181 height 55
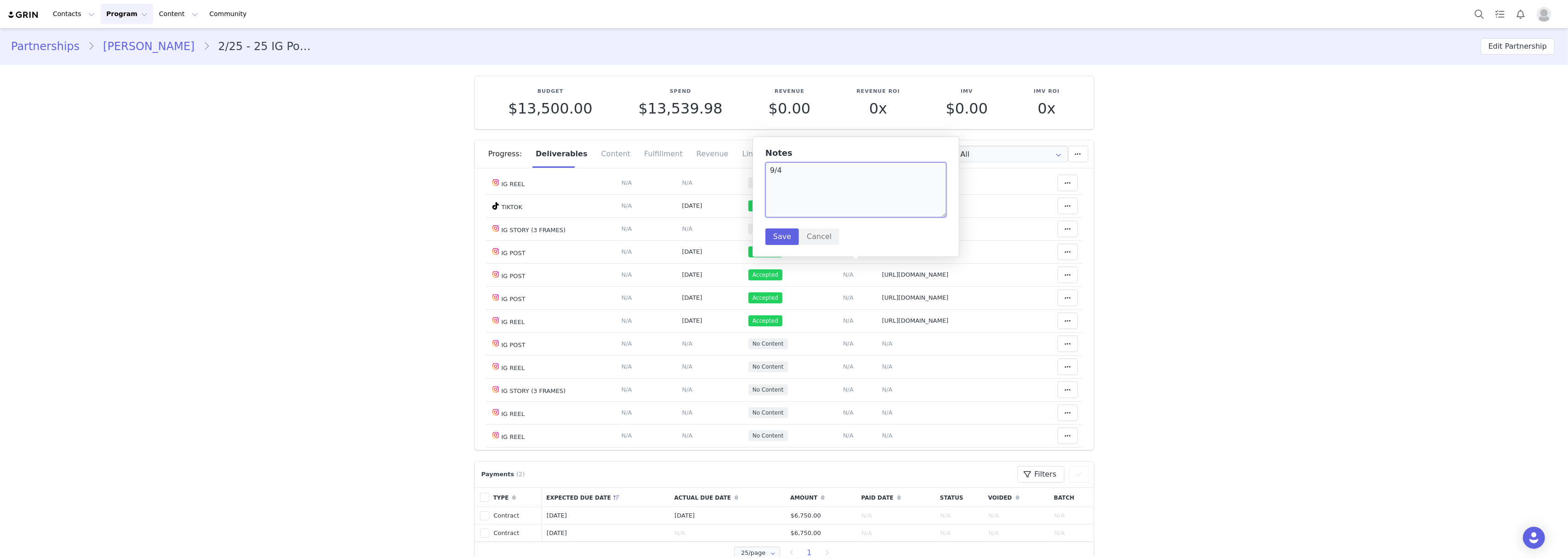
paste textarea "https://static-resources.creatoriq.com/instagram-stories/thumbs/371386031402793…"
paste textarea "https://static-resources.creatoriq.com/instagram-stories/videos/371386104713354…"
paste textarea "https://static-resources.creatoriq.com/instagram-stories/videos/371386211541441…"
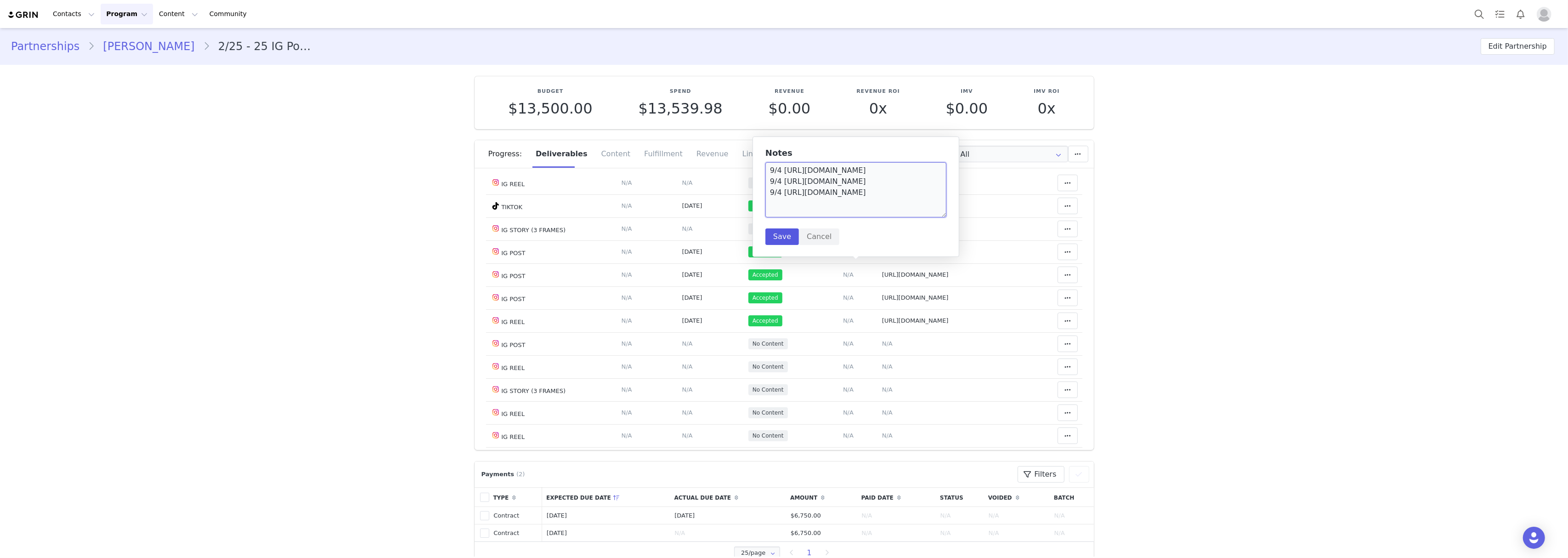
type textarea "9/4 https://static-resources.creatoriq.com/instagram-stories/thumbs/37138603140…"
click at [782, 239] on button "Save" at bounding box center [782, 237] width 33 height 16
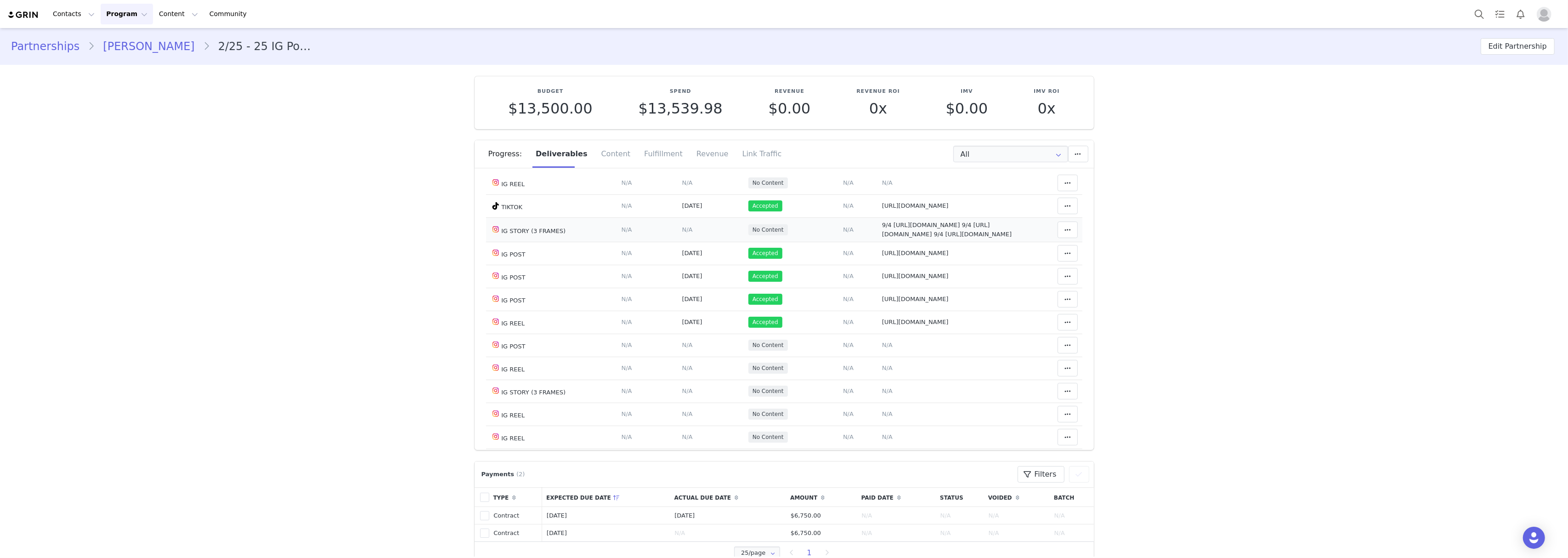
scroll to position [0, 0]
click at [1039, 241] on td "Match Content Mark as Accepted Delete Deliverable This will unlink any content,…" at bounding box center [1054, 229] width 55 height 24
click at [1062, 235] on span at bounding box center [1068, 230] width 11 height 11
click at [991, 287] on div "Mark as Accepted" at bounding box center [981, 286] width 114 height 21
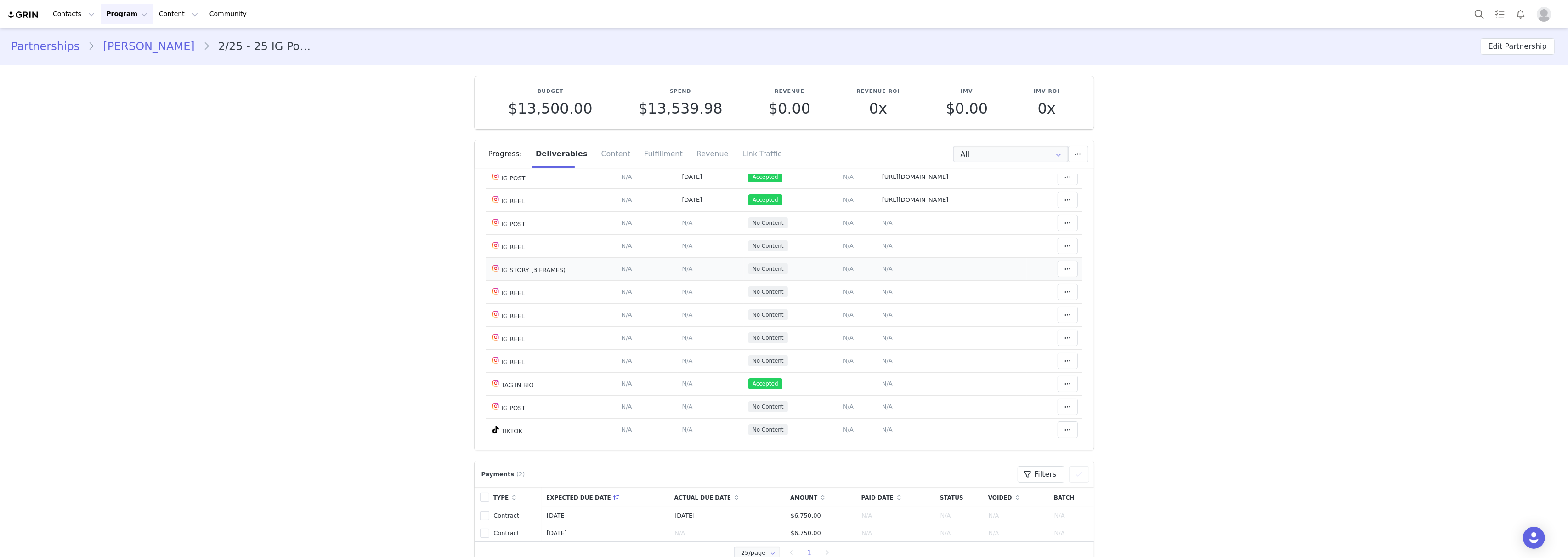
click at [882, 272] on span "N/A" at bounding box center [887, 268] width 11 height 7
click at [840, 264] on textarea at bounding box center [856, 267] width 181 height 55
paste textarea "https://static-resources.creatoriq.com/instagram-stories/thumbs/373041991998936…"
paste textarea "https://static-resources.creatoriq.com/instagram-stories/thumbs/373042024318564…"
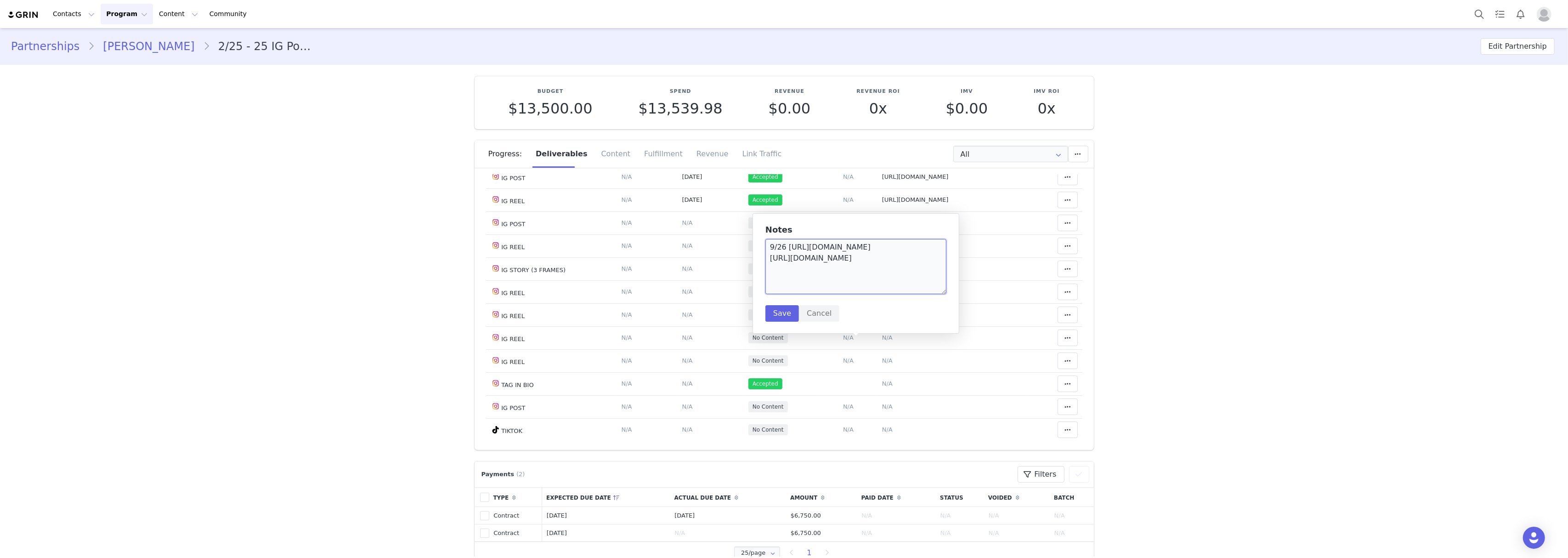
paste textarea "https://static-resources.creatoriq.com/instagram-stories/thumbs/373042066352203…"
type textarea "9/26 https://static-resources.creatoriq.com/instagram-stories/thumbs/3730419919…"
click at [785, 308] on button "Save" at bounding box center [782, 313] width 33 height 16
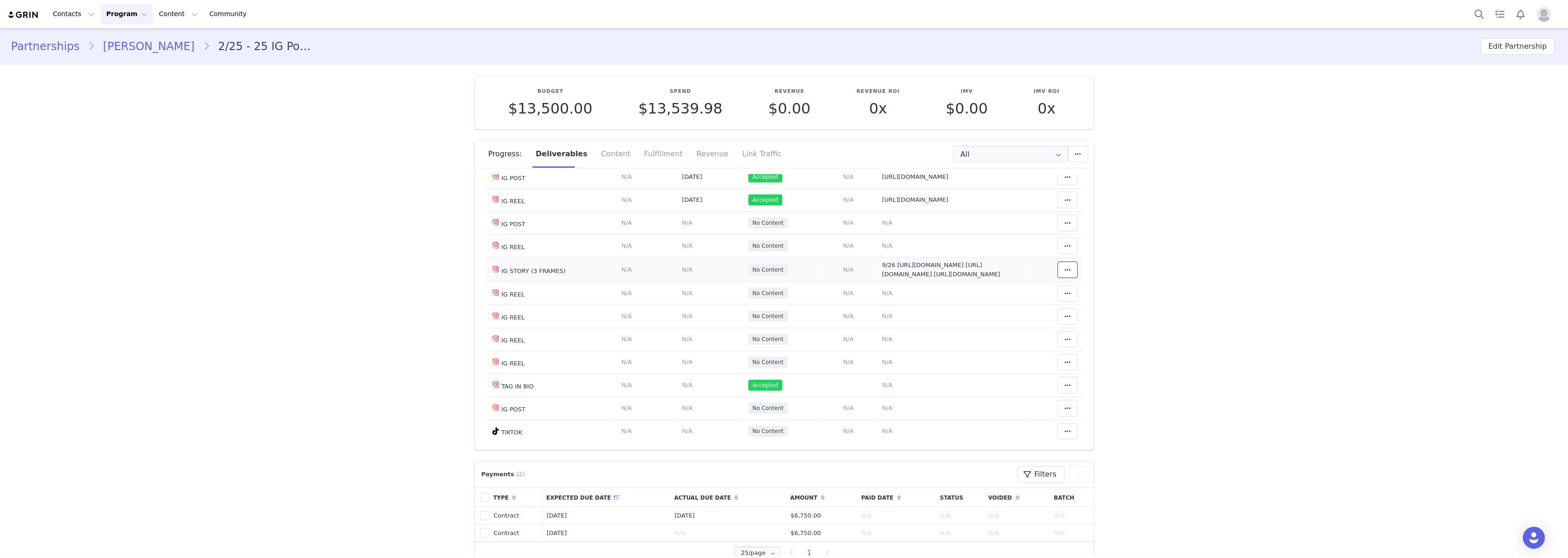
click at [1065, 273] on icon at bounding box center [1068, 269] width 7 height 7
click at [996, 370] on div "Mark as Accepted" at bounding box center [981, 362] width 114 height 21
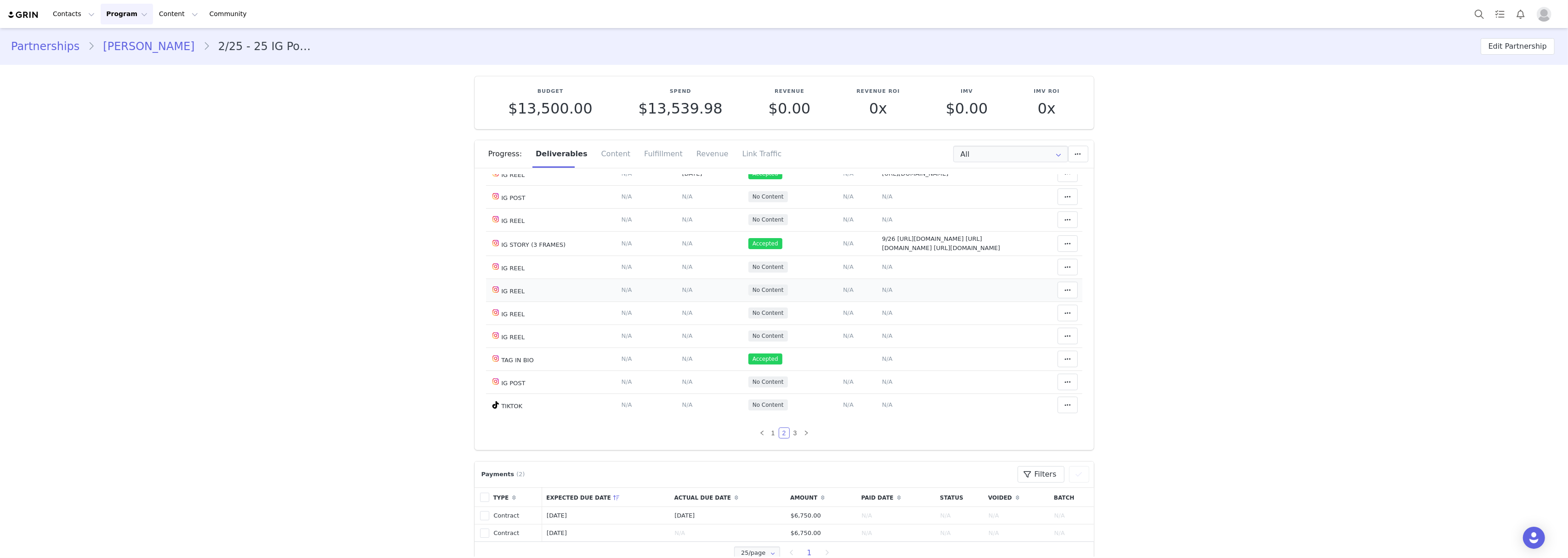
scroll to position [627, 0]
click at [790, 436] on link "3" at bounding box center [795, 432] width 10 height 10
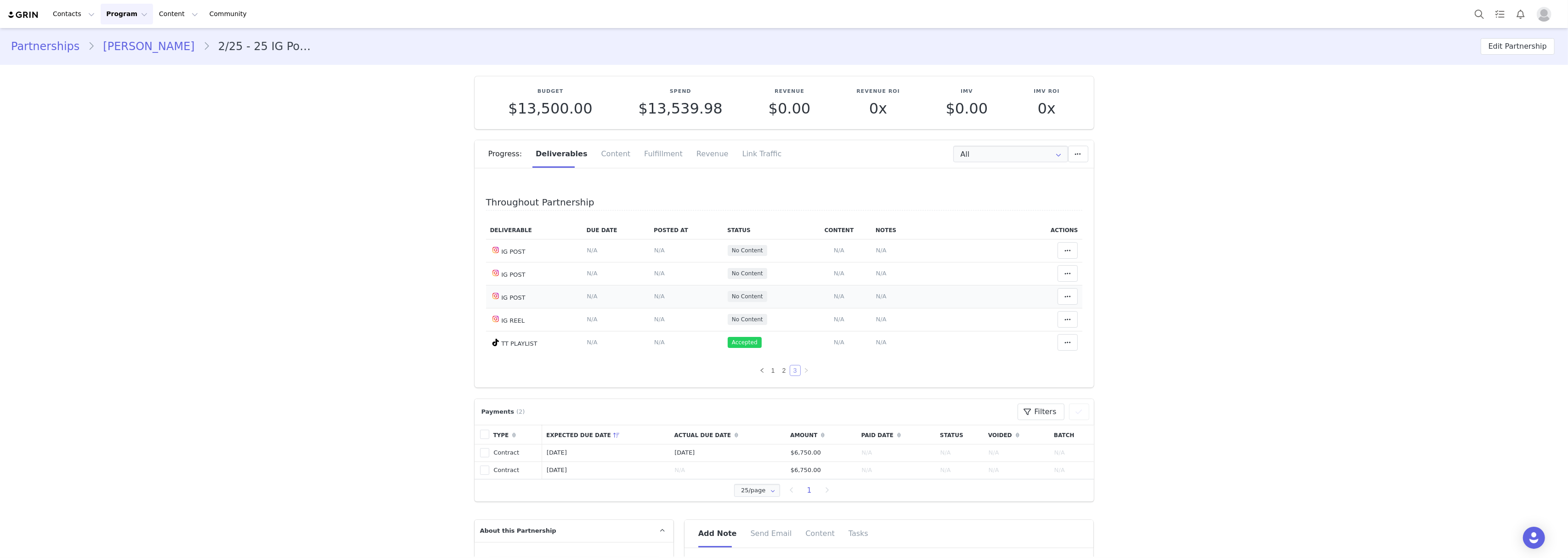
scroll to position [0, 0]
click at [779, 370] on link "2" at bounding box center [784, 370] width 10 height 10
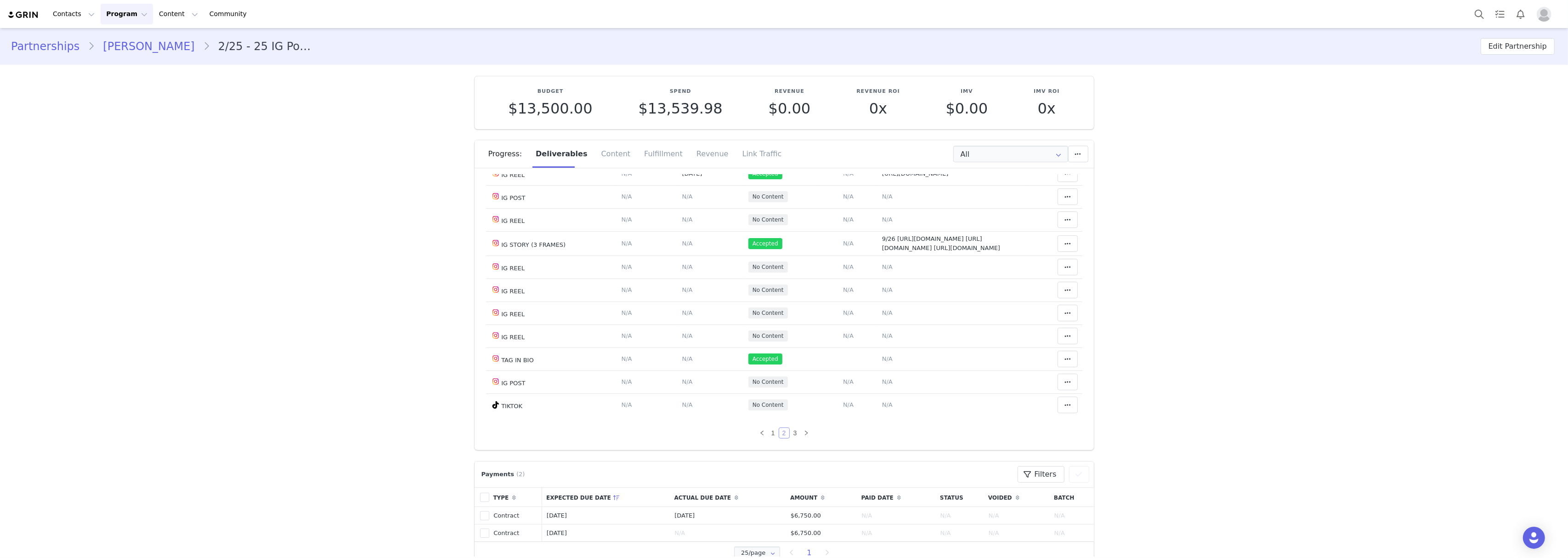
scroll to position [627, 0]
click at [790, 428] on link "3" at bounding box center [795, 432] width 10 height 10
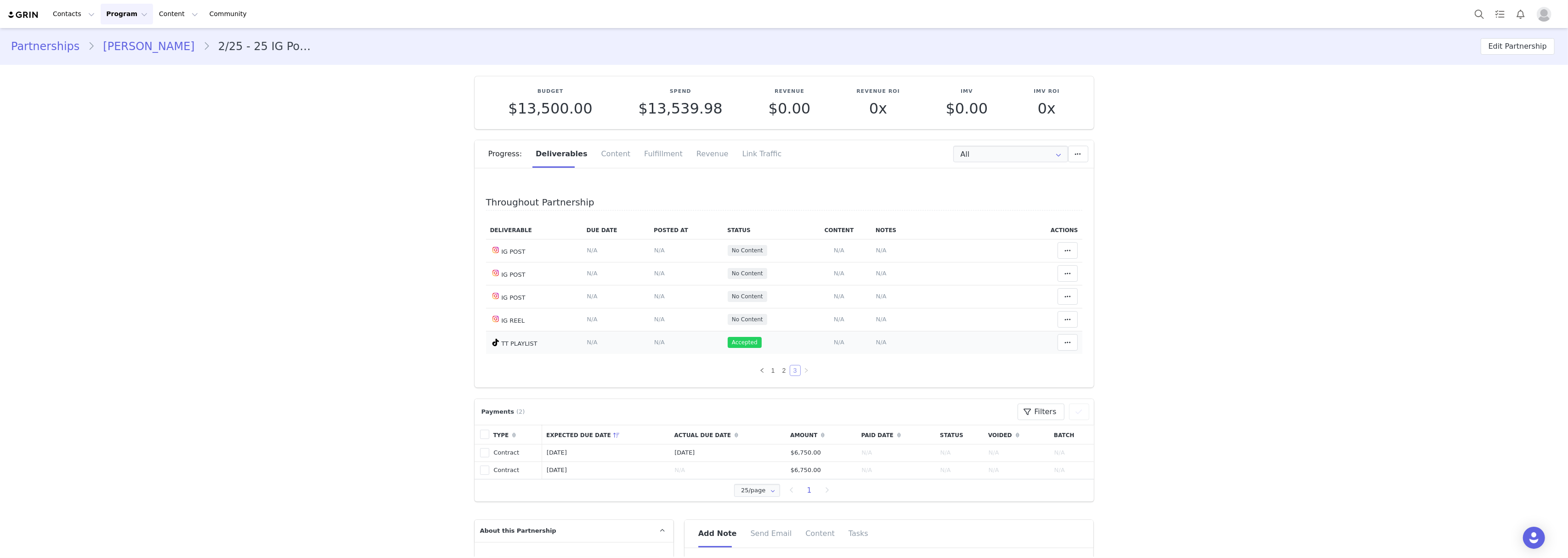
scroll to position [0, 0]
click at [779, 371] on link "2" at bounding box center [784, 370] width 10 height 10
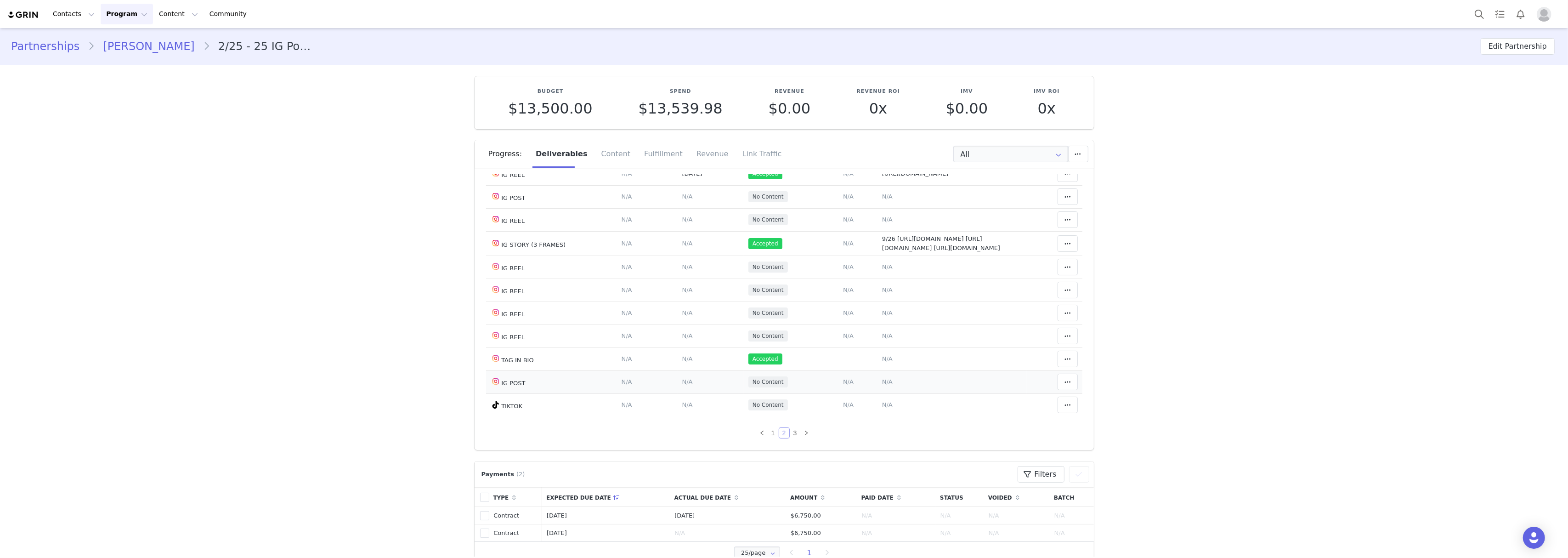
scroll to position [627, 0]
click at [768, 435] on link "1" at bounding box center [773, 432] width 10 height 10
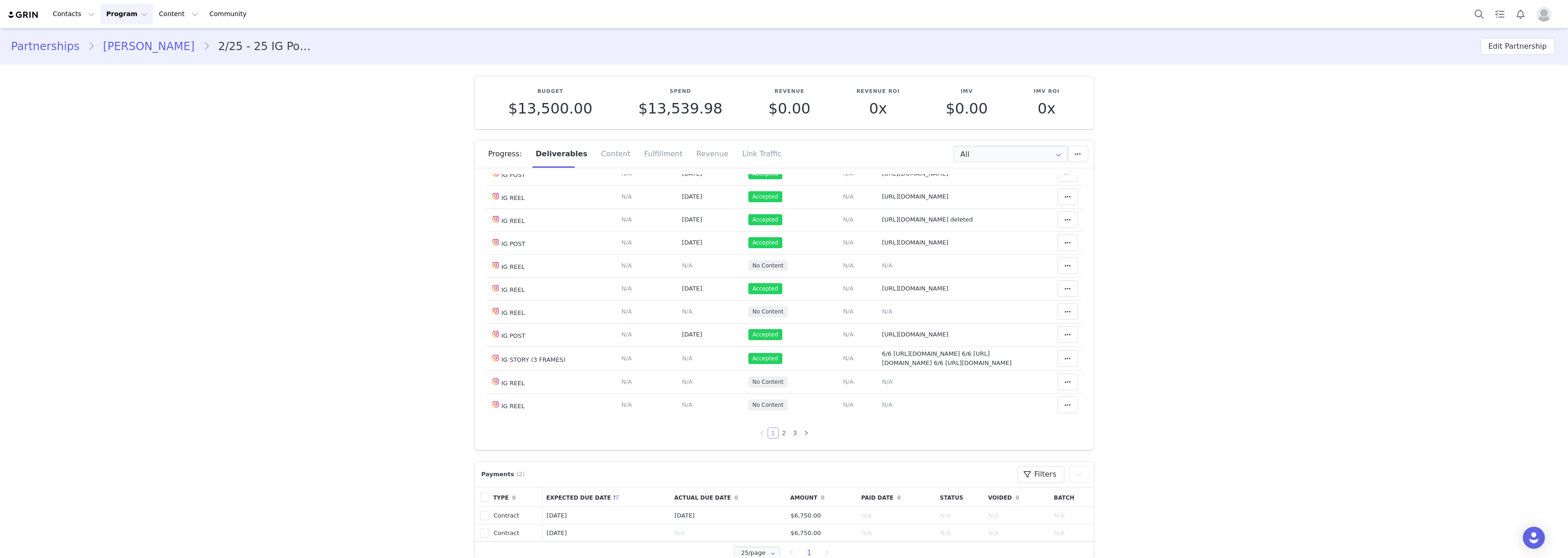
scroll to position [592, 0]
click at [779, 434] on link "2" at bounding box center [784, 432] width 10 height 10
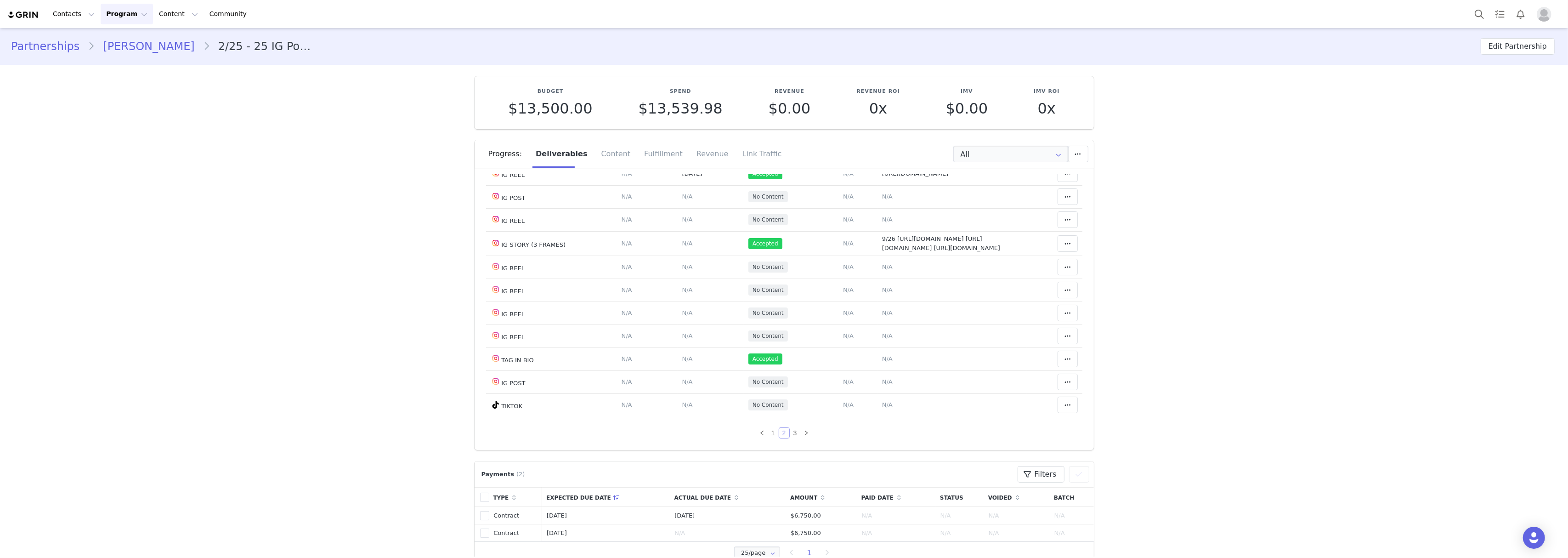
scroll to position [627, 0]
click at [790, 432] on link "3" at bounding box center [795, 432] width 10 height 10
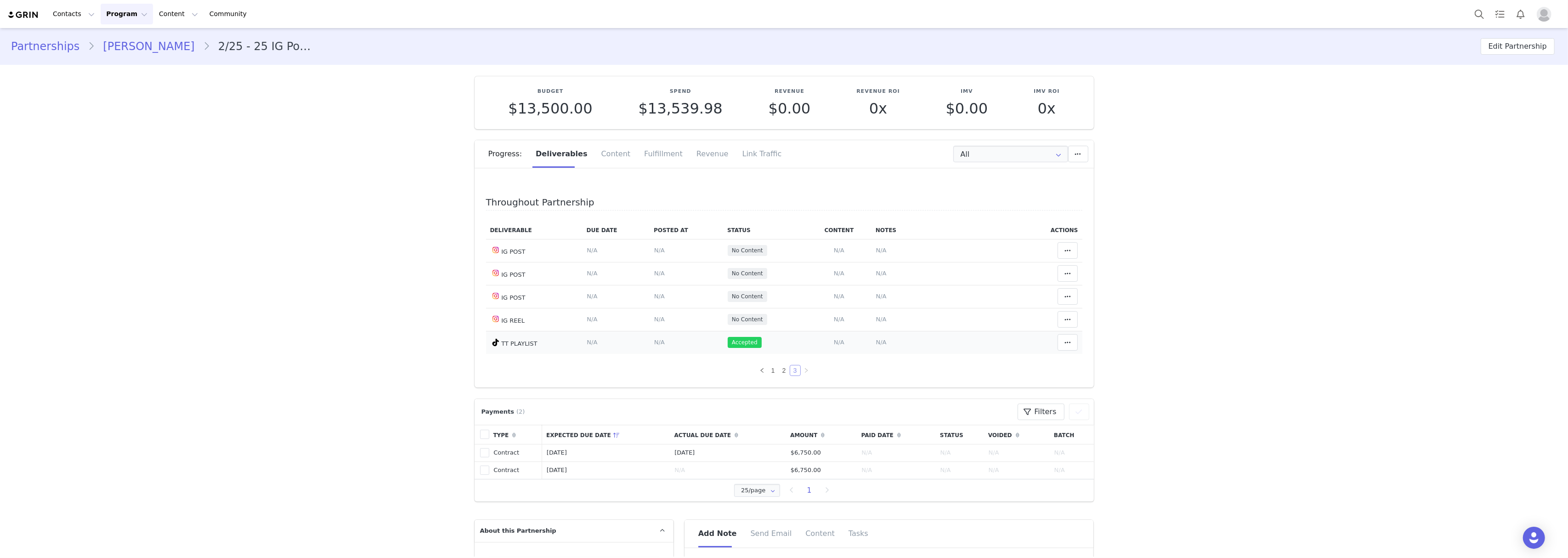
scroll to position [0, 0]
click at [779, 373] on link "2" at bounding box center [784, 370] width 10 height 10
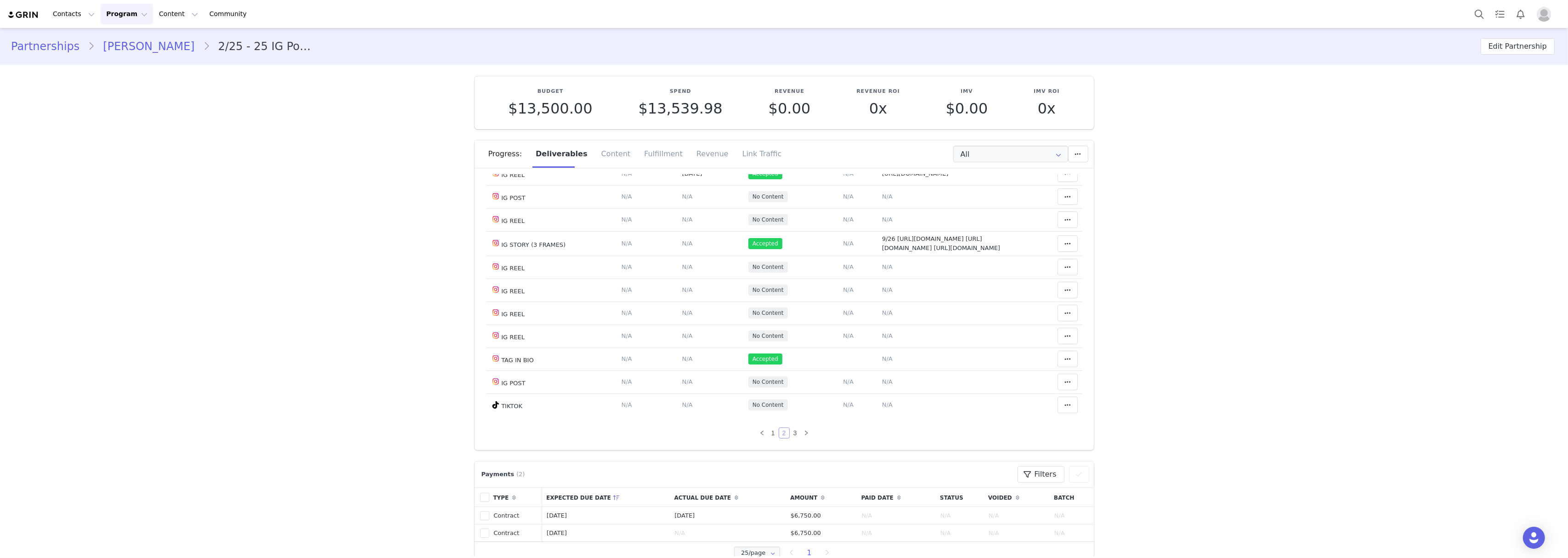
scroll to position [627, 0]
click at [768, 429] on link "1" at bounding box center [773, 432] width 10 height 10
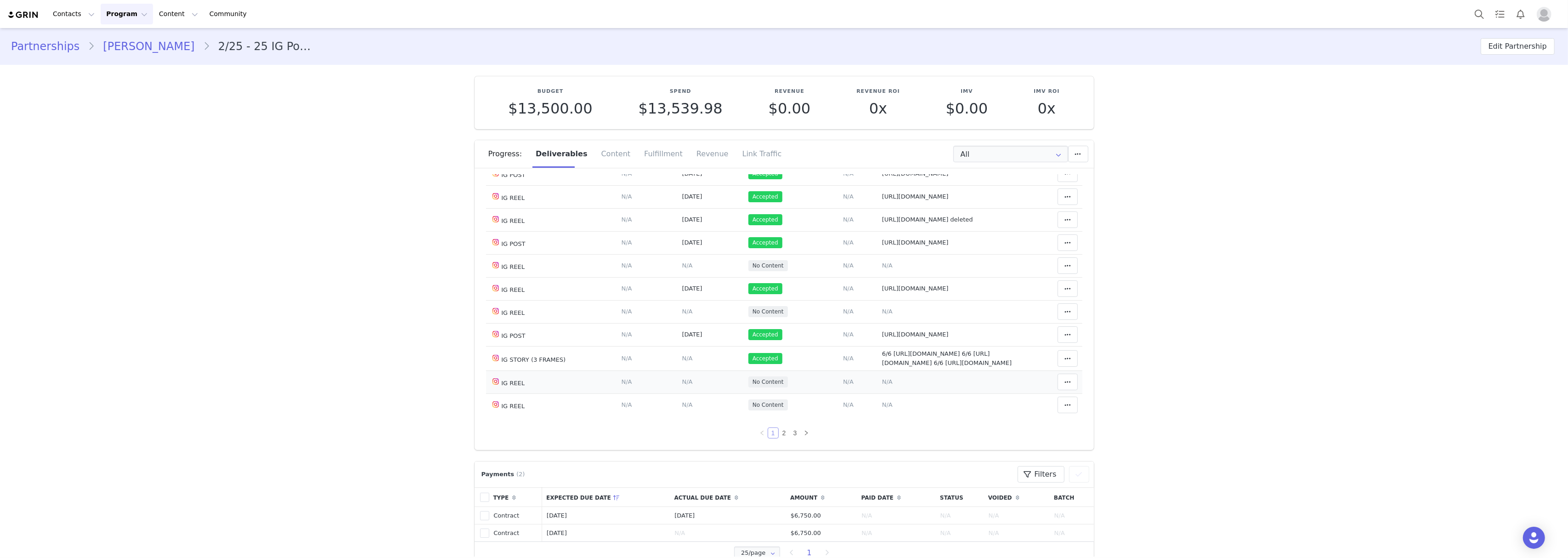
scroll to position [592, 0]
click at [779, 434] on link "2" at bounding box center [784, 432] width 10 height 10
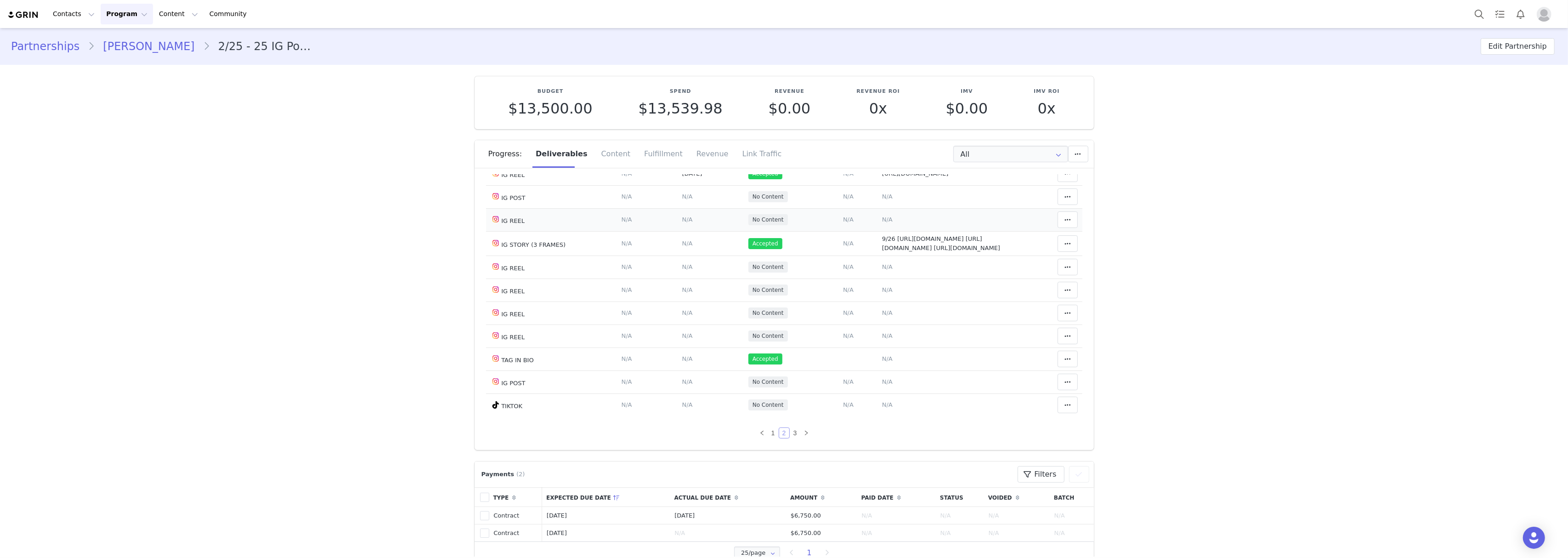
scroll to position [627, 0]
click at [790, 431] on link "3" at bounding box center [795, 432] width 10 height 10
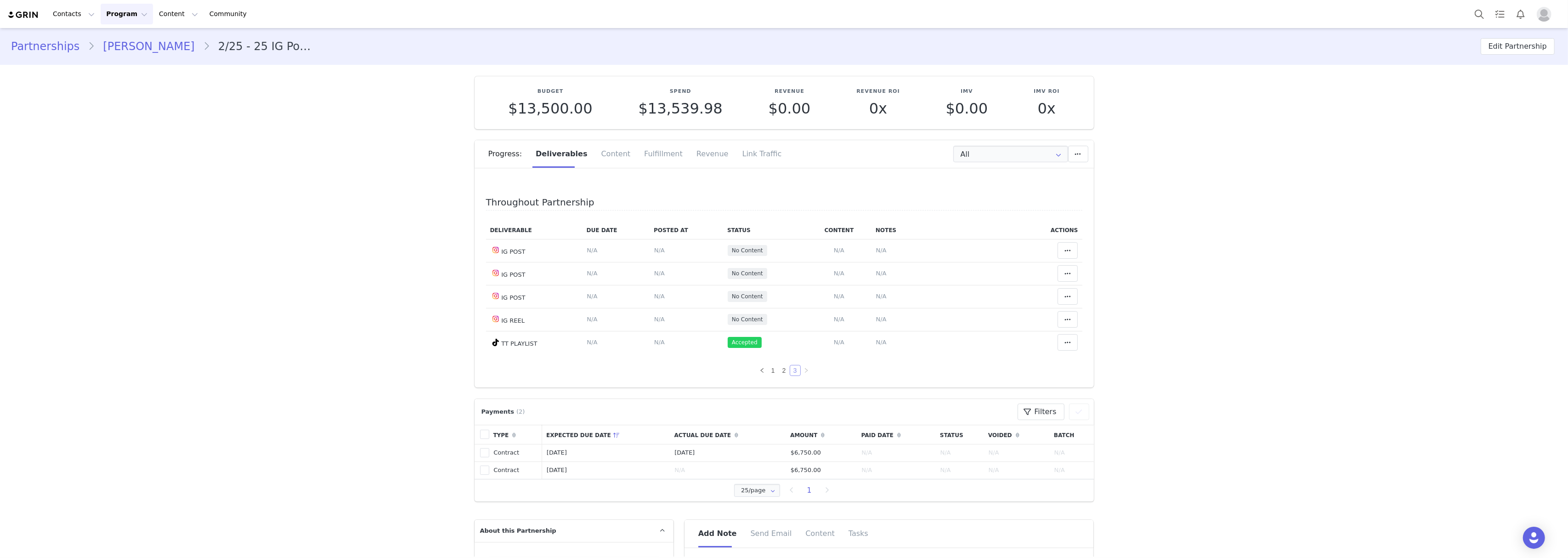
scroll to position [0, 0]
click at [779, 374] on link "2" at bounding box center [784, 370] width 10 height 10
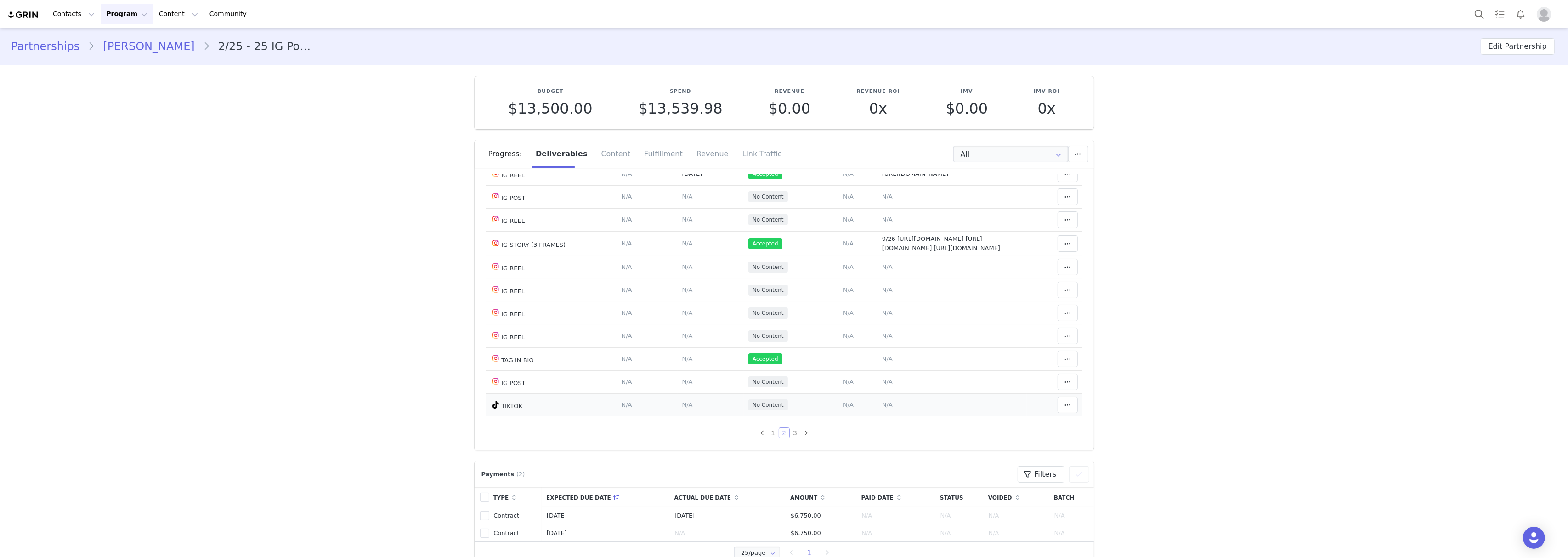
scroll to position [627, 0]
click at [768, 435] on link "1" at bounding box center [773, 432] width 10 height 10
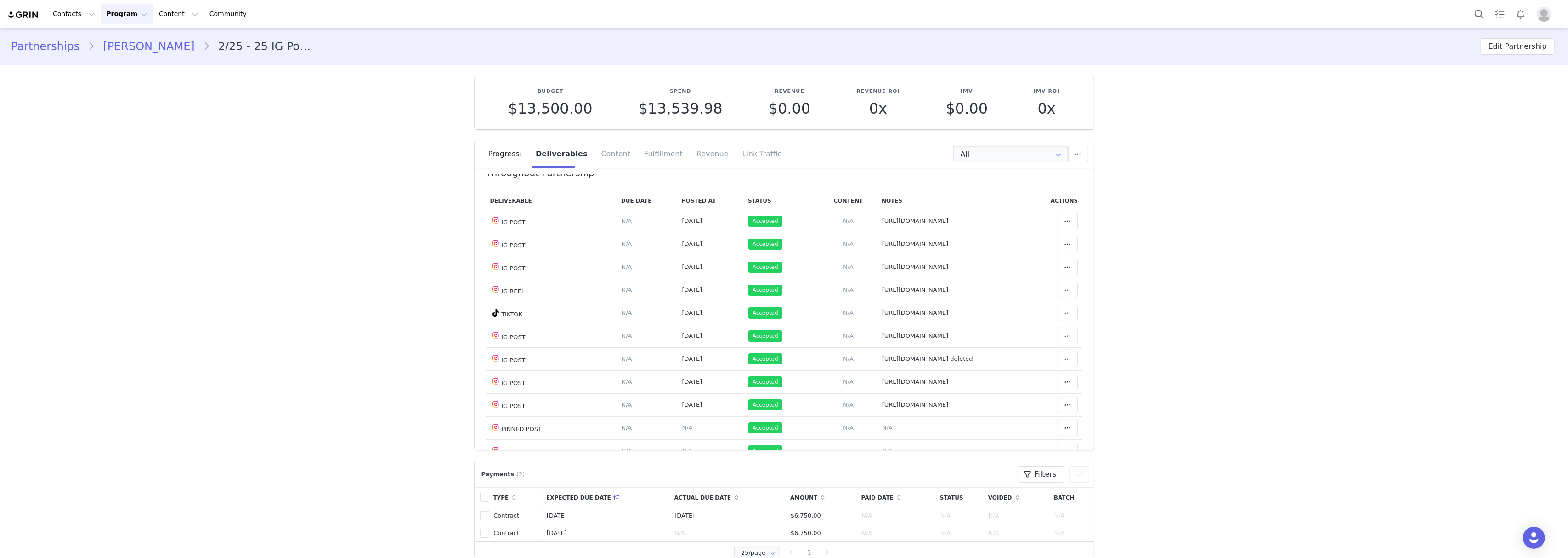
scroll to position [0, 0]
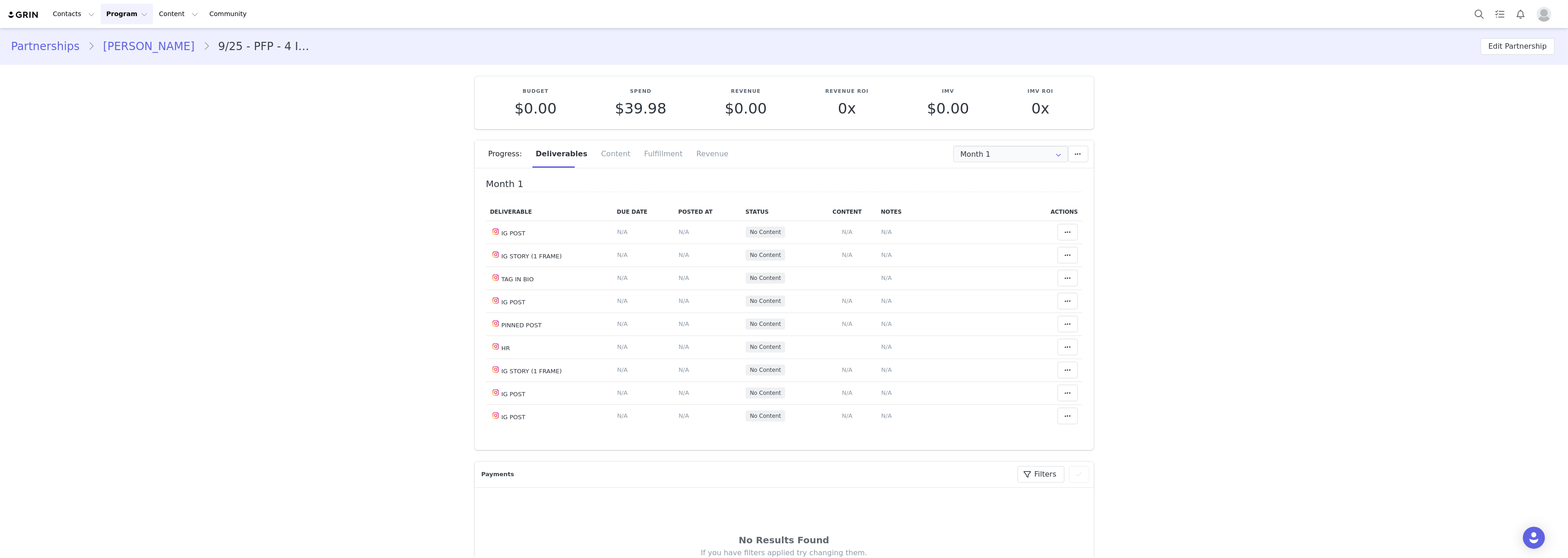
click at [126, 44] on link "[PERSON_NAME]" at bounding box center [148, 46] width 108 height 16
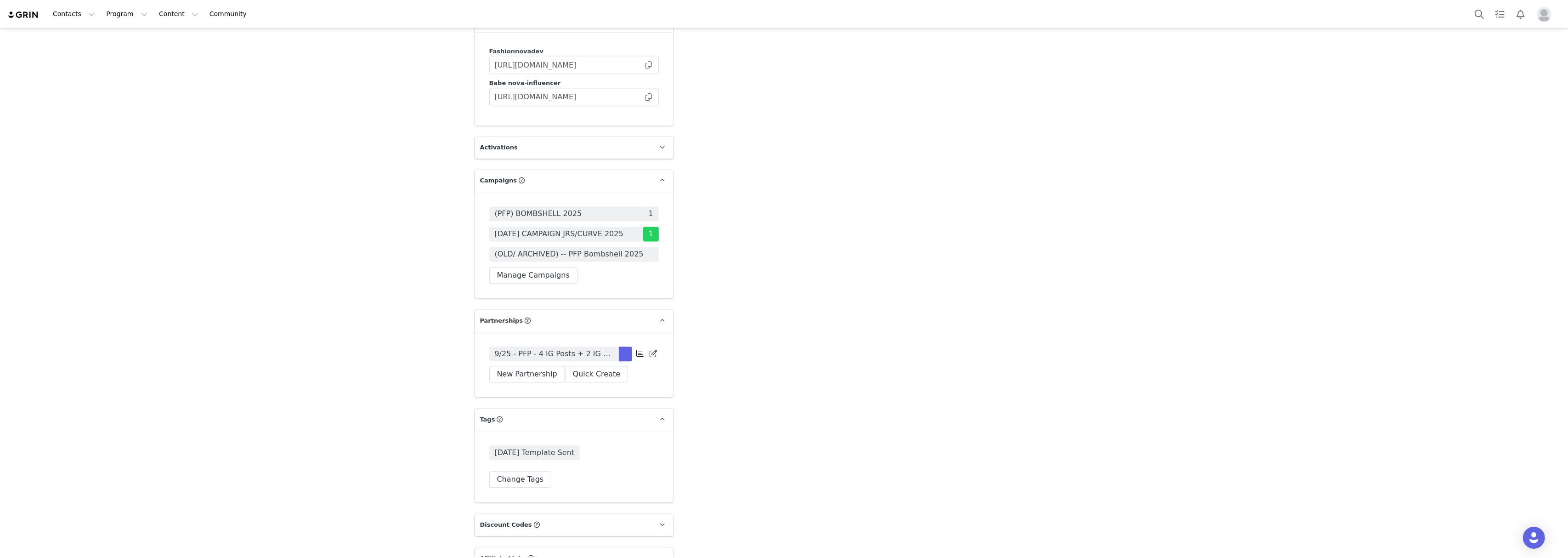
scroll to position [2695, 0]
click at [534, 208] on span "(PFP) BOMBSHELL 2025" at bounding box center [538, 214] width 87 height 11
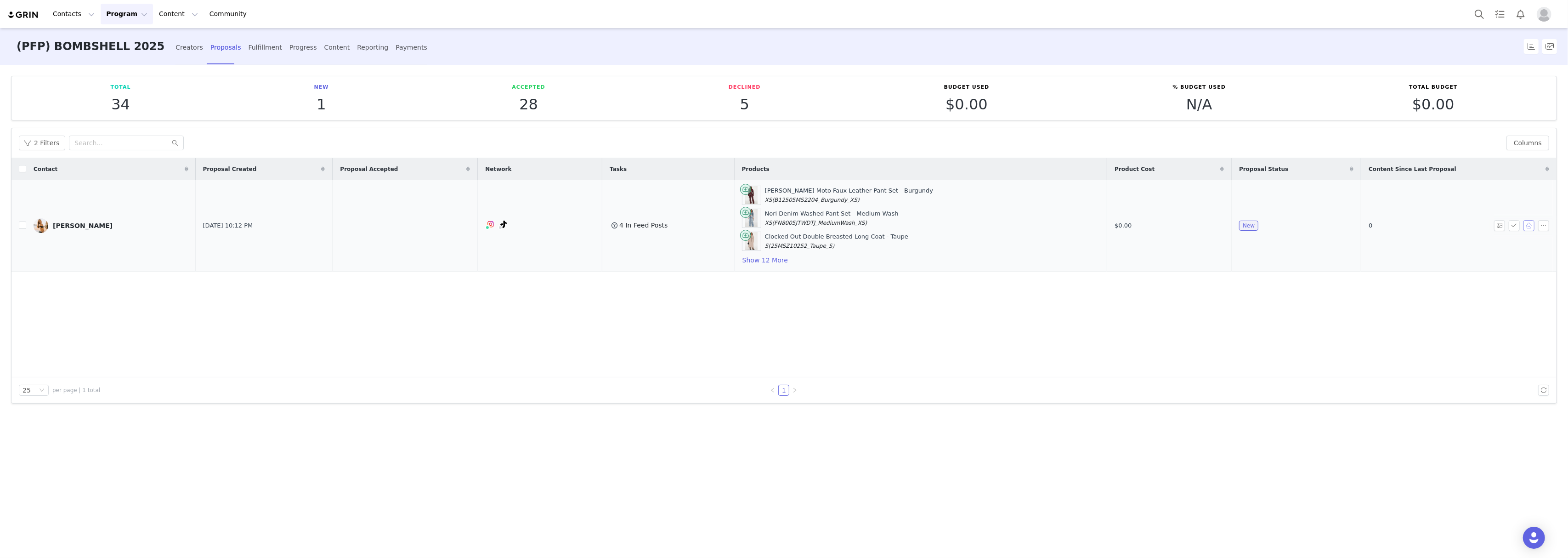
click at [1531, 227] on button "button" at bounding box center [1529, 226] width 11 height 11
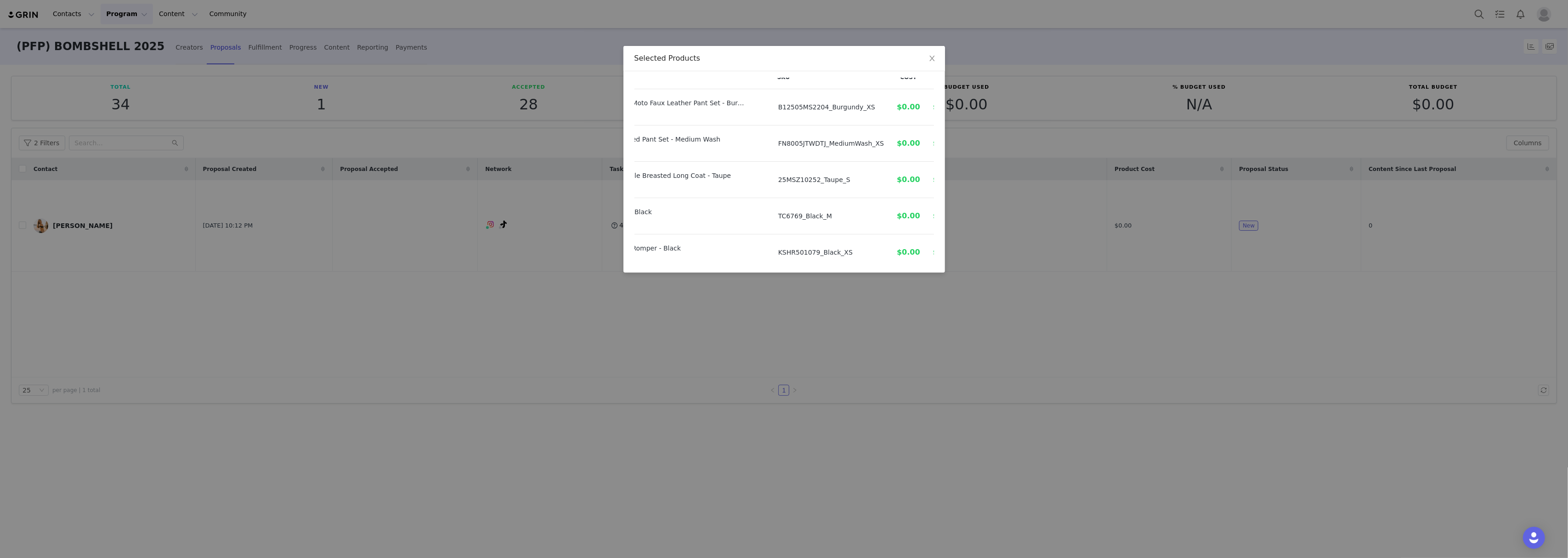
scroll to position [0, 86]
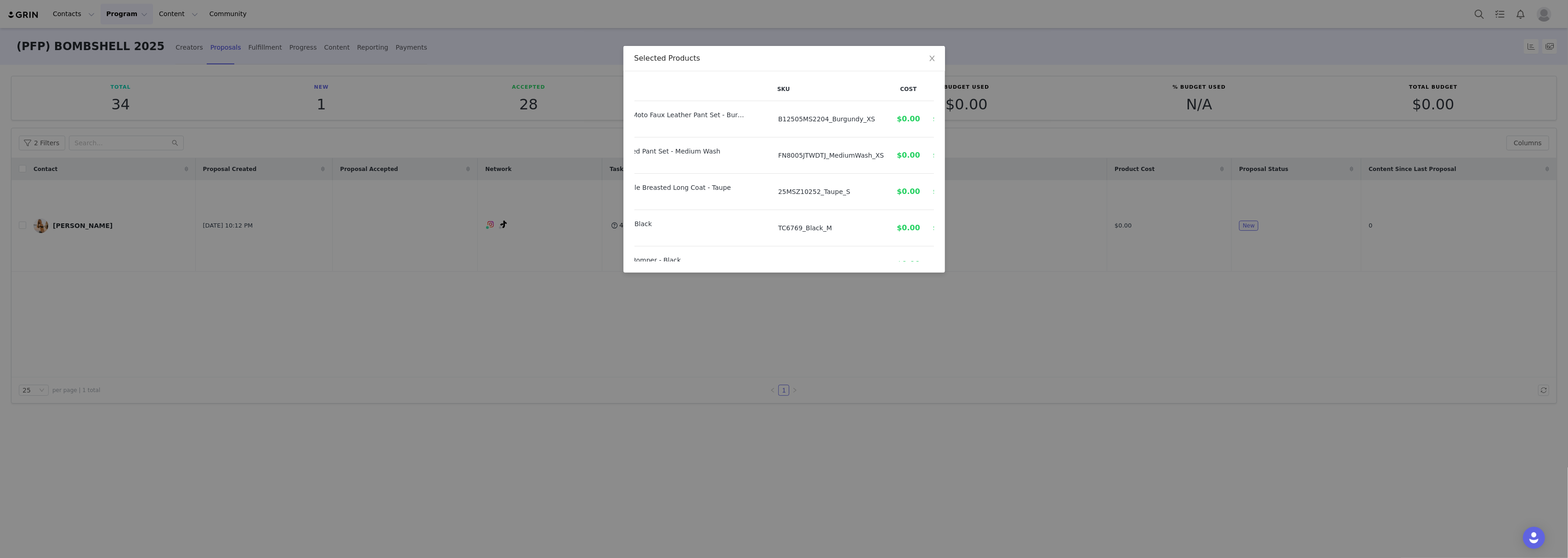
click at [1210, 290] on div "Selected Products Product SKU Cost [PERSON_NAME] Moto Faux Leather Pant Set - B…" at bounding box center [784, 279] width 1568 height 558
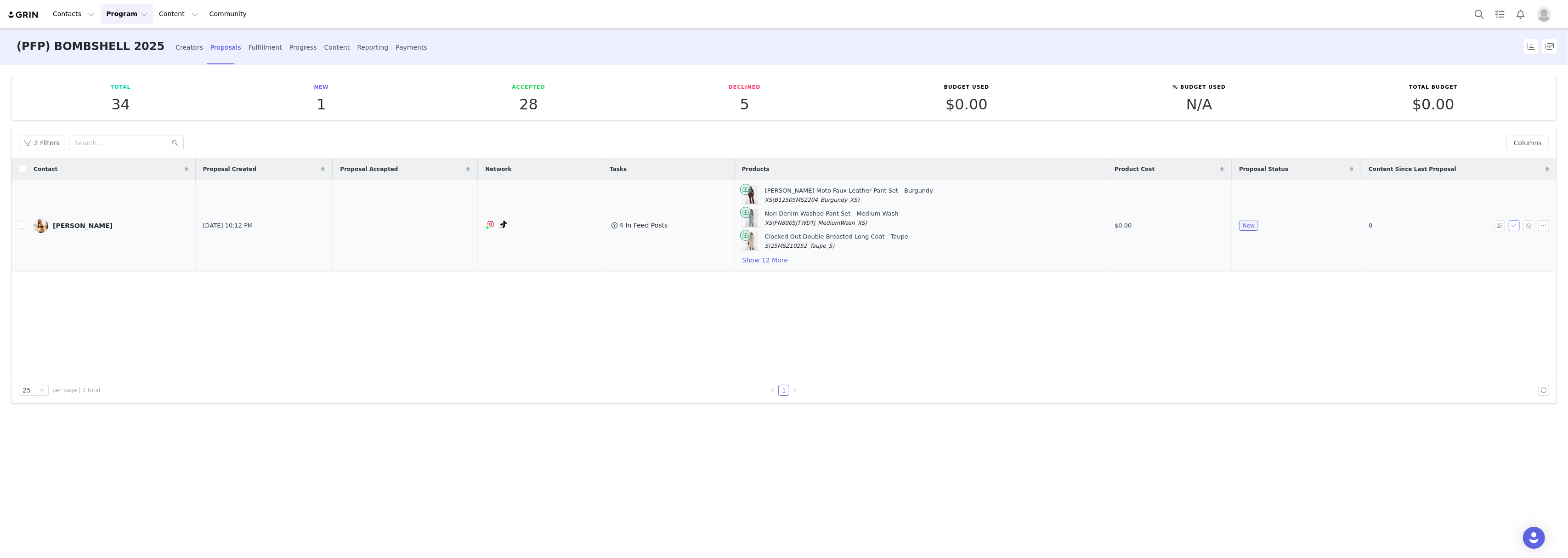
click at [1513, 225] on button "button" at bounding box center [1514, 226] width 11 height 11
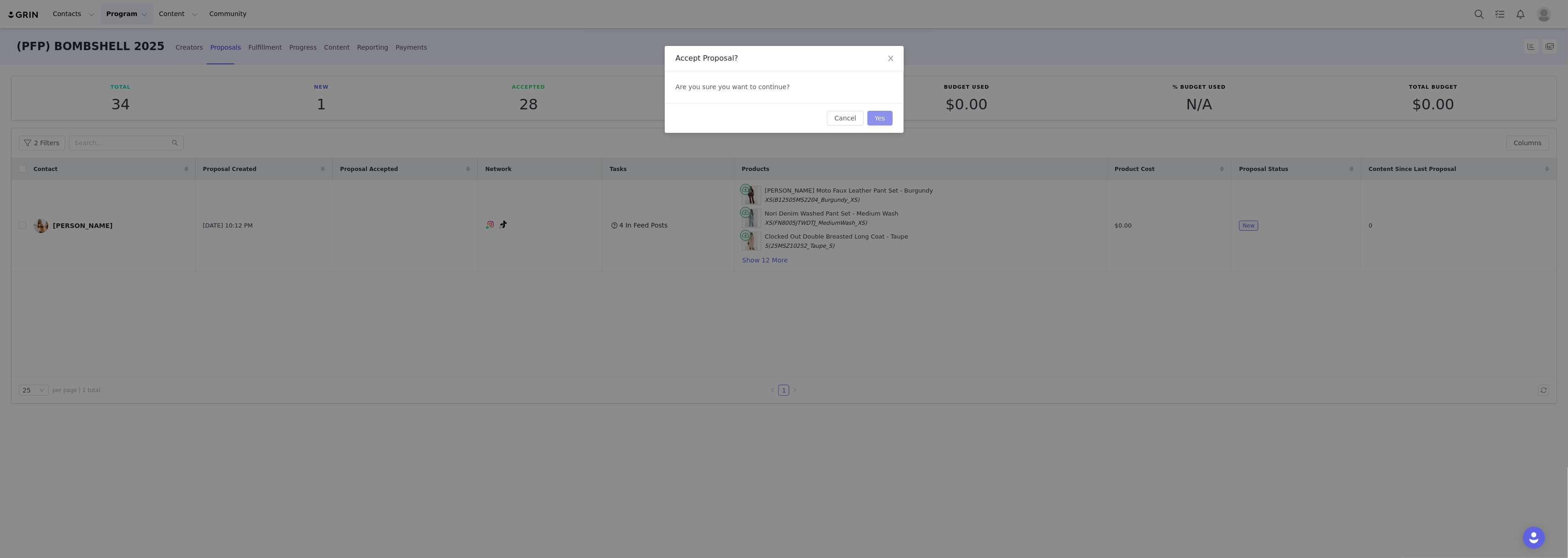
click at [884, 115] on button "Yes" at bounding box center [879, 118] width 25 height 15
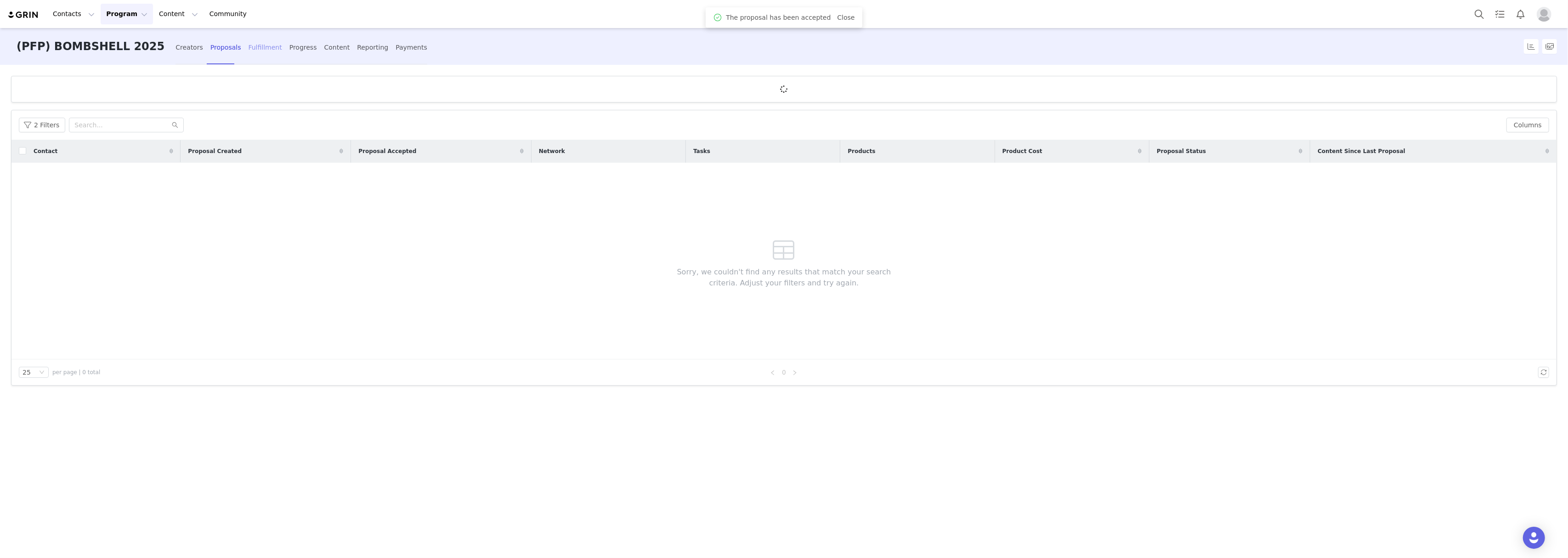
click at [249, 44] on div "Fulfillment" at bounding box center [265, 47] width 33 height 24
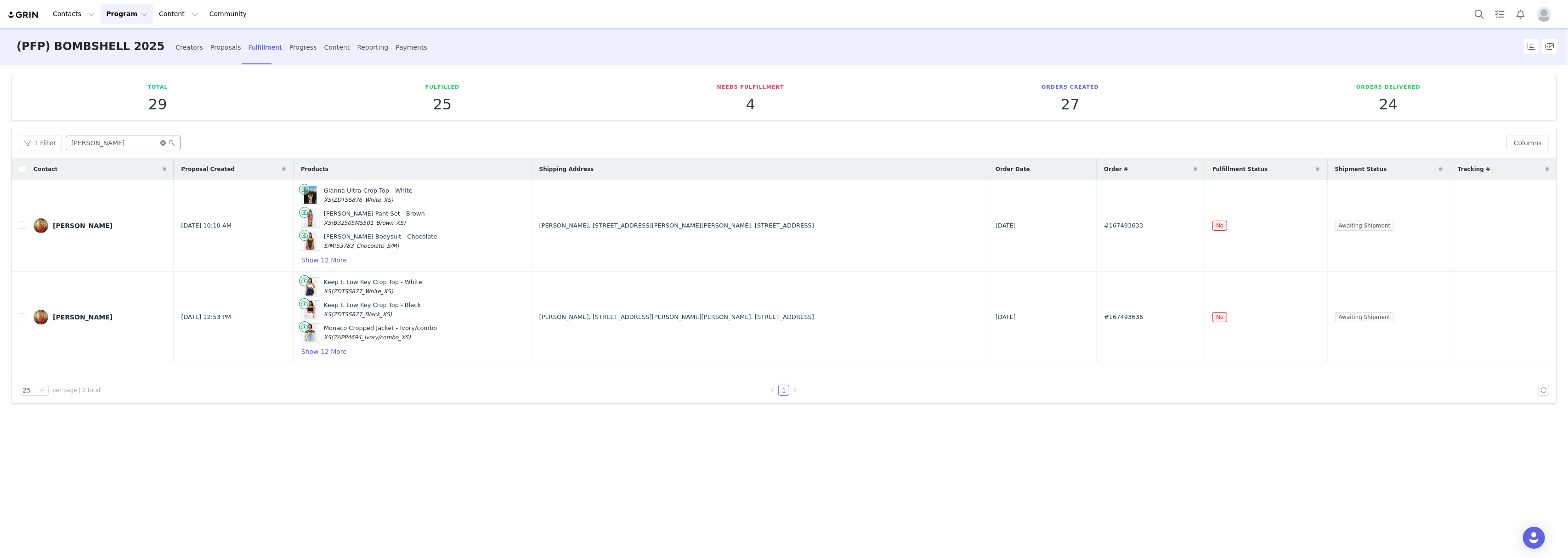
click at [161, 144] on icon "icon: close-circle" at bounding box center [163, 143] width 6 height 6
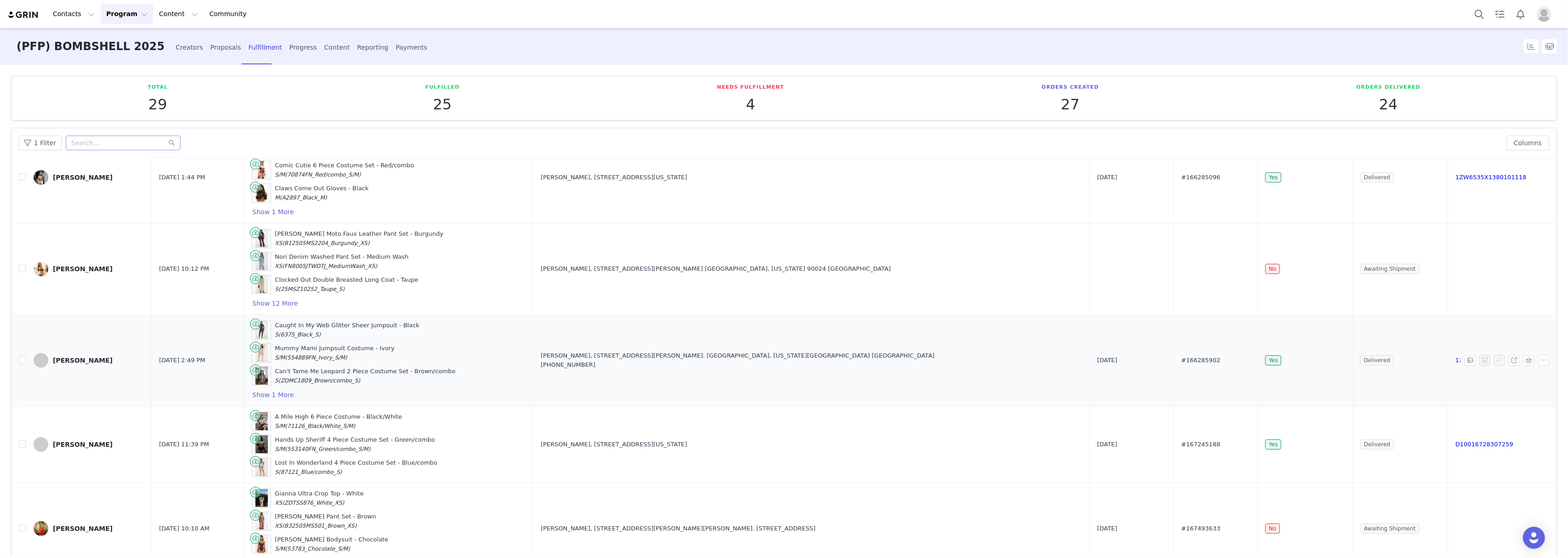
scroll to position [367, 0]
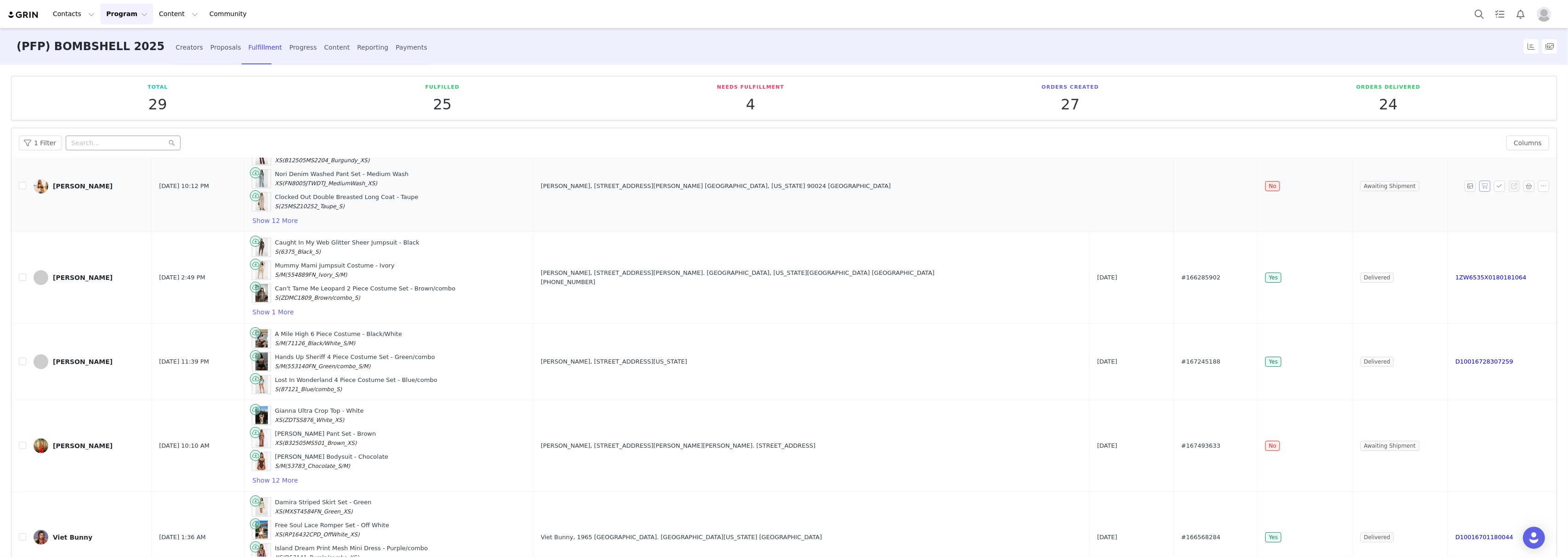
click at [1479, 192] on button "button" at bounding box center [1485, 186] width 11 height 11
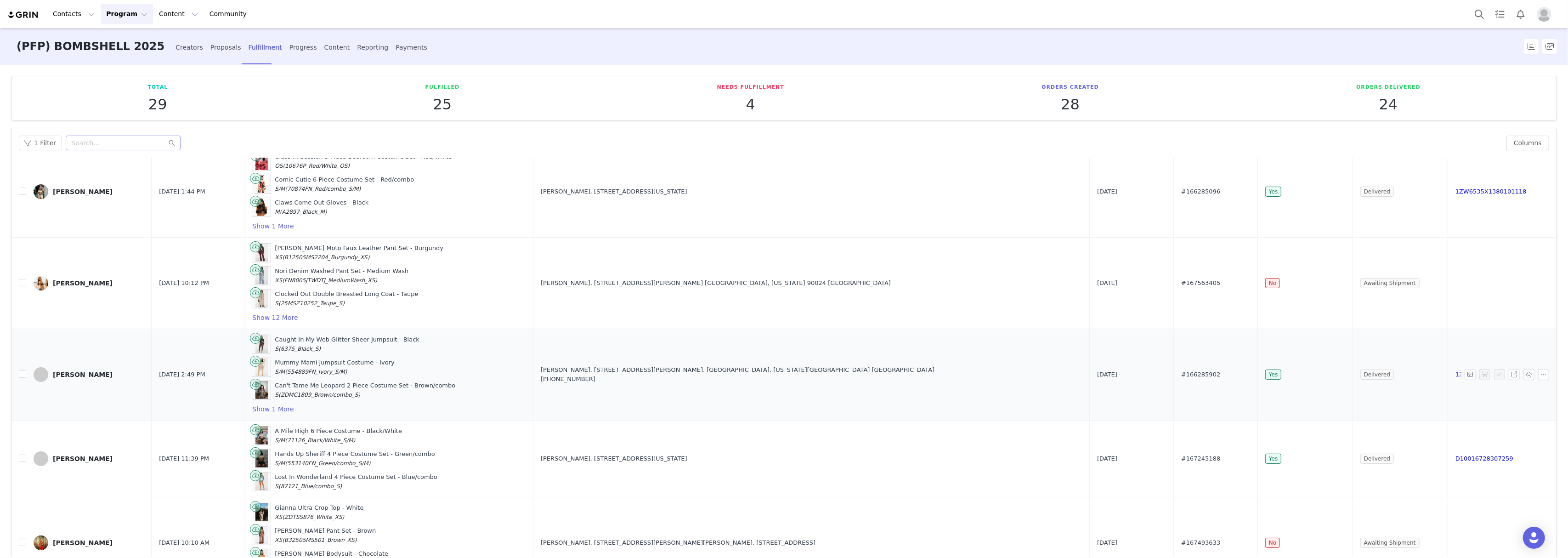
scroll to position [306, 0]
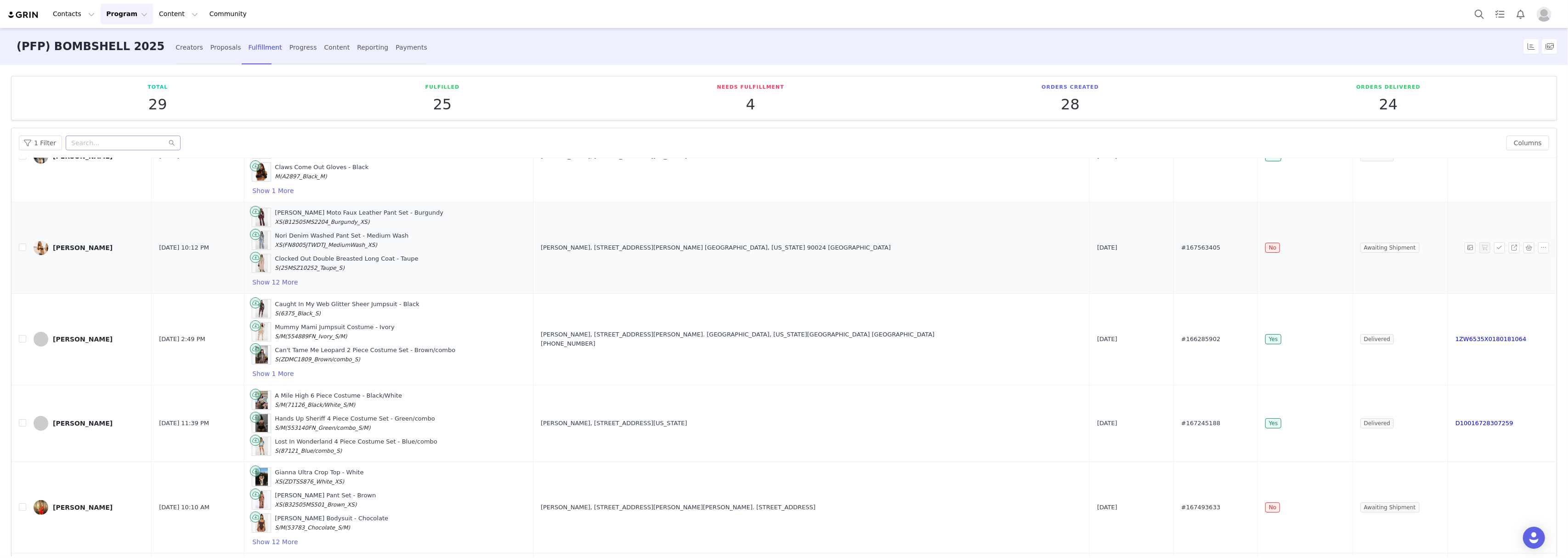
click at [1181, 250] on span "#167563405" at bounding box center [1201, 247] width 39 height 9
copy span "167563405"
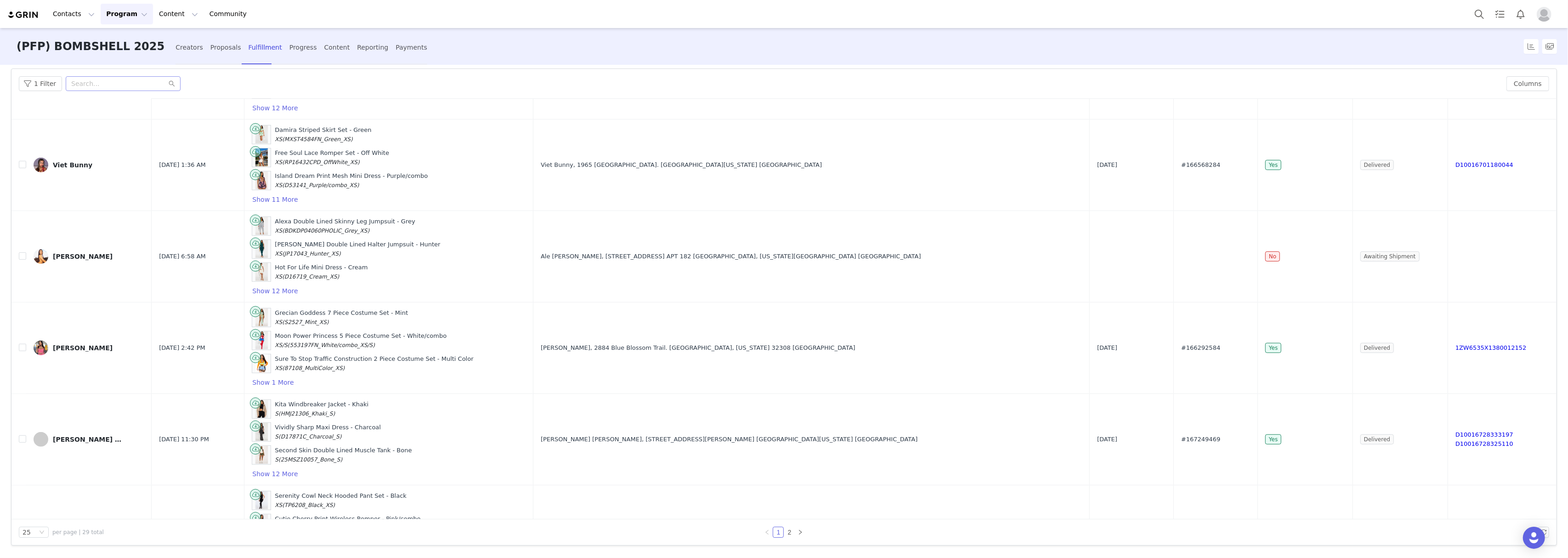
scroll to position [622, 0]
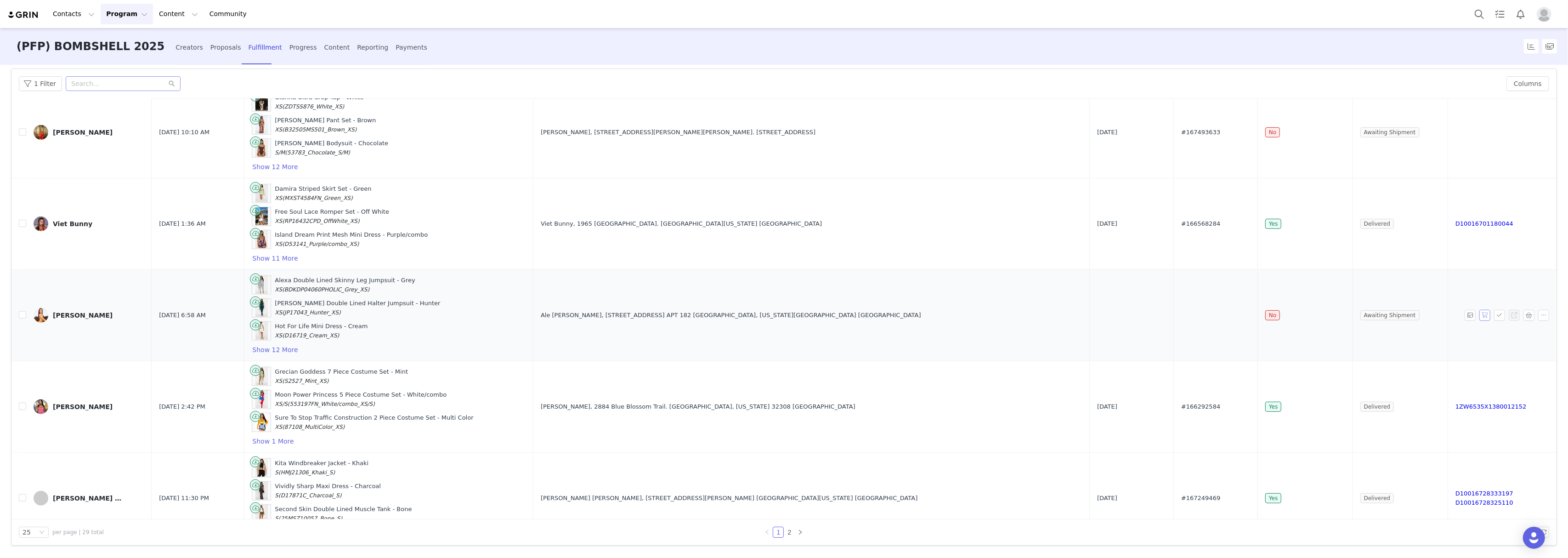
click at [1479, 321] on button "button" at bounding box center [1485, 316] width 11 height 11
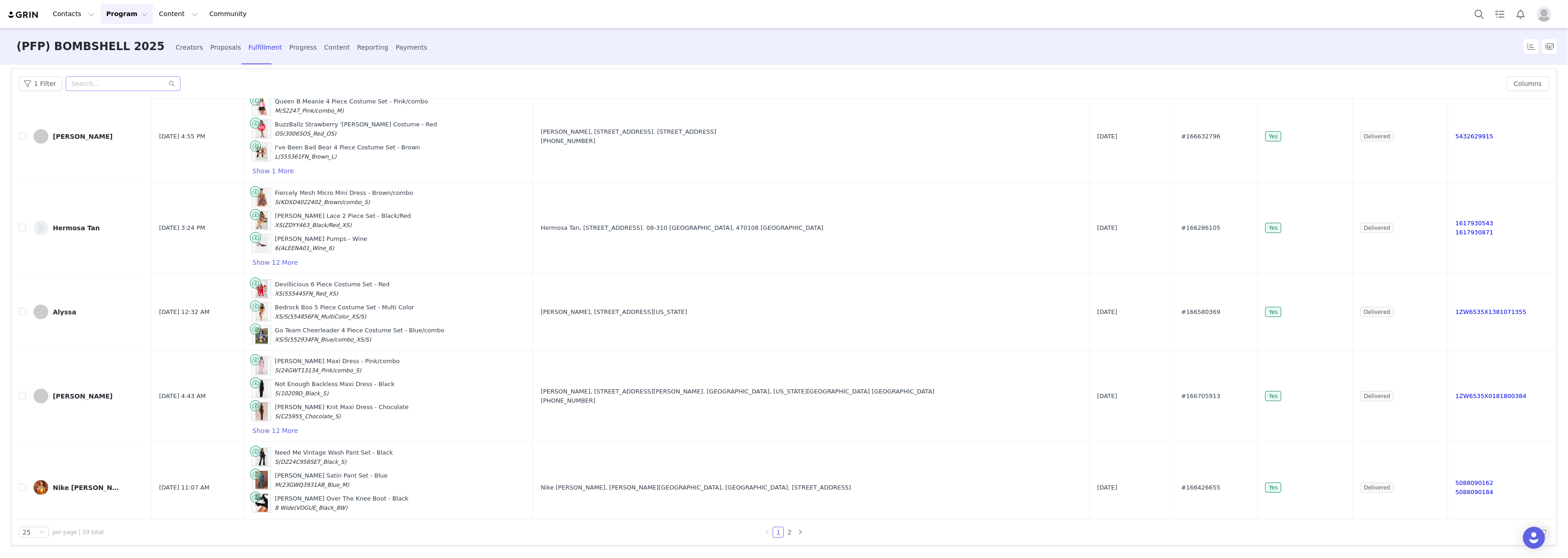
scroll to position [1785, 0]
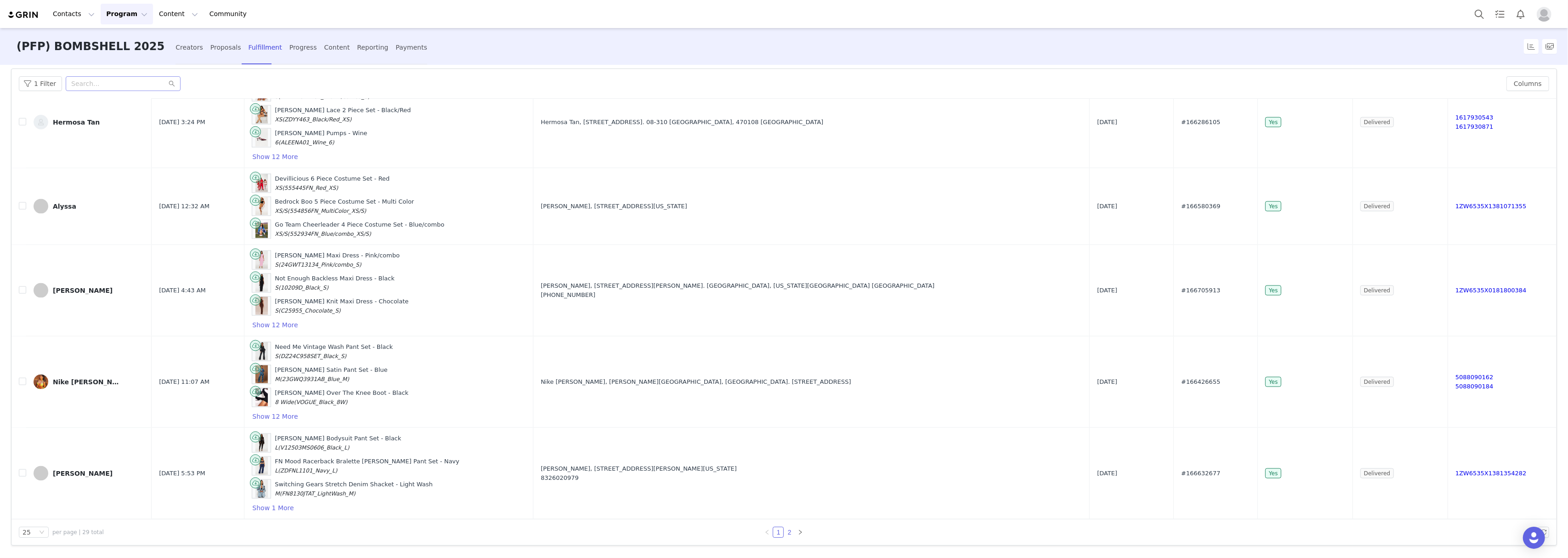
click at [785, 534] on link "2" at bounding box center [789, 532] width 10 height 10
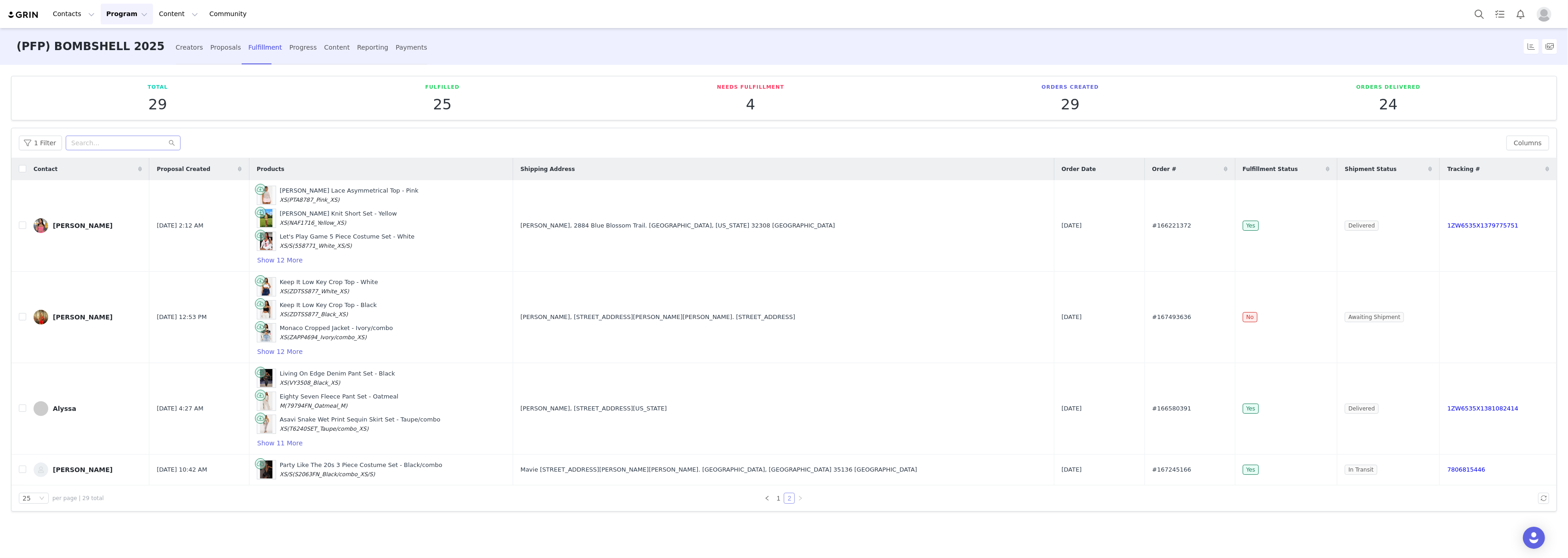
scroll to position [0, 0]
click at [780, 501] on link "1" at bounding box center [778, 498] width 10 height 10
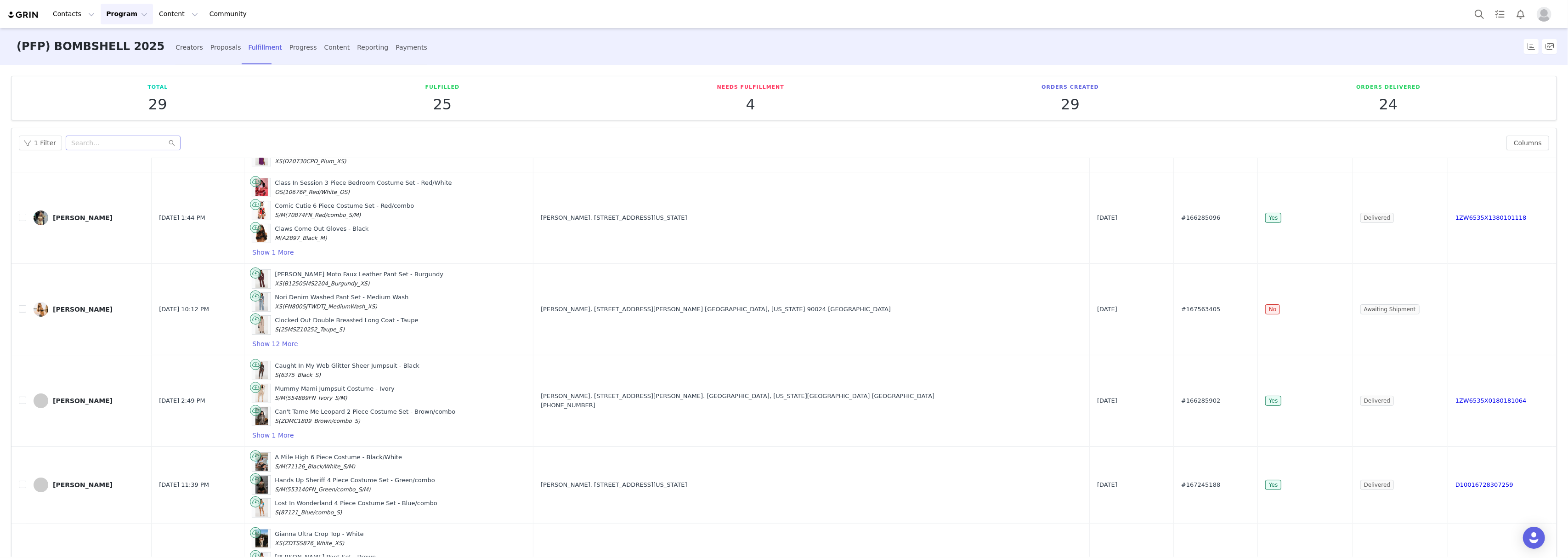
scroll to position [245, 0]
click at [1181, 310] on span "#167563405" at bounding box center [1201, 308] width 39 height 9
copy span "167563405"
